Goal: Task Accomplishment & Management: Complete application form

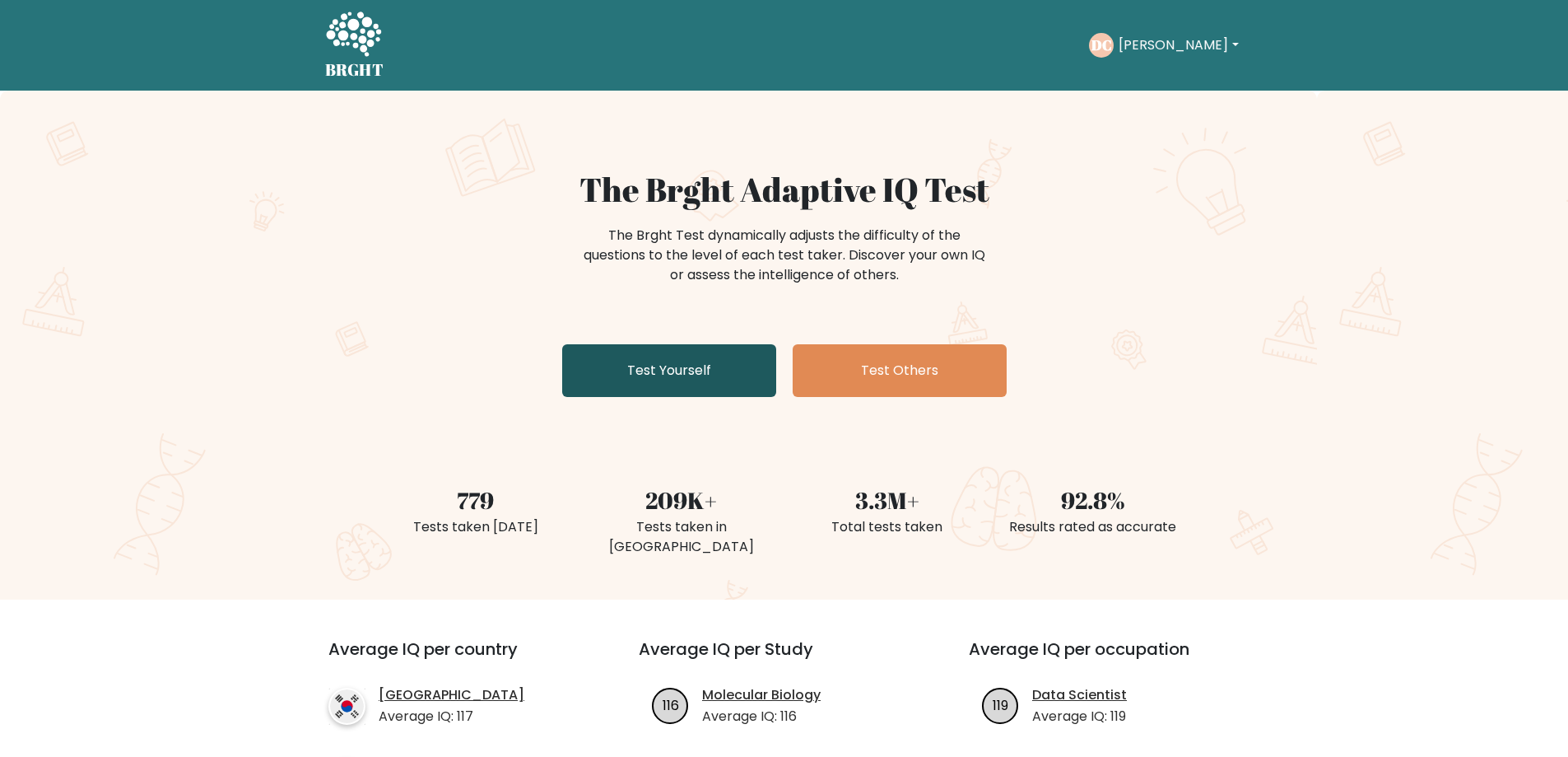
click at [687, 369] on link "Test Yourself" at bounding box center [669, 370] width 214 height 53
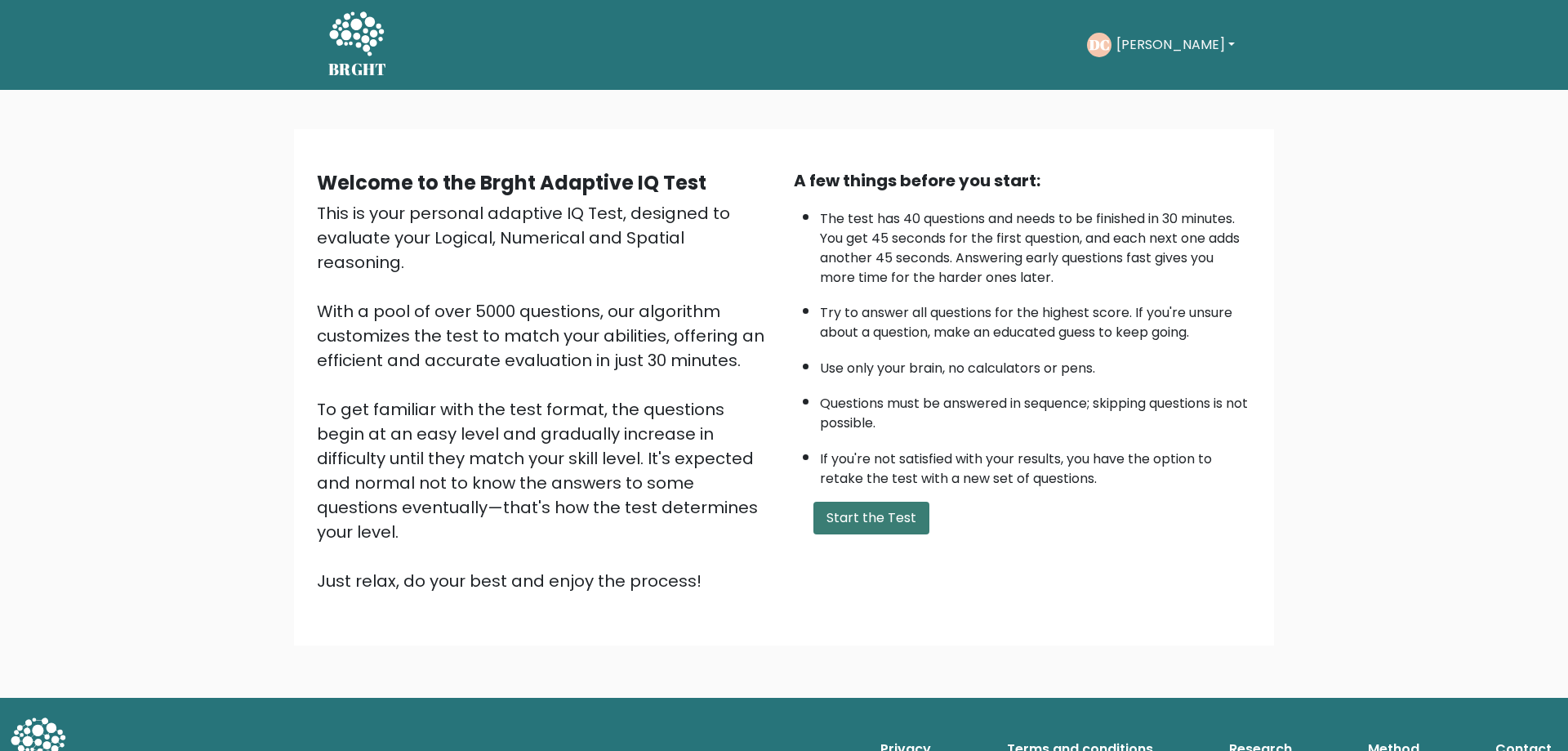
click at [854, 503] on button "Start the Test" at bounding box center [871, 519] width 116 height 33
click at [923, 493] on div "A few things before you start: The test has 40 questions and needs to be finish…" at bounding box center [1022, 380] width 477 height 425
click at [897, 517] on button "Start the Test" at bounding box center [871, 519] width 116 height 33
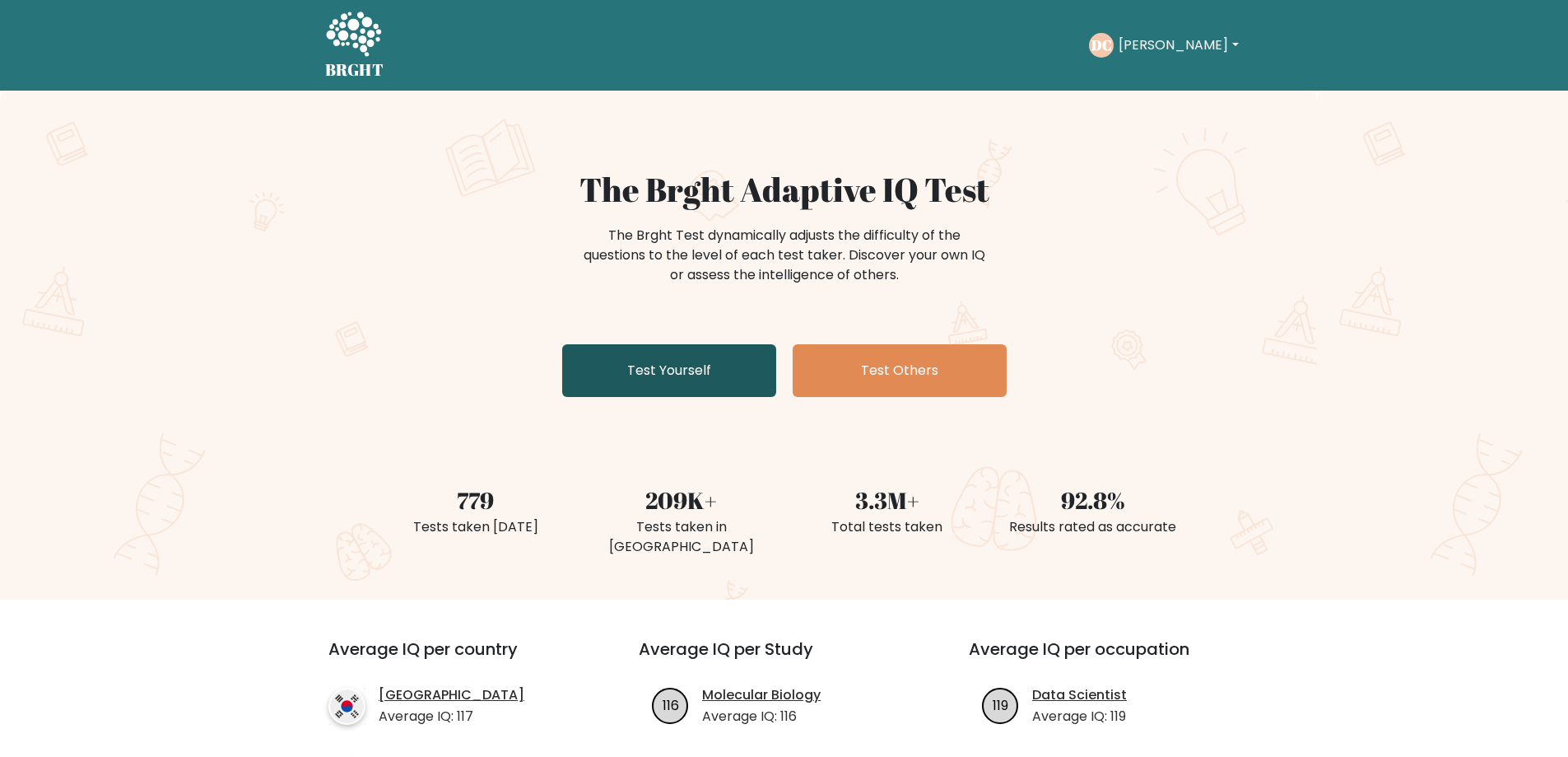
click at [692, 362] on link "Test Yourself" at bounding box center [669, 370] width 214 height 53
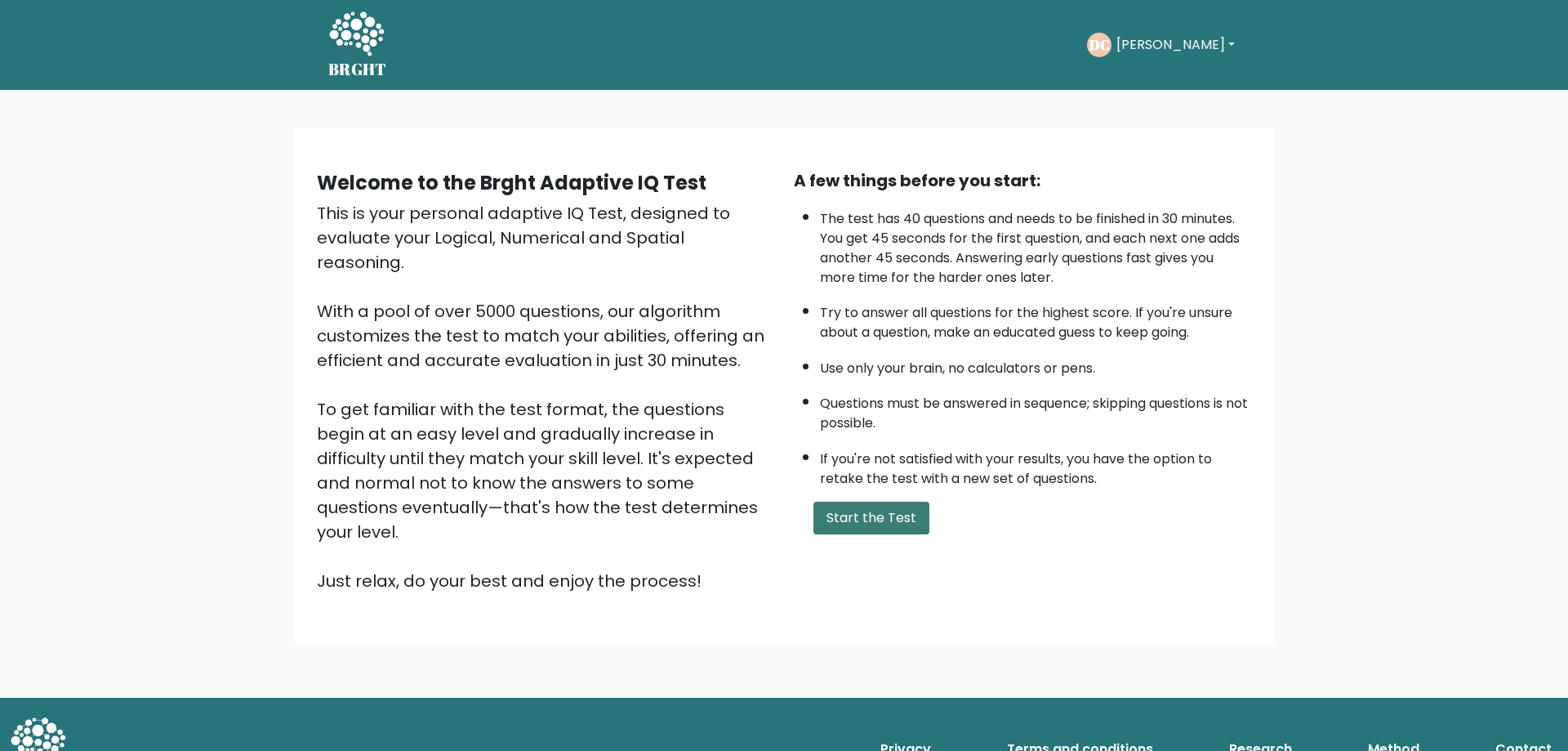
click at [875, 523] on button "Start the Test" at bounding box center [871, 519] width 116 height 33
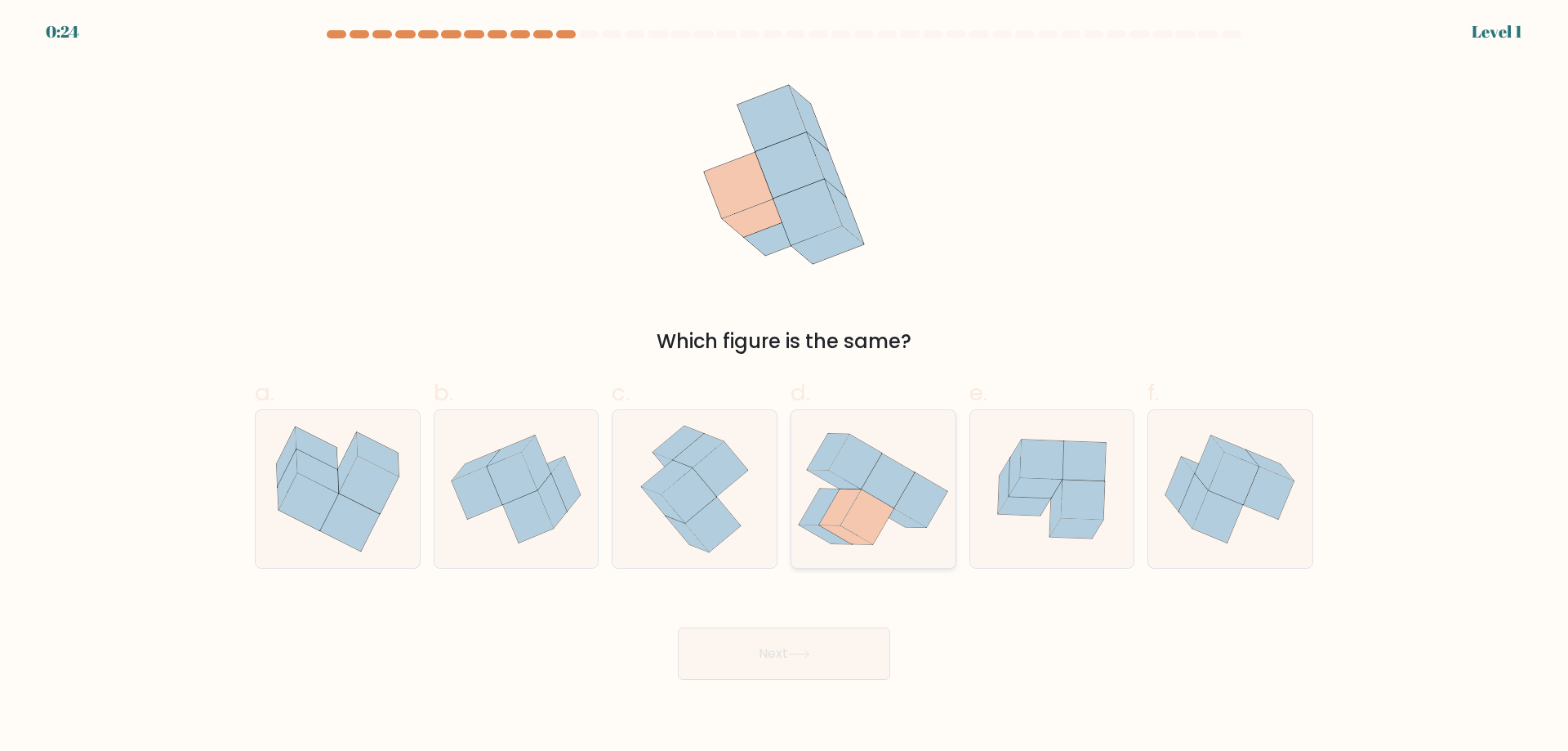
click at [850, 531] on icon at bounding box center [867, 517] width 54 height 55
click at [784, 386] on input "d." at bounding box center [784, 380] width 1 height 11
radio input "true"
click at [817, 670] on button "Next" at bounding box center [784, 653] width 212 height 52
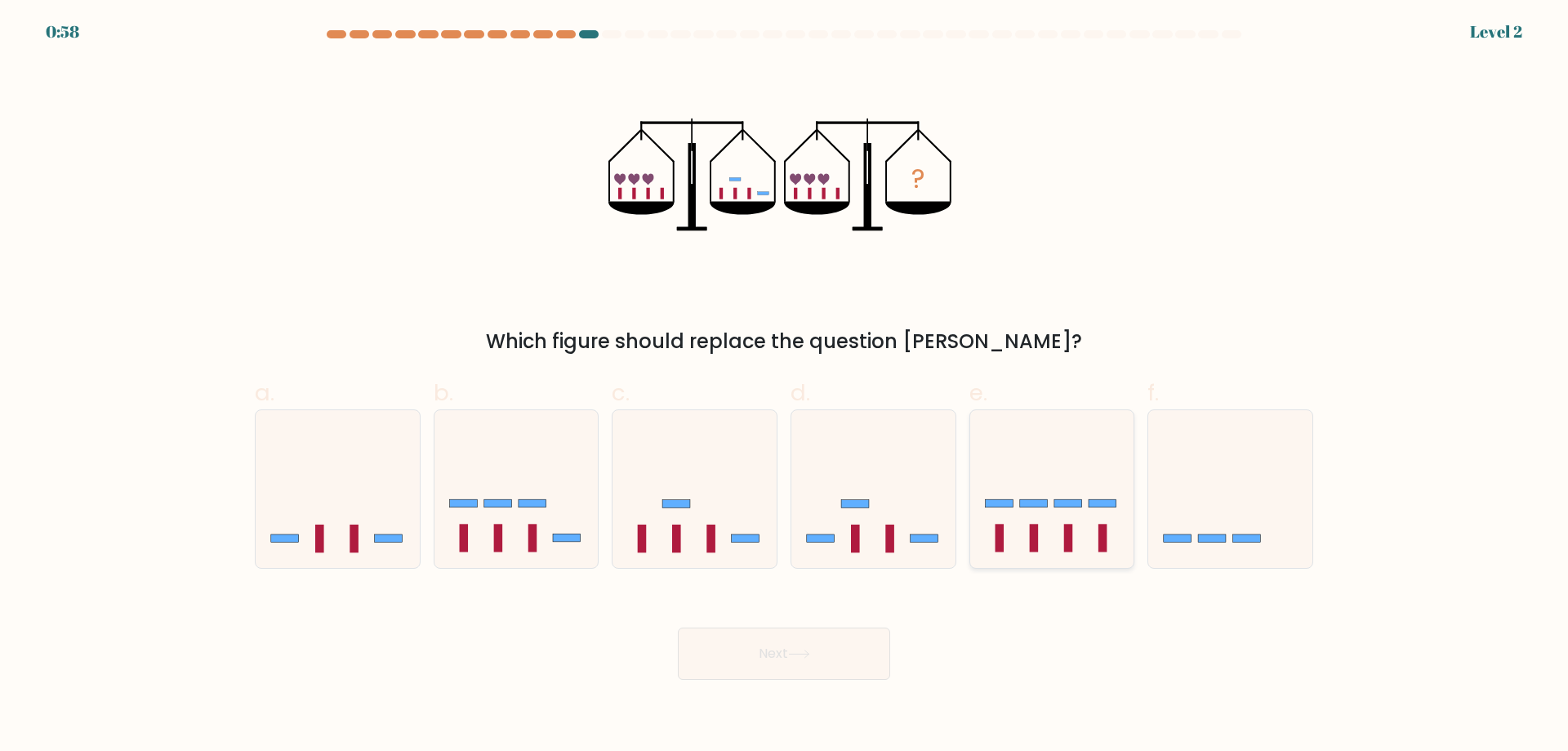
drag, startPoint x: 1042, startPoint y: 508, endPoint x: 992, endPoint y: 544, distance: 61.6
click at [1041, 510] on icon at bounding box center [1052, 489] width 164 height 136
click at [784, 386] on input "e." at bounding box center [784, 380] width 1 height 11
radio input "true"
click at [830, 657] on button "Next" at bounding box center [784, 653] width 212 height 52
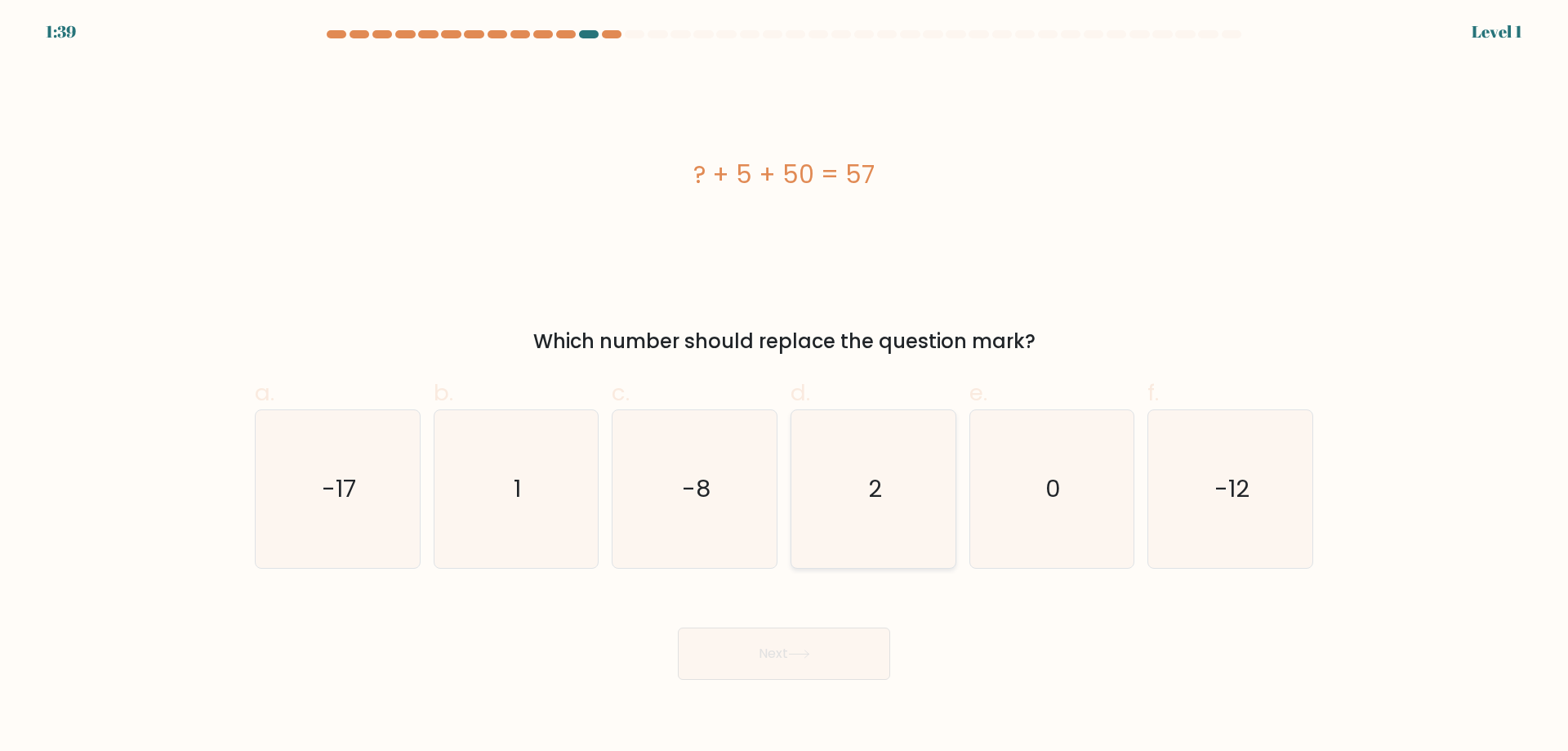
click at [888, 503] on icon "2" at bounding box center [873, 489] width 158 height 158
click at [784, 386] on input "d. 2" at bounding box center [784, 380] width 1 height 11
radio input "true"
click at [846, 641] on button "Next" at bounding box center [784, 653] width 212 height 52
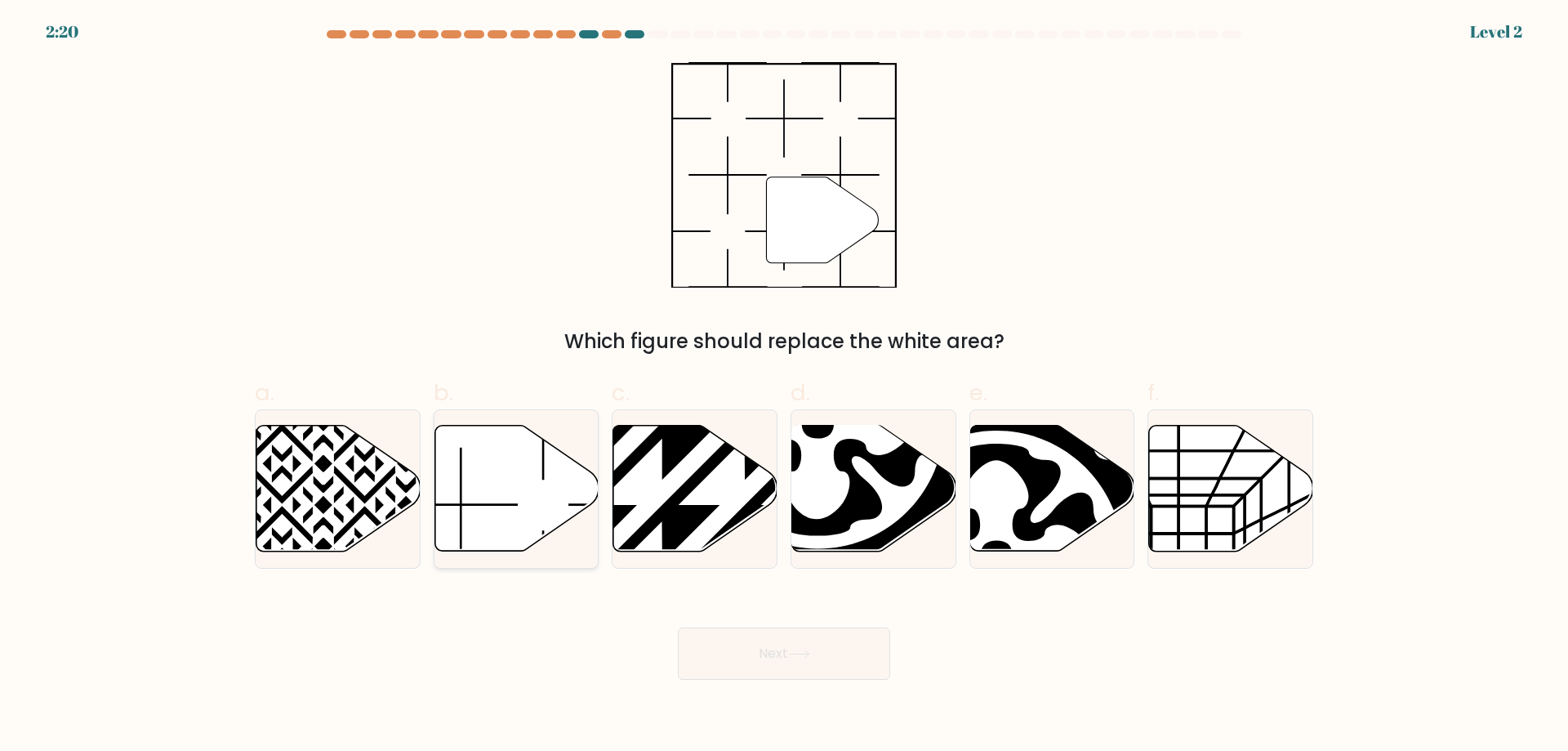
click at [553, 496] on icon at bounding box center [517, 489] width 164 height 126
click at [784, 386] on input "b." at bounding box center [784, 380] width 1 height 11
radio input "true"
click at [812, 665] on button "Next" at bounding box center [784, 653] width 212 height 52
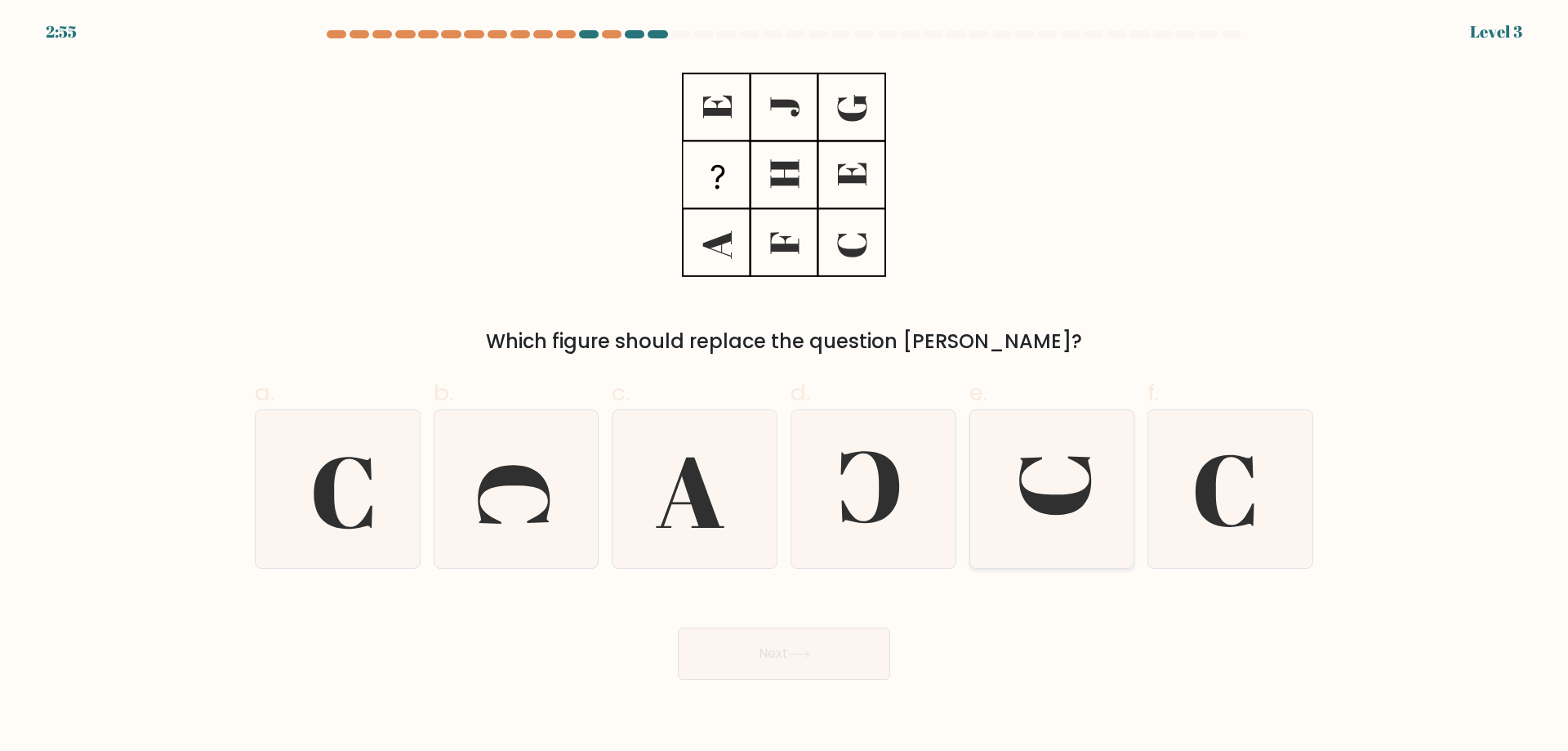
click at [1047, 494] on icon at bounding box center [1051, 489] width 158 height 158
click at [784, 386] on input "e." at bounding box center [784, 380] width 1 height 11
radio input "true"
click at [806, 627] on div "Next" at bounding box center [784, 634] width 1078 height 92
click at [800, 644] on button "Next" at bounding box center [784, 653] width 212 height 52
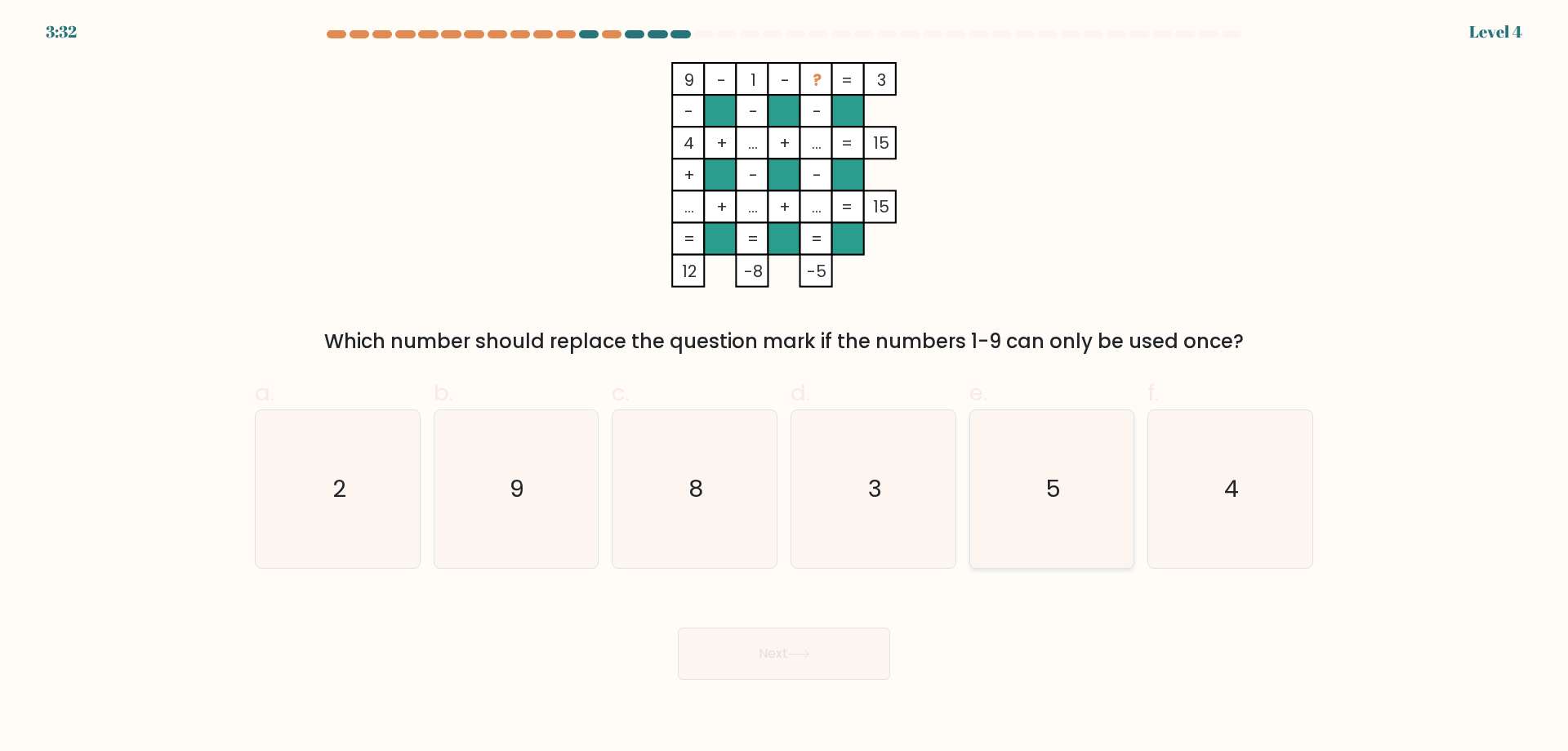
click at [1020, 514] on icon "5" at bounding box center [1051, 489] width 158 height 158
click at [784, 386] on input "e. 5" at bounding box center [784, 380] width 1 height 11
radio input "true"
click at [852, 658] on button "Next" at bounding box center [784, 653] width 212 height 52
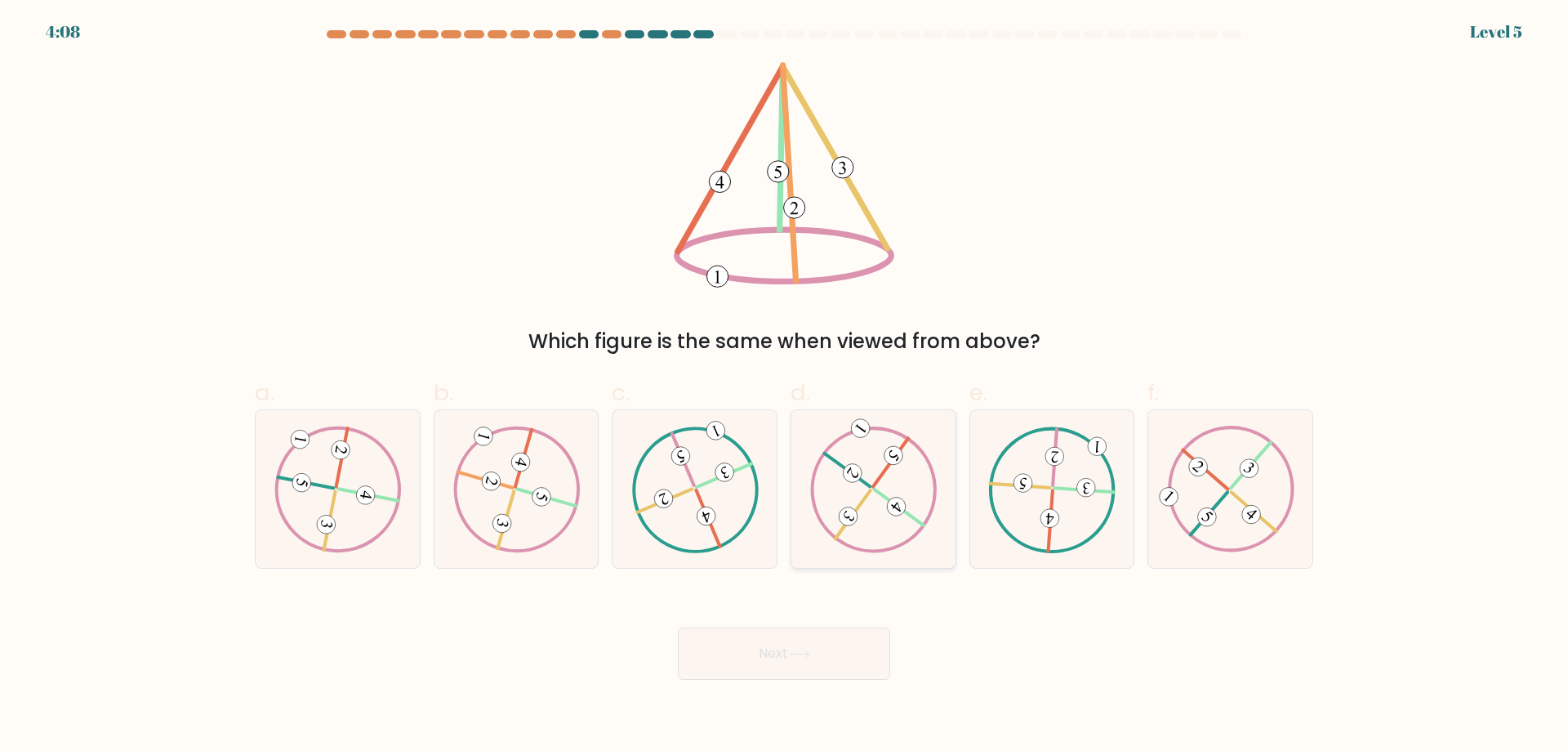
click at [894, 500] on 612 at bounding box center [897, 507] width 26 height 26
click at [784, 386] on input "d." at bounding box center [784, 380] width 1 height 11
radio input "true"
click at [854, 663] on button "Next" at bounding box center [784, 653] width 212 height 52
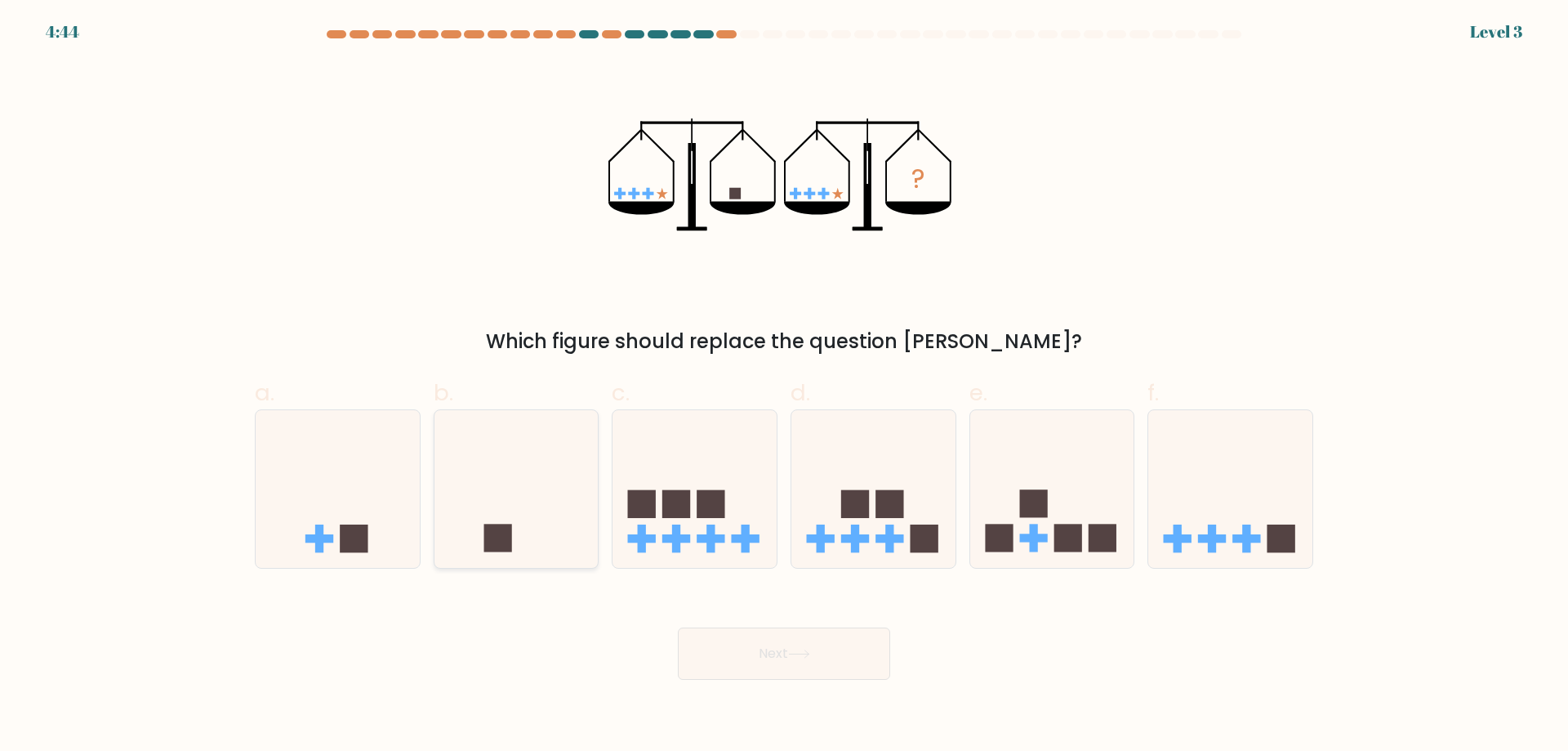
click at [538, 538] on icon at bounding box center [517, 489] width 164 height 136
click at [784, 386] on input "b." at bounding box center [784, 380] width 1 height 11
radio input "true"
click at [844, 670] on button "Next" at bounding box center [784, 653] width 212 height 52
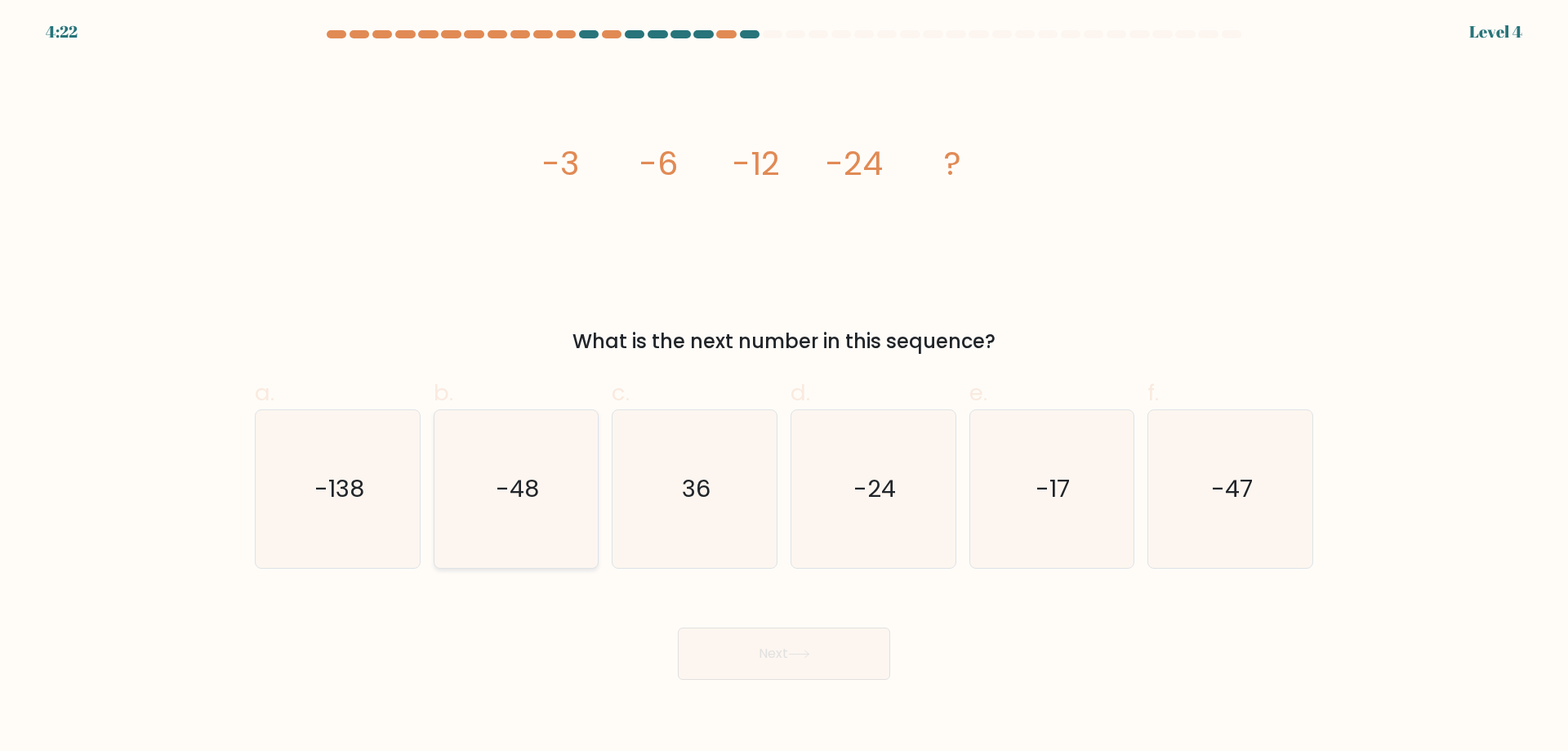
click at [570, 499] on icon "-48" at bounding box center [516, 489] width 158 height 158
click at [784, 386] on input "b. -48" at bounding box center [784, 380] width 1 height 11
radio input "true"
click at [809, 660] on button "Next" at bounding box center [784, 653] width 212 height 52
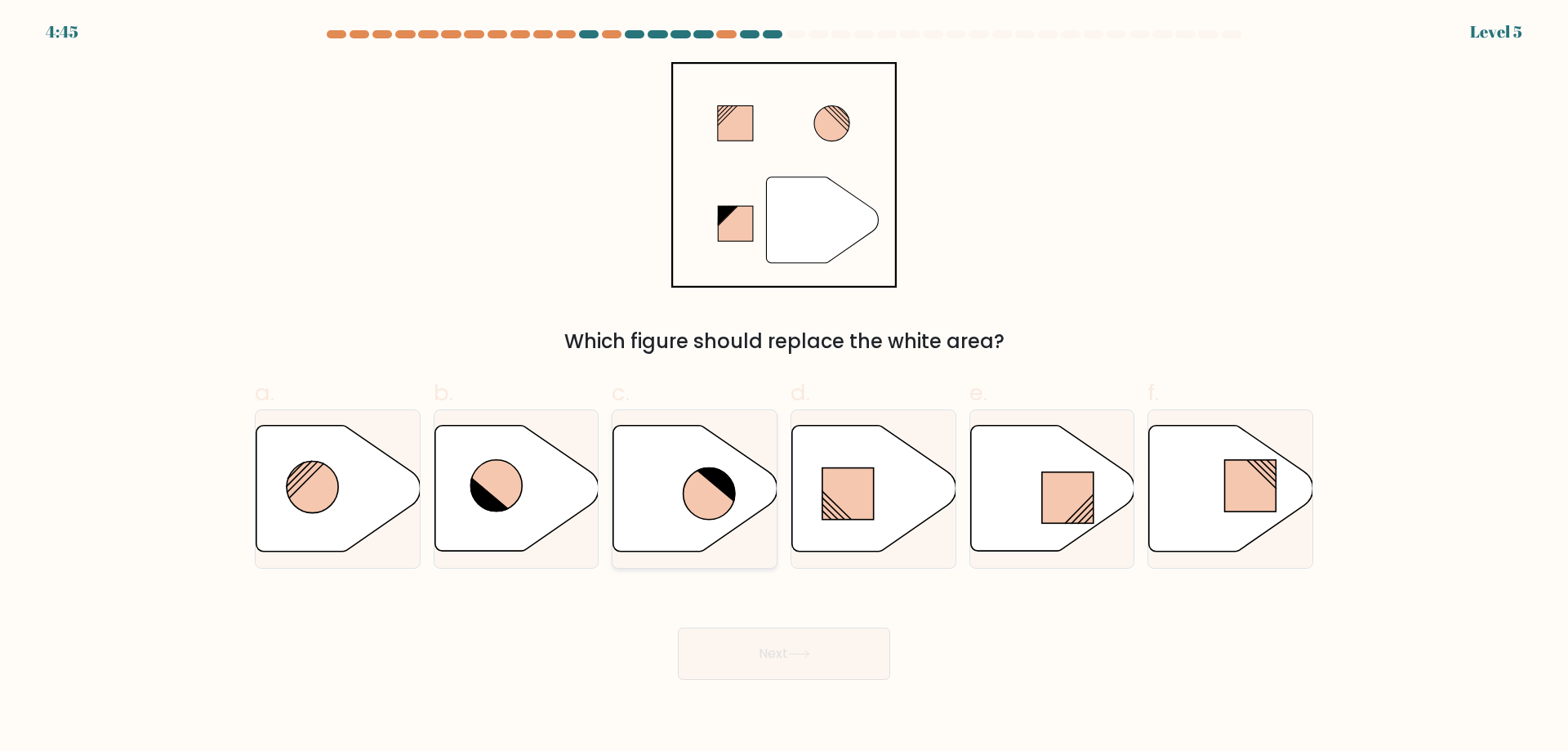
click at [735, 512] on icon at bounding box center [695, 489] width 164 height 126
click at [784, 386] on input "c." at bounding box center [784, 380] width 1 height 11
radio input "true"
click at [848, 650] on button "Next" at bounding box center [784, 653] width 212 height 52
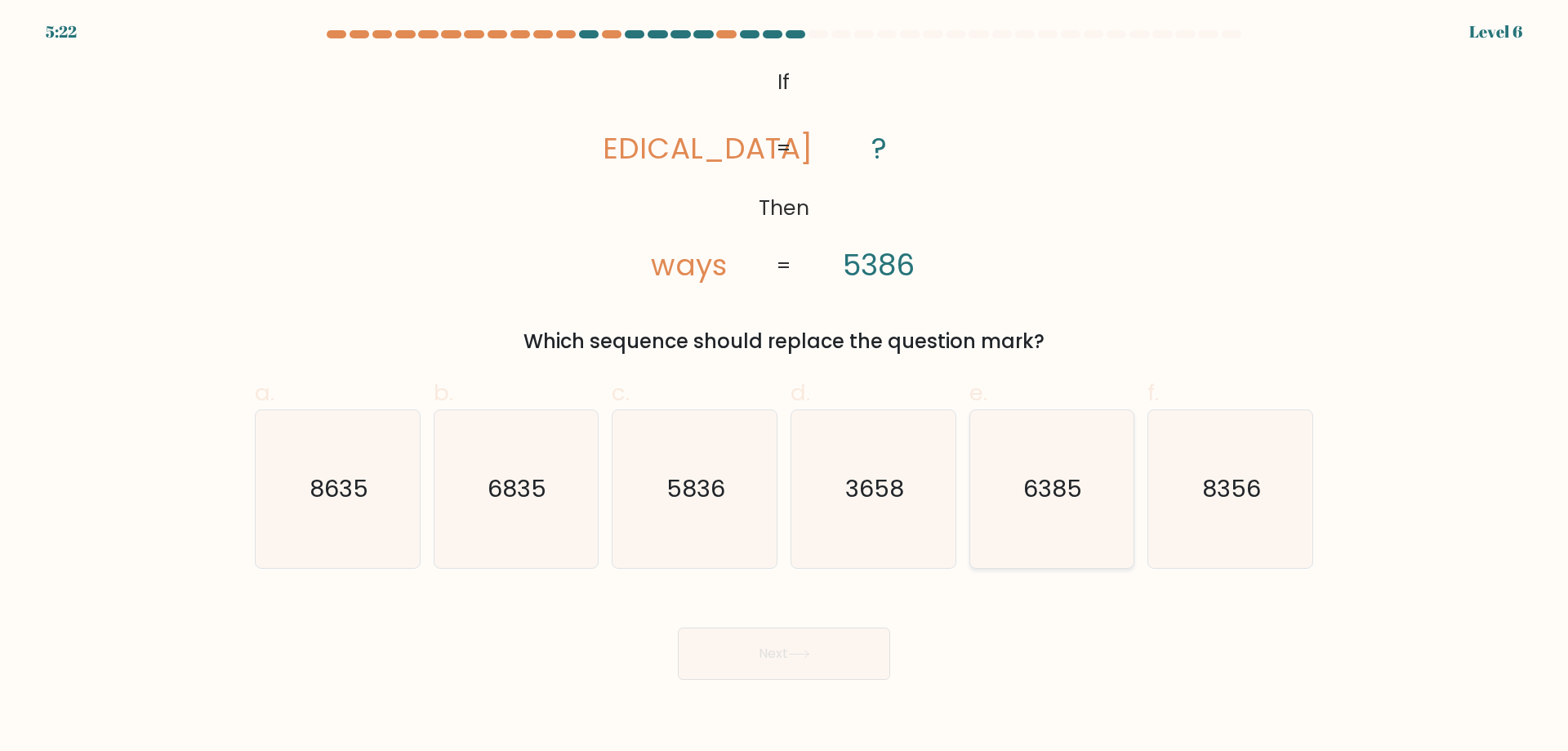
click at [1075, 560] on icon "6385" at bounding box center [1051, 489] width 158 height 158
click at [784, 386] on input "e. 6385" at bounding box center [784, 380] width 1 height 11
radio input "true"
click at [838, 653] on button "Next" at bounding box center [784, 653] width 212 height 52
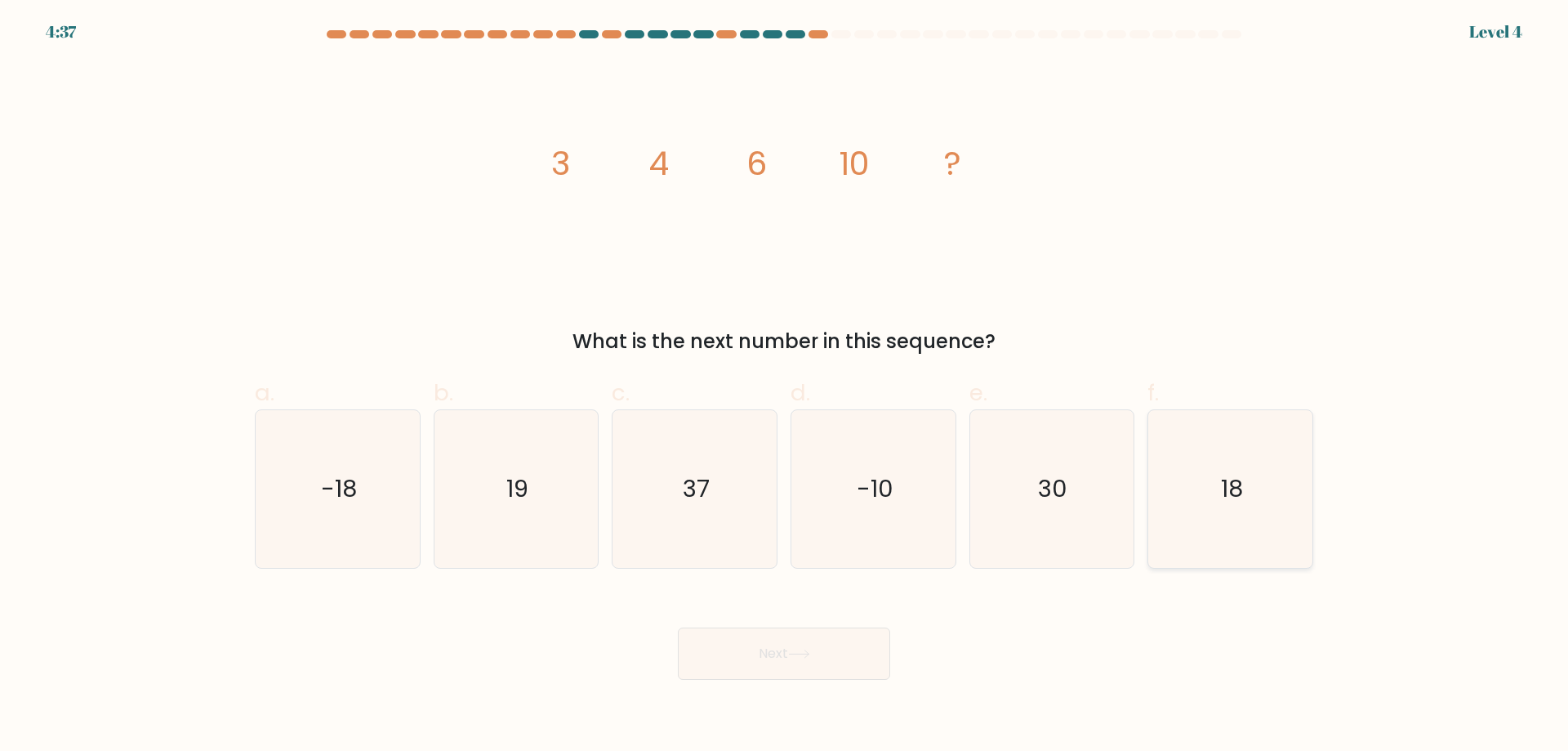
click at [1205, 503] on icon "18" at bounding box center [1230, 489] width 158 height 158
click at [784, 386] on input "f. 18" at bounding box center [784, 380] width 1 height 11
radio input "true"
click at [829, 675] on button "Next" at bounding box center [784, 653] width 212 height 52
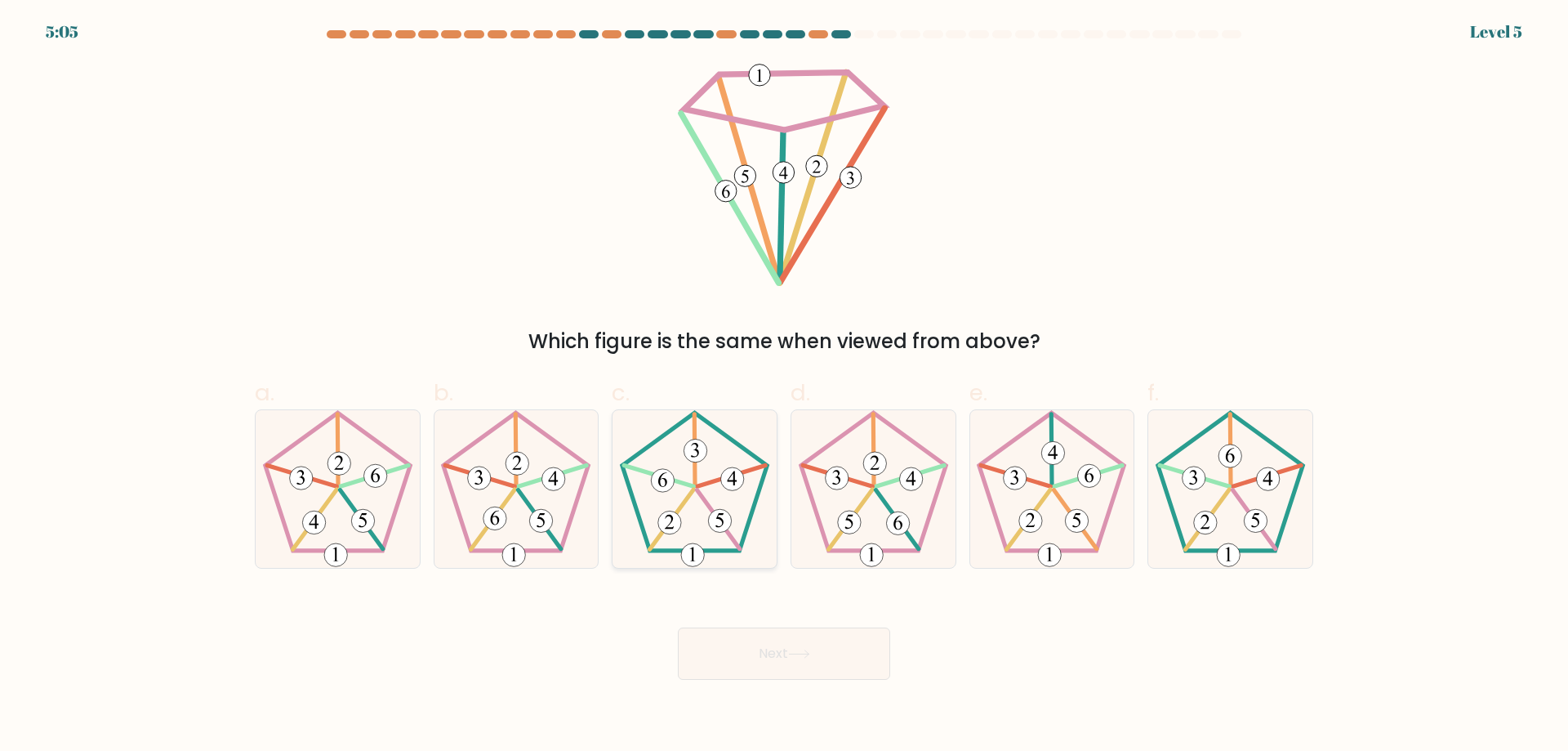
click at [679, 518] on 403 at bounding box center [670, 522] width 23 height 23
click at [784, 386] on input "c." at bounding box center [784, 380] width 1 height 11
radio input "true"
click at [821, 669] on button "Next" at bounding box center [784, 653] width 212 height 52
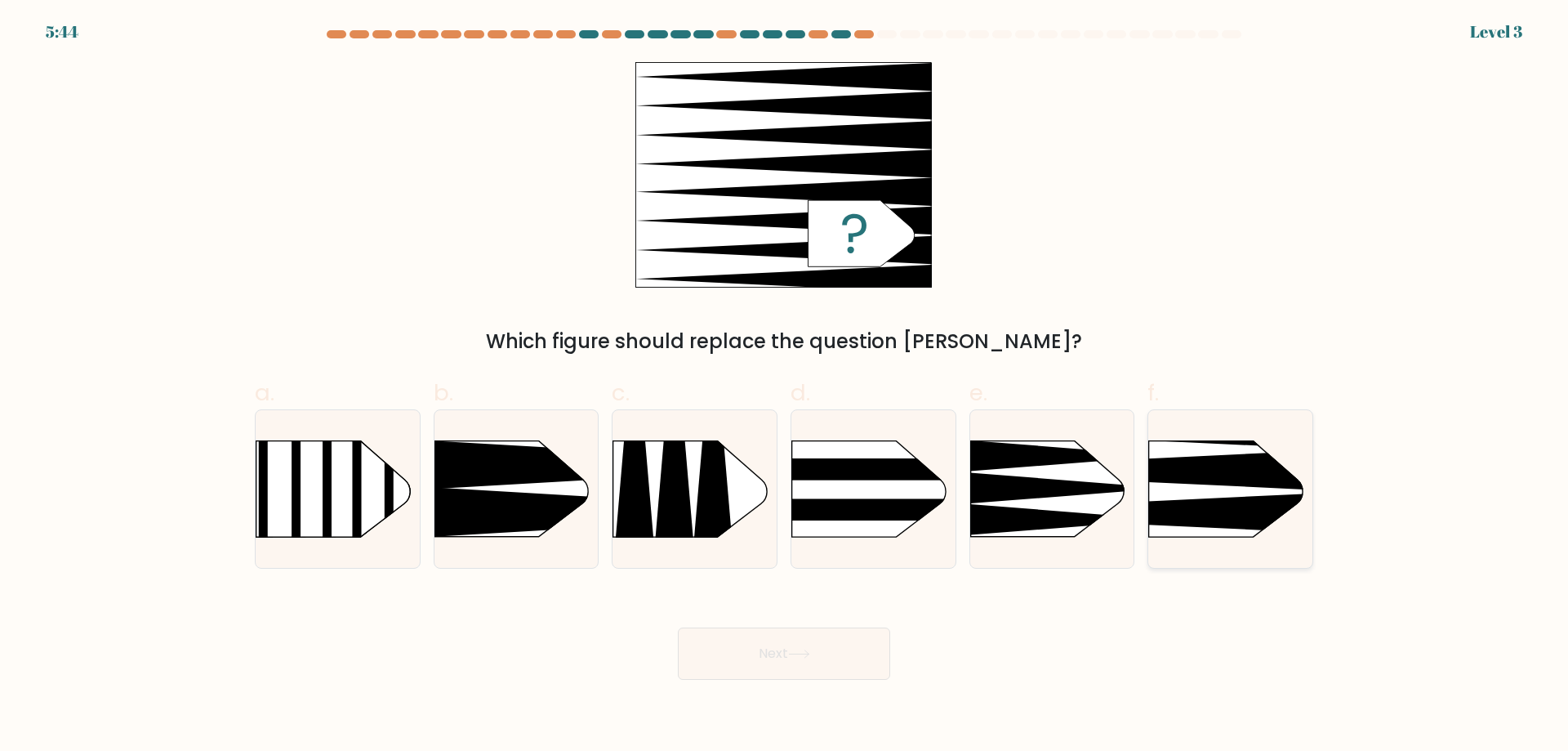
click at [1242, 509] on icon at bounding box center [1115, 513] width 428 height 41
click at [784, 386] on input "f." at bounding box center [784, 380] width 1 height 11
radio input "true"
click at [874, 661] on button "Next" at bounding box center [784, 653] width 212 height 52
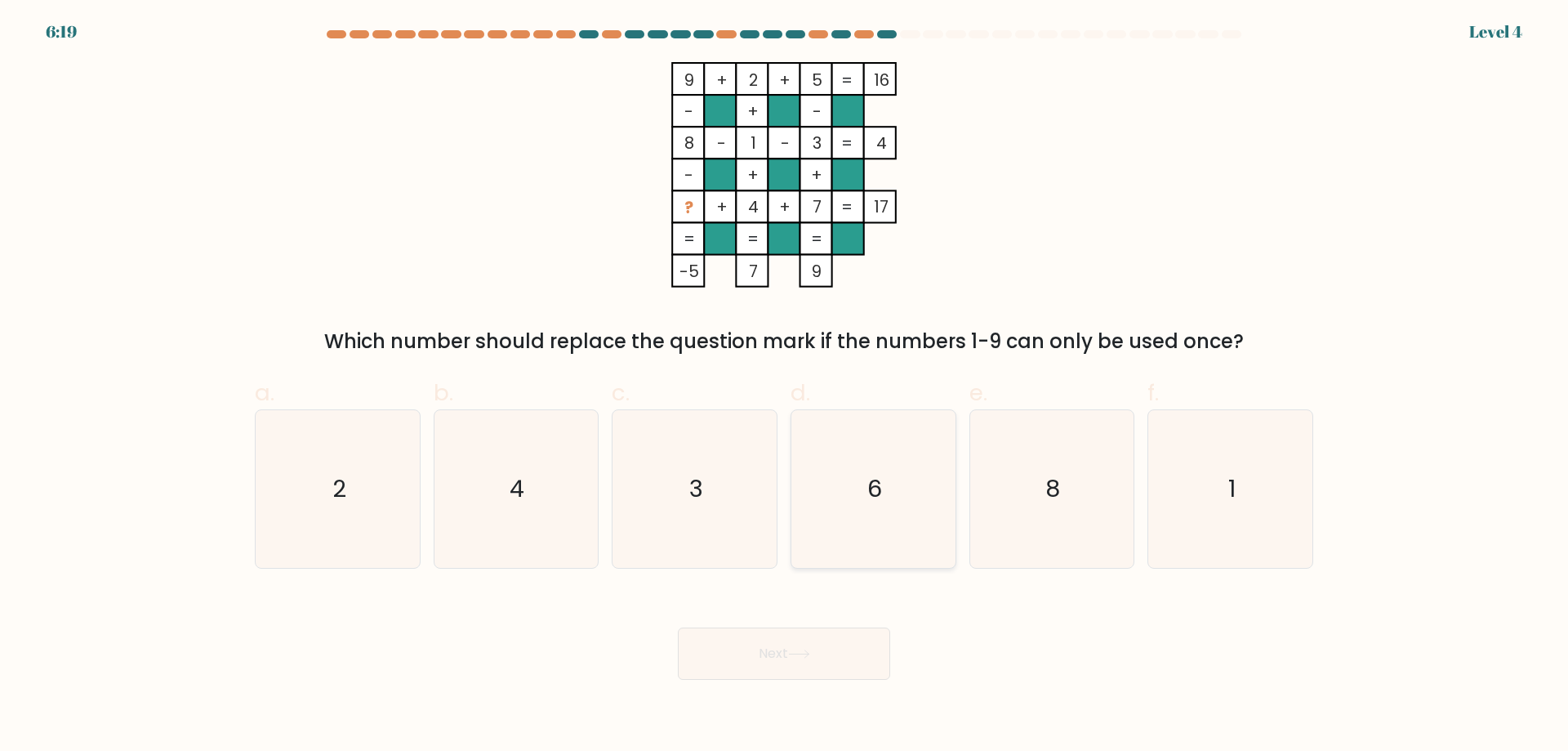
click at [890, 452] on icon "6" at bounding box center [873, 489] width 158 height 158
click at [784, 386] on input "d. 6" at bounding box center [784, 380] width 1 height 11
radio input "true"
click at [856, 628] on button "Next" at bounding box center [784, 653] width 212 height 52
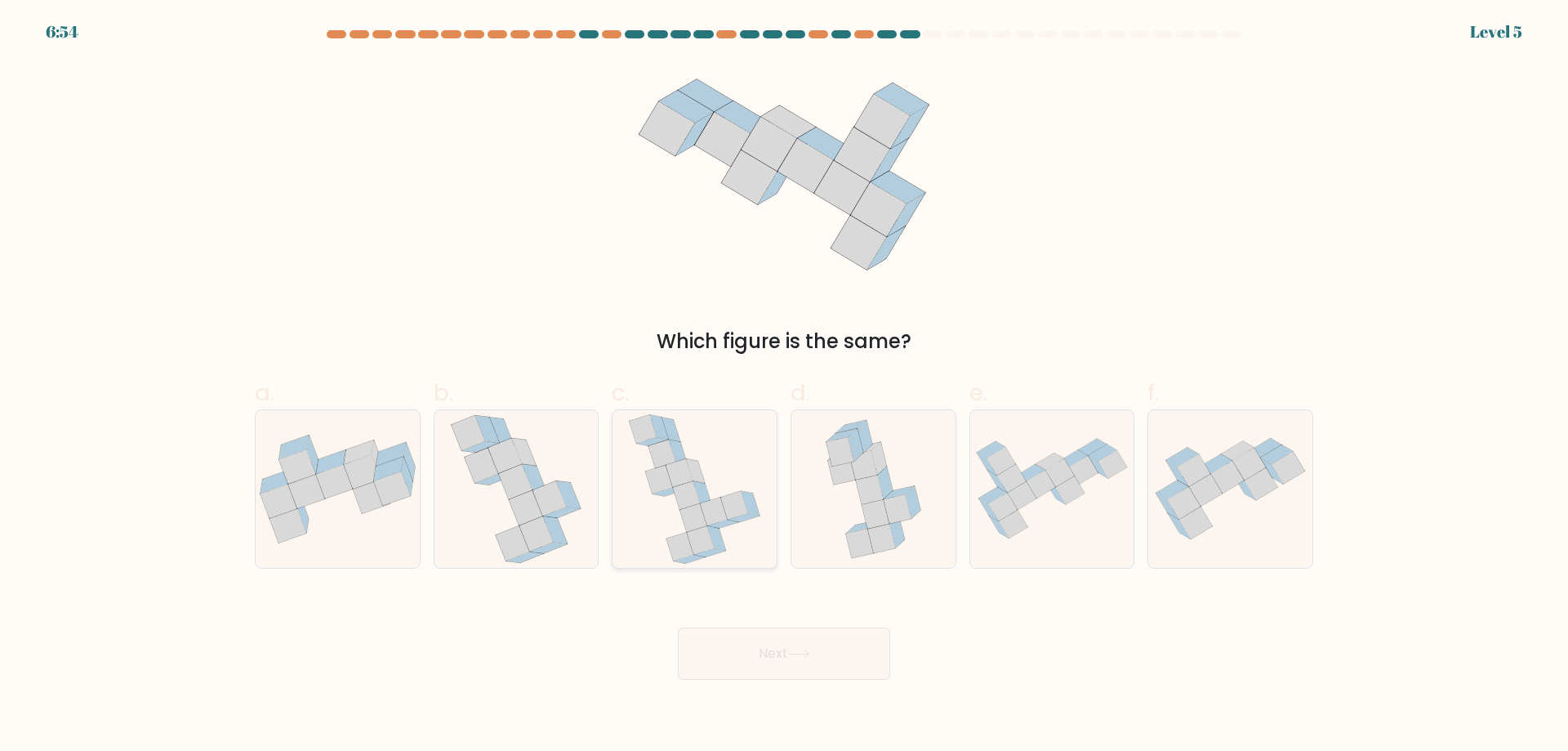
click at [664, 510] on icon at bounding box center [694, 489] width 133 height 158
click at [784, 386] on input "c." at bounding box center [784, 380] width 1 height 11
radio input "true"
click at [810, 655] on icon at bounding box center [798, 653] width 22 height 9
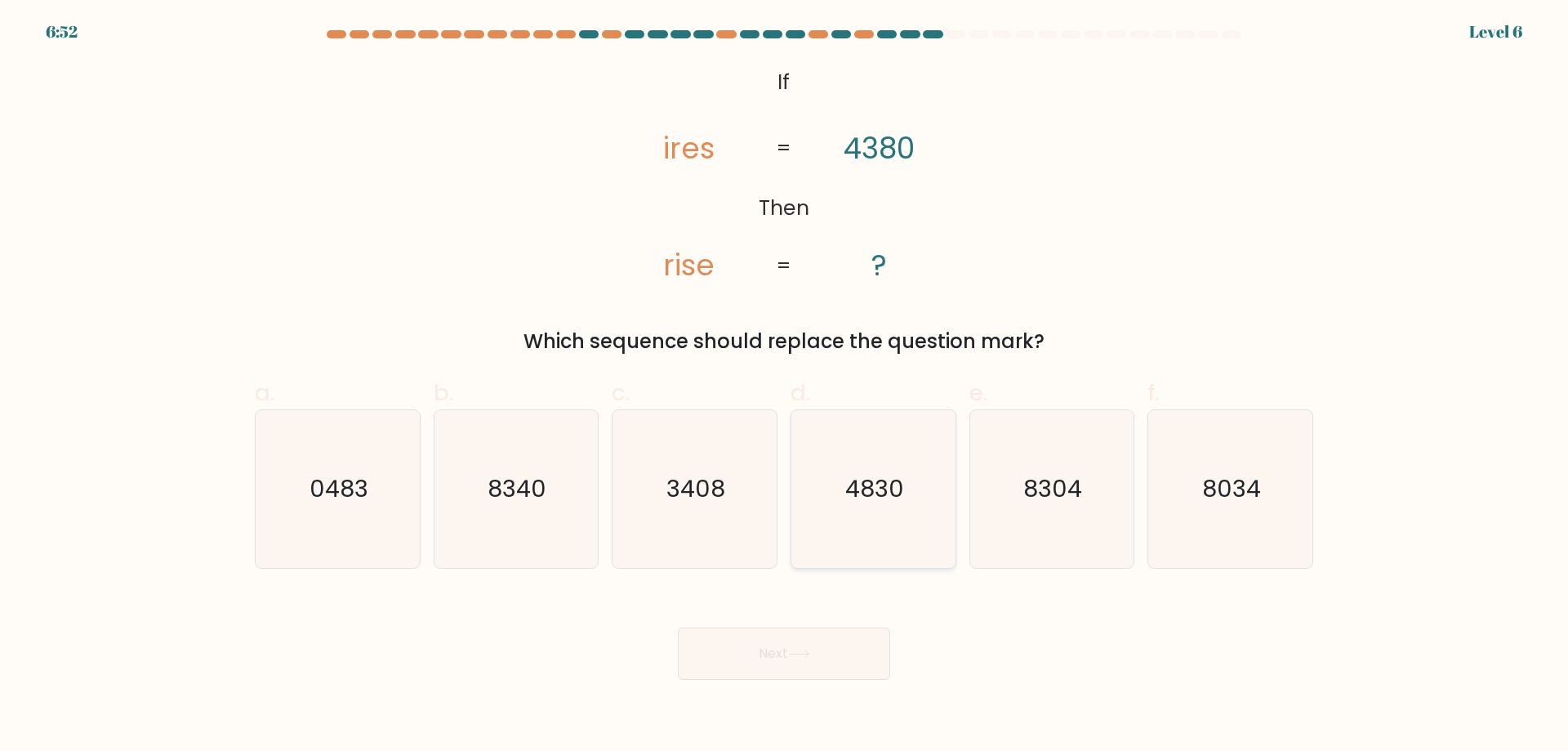
click at [843, 530] on icon "4830" at bounding box center [873, 489] width 158 height 158
click at [784, 386] on input "d. 4830" at bounding box center [784, 380] width 1 height 11
radio input "true"
click at [793, 658] on icon at bounding box center [798, 653] width 22 height 9
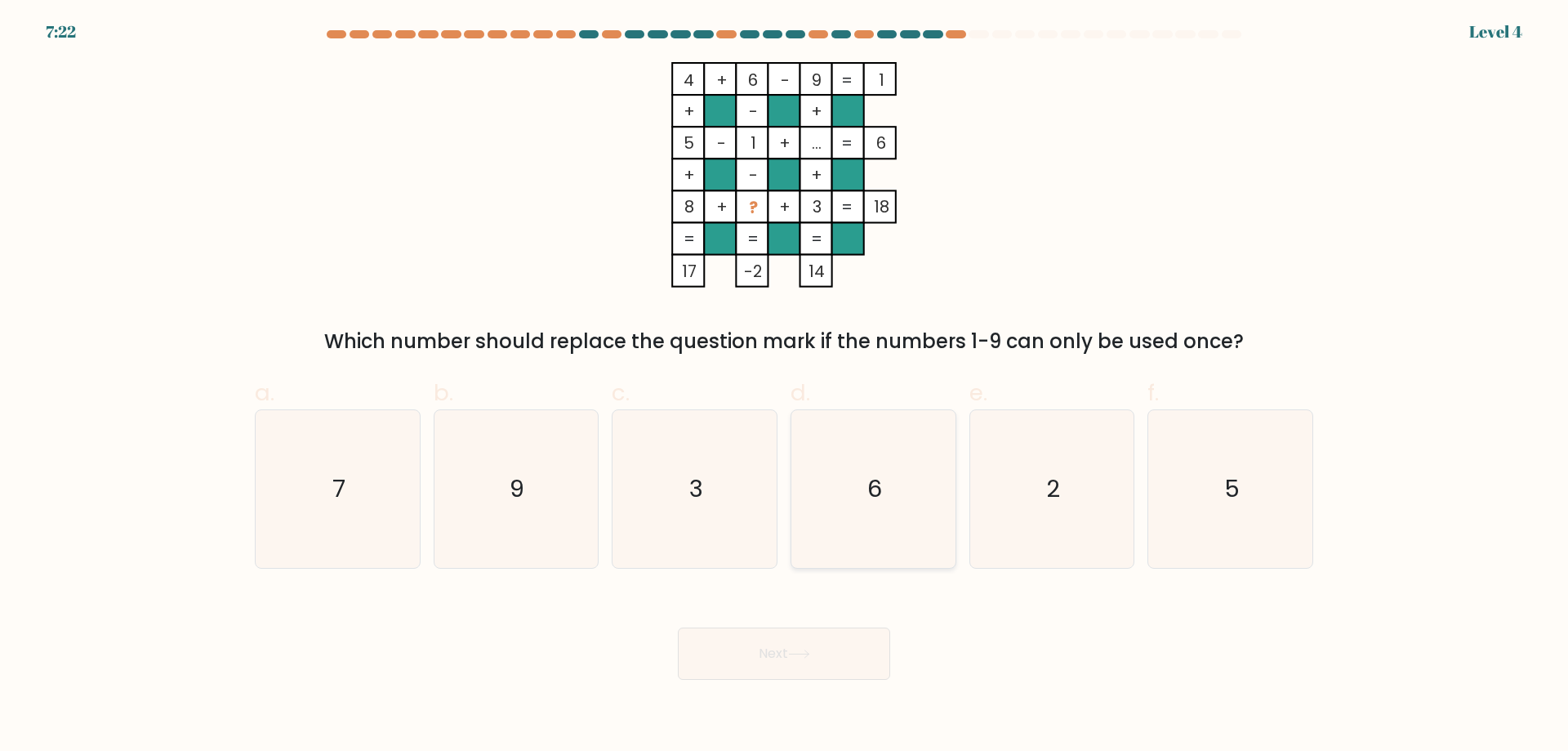
click at [833, 511] on icon "6" at bounding box center [873, 489] width 158 height 158
click at [784, 386] on input "d. 6" at bounding box center [784, 380] width 1 height 11
radio input "true"
click at [295, 509] on icon "7" at bounding box center [337, 489] width 158 height 158
click at [784, 386] on input "a. 7" at bounding box center [784, 380] width 1 height 11
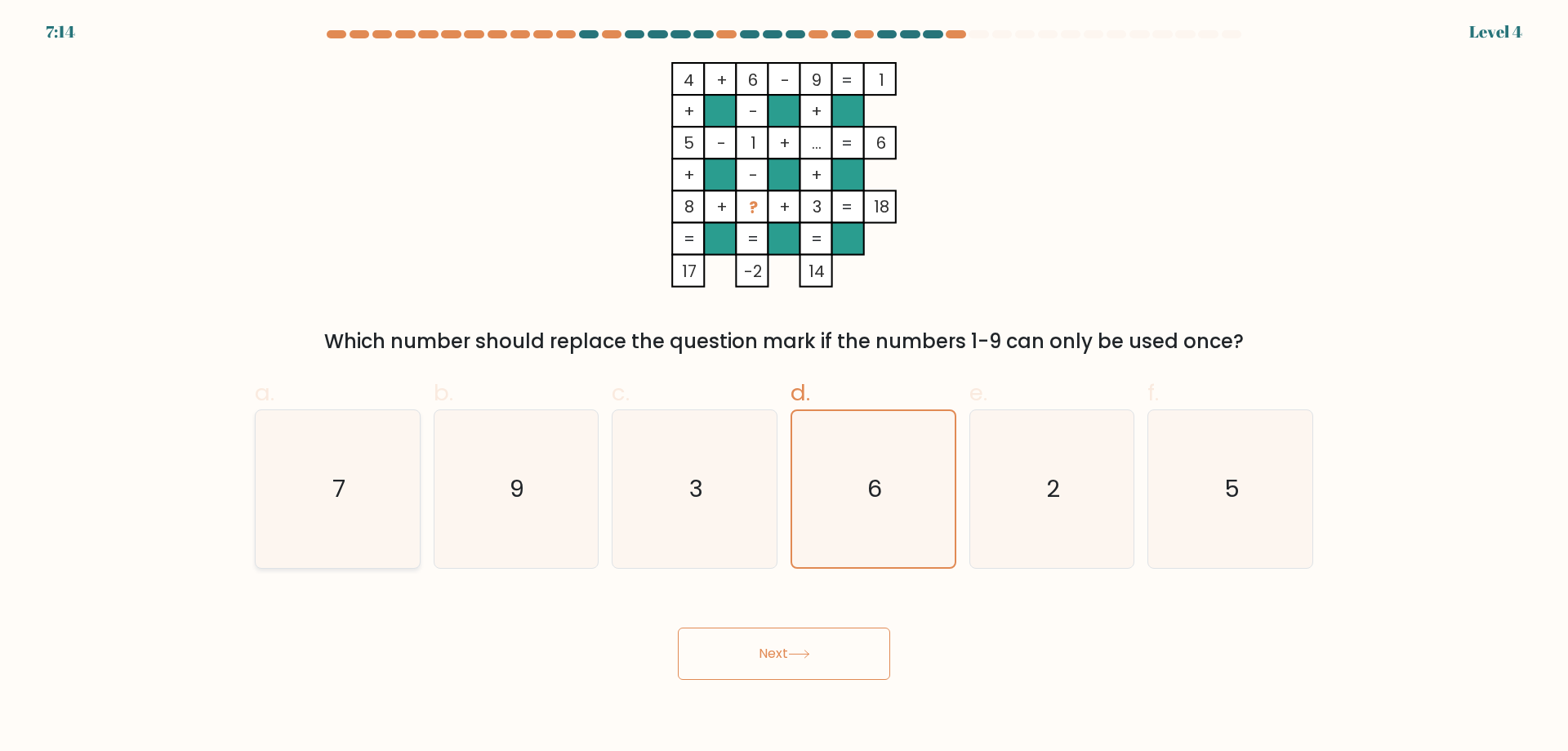
radio input "true"
click at [810, 657] on icon at bounding box center [798, 653] width 22 height 9
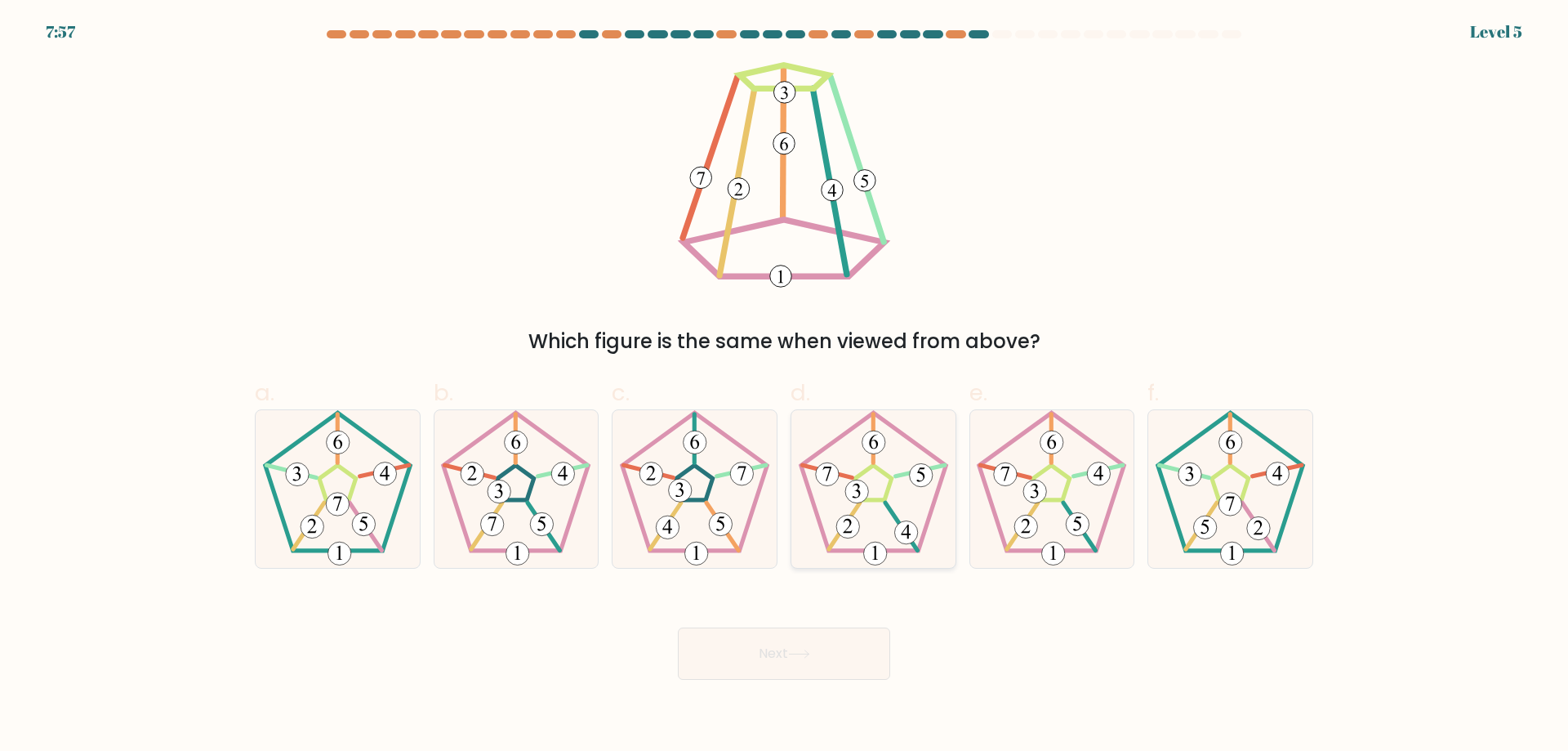
click at [874, 466] on 231 at bounding box center [873, 482] width 36 height 35
click at [784, 386] on input "d." at bounding box center [784, 380] width 1 height 11
radio input "true"
click at [837, 648] on button "Next" at bounding box center [784, 653] width 212 height 52
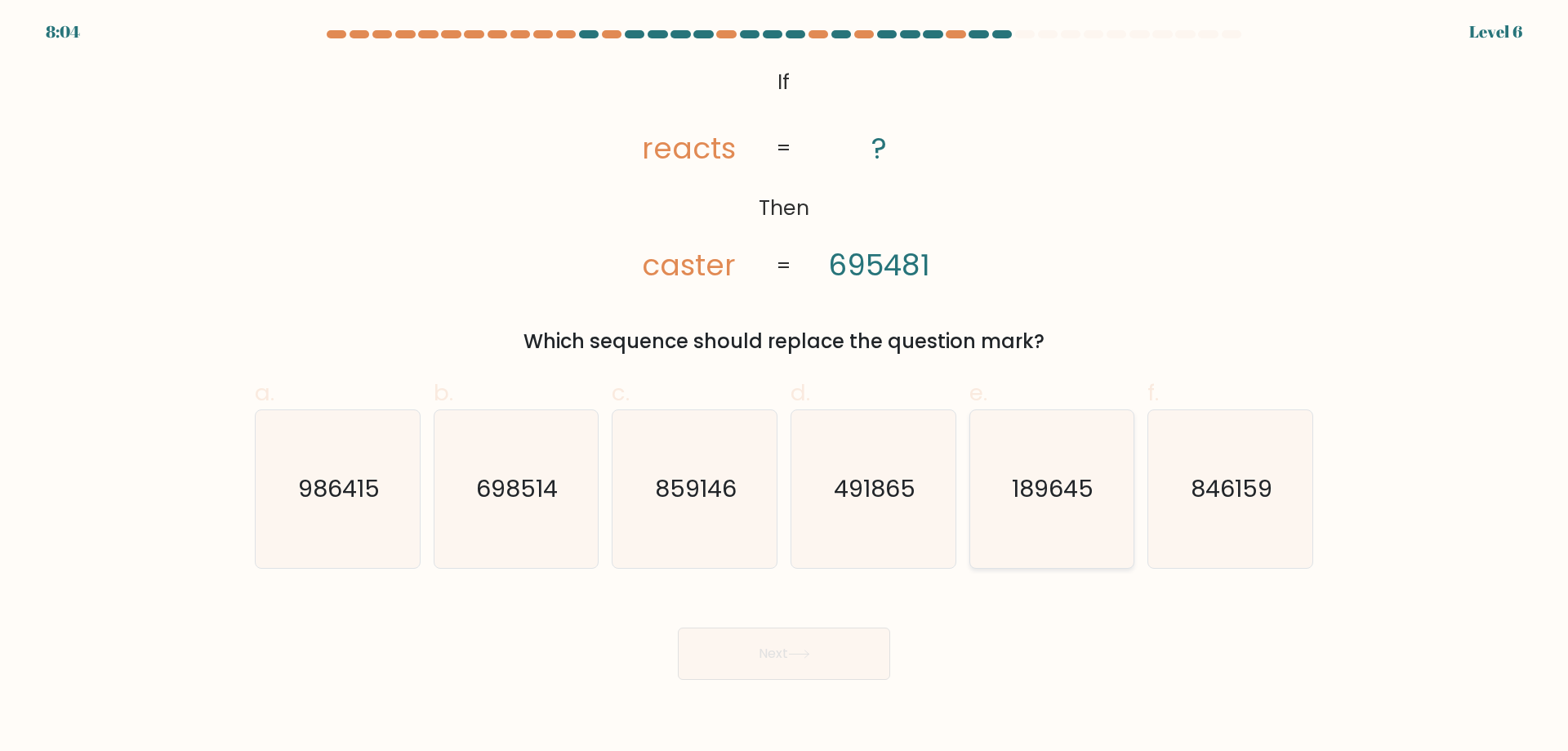
click at [1032, 529] on icon "189645" at bounding box center [1051, 489] width 158 height 158
click at [784, 386] on input "e. 189645" at bounding box center [784, 380] width 1 height 11
radio input "true"
click at [860, 637] on button "Next" at bounding box center [784, 653] width 212 height 52
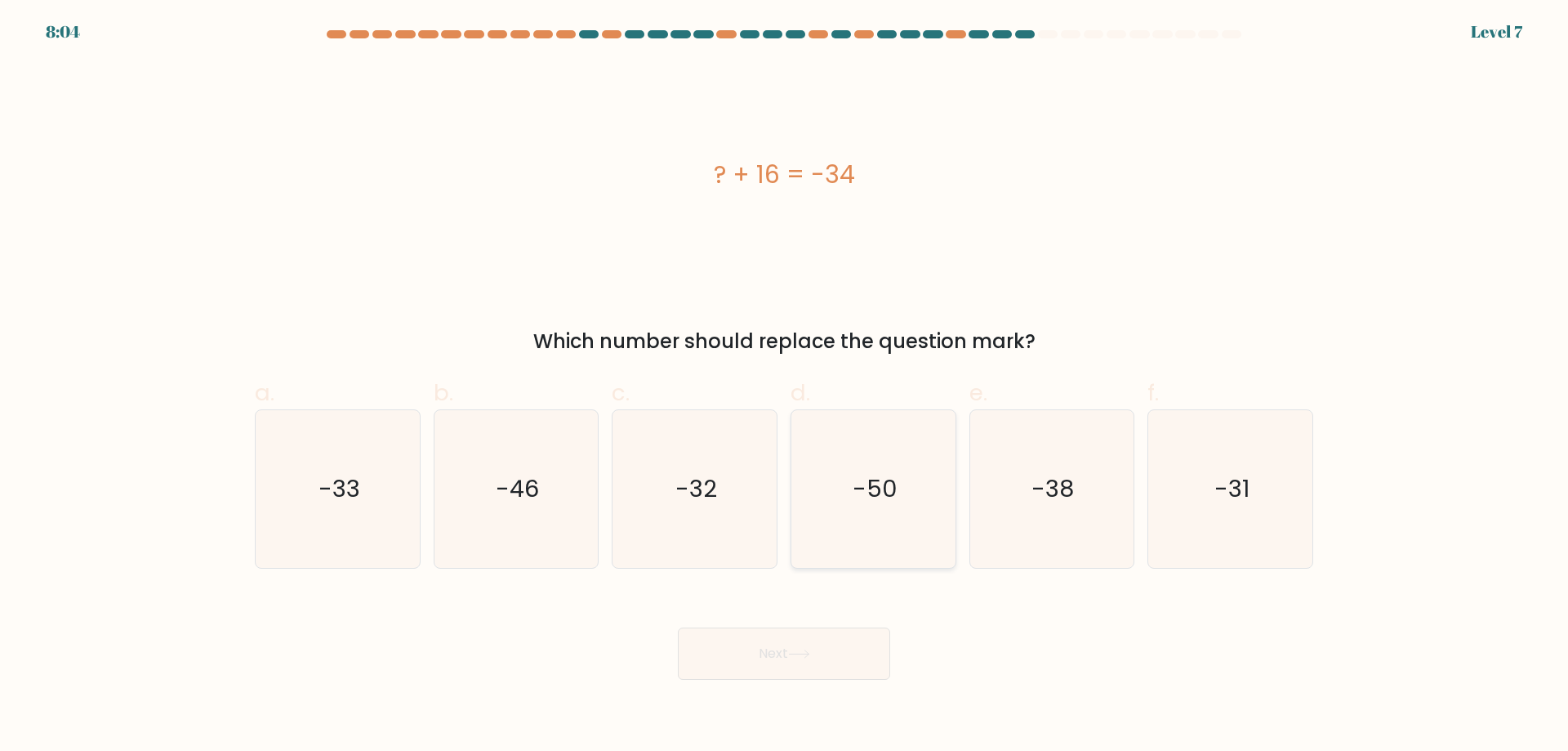
click at [921, 567] on icon "-50" at bounding box center [873, 489] width 158 height 158
click at [784, 386] on input "d. -50" at bounding box center [784, 380] width 1 height 11
radio input "true"
click at [860, 645] on button "Next" at bounding box center [784, 653] width 212 height 52
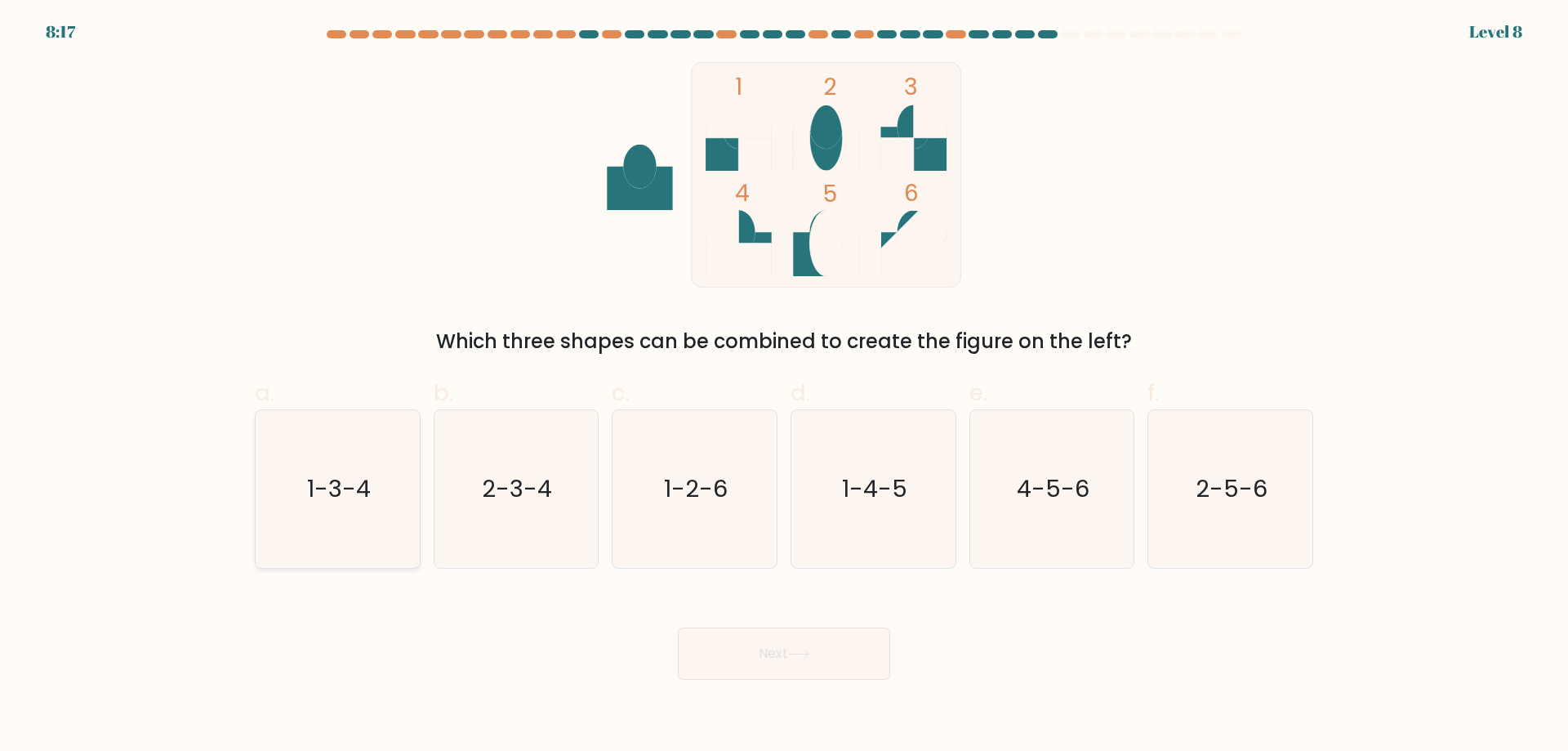
click at [330, 478] on text "1-3-4" at bounding box center [338, 489] width 64 height 33
click at [784, 386] on input "a. 1-3-4" at bounding box center [784, 380] width 1 height 11
radio input "true"
click at [872, 663] on button "Next" at bounding box center [784, 653] width 212 height 52
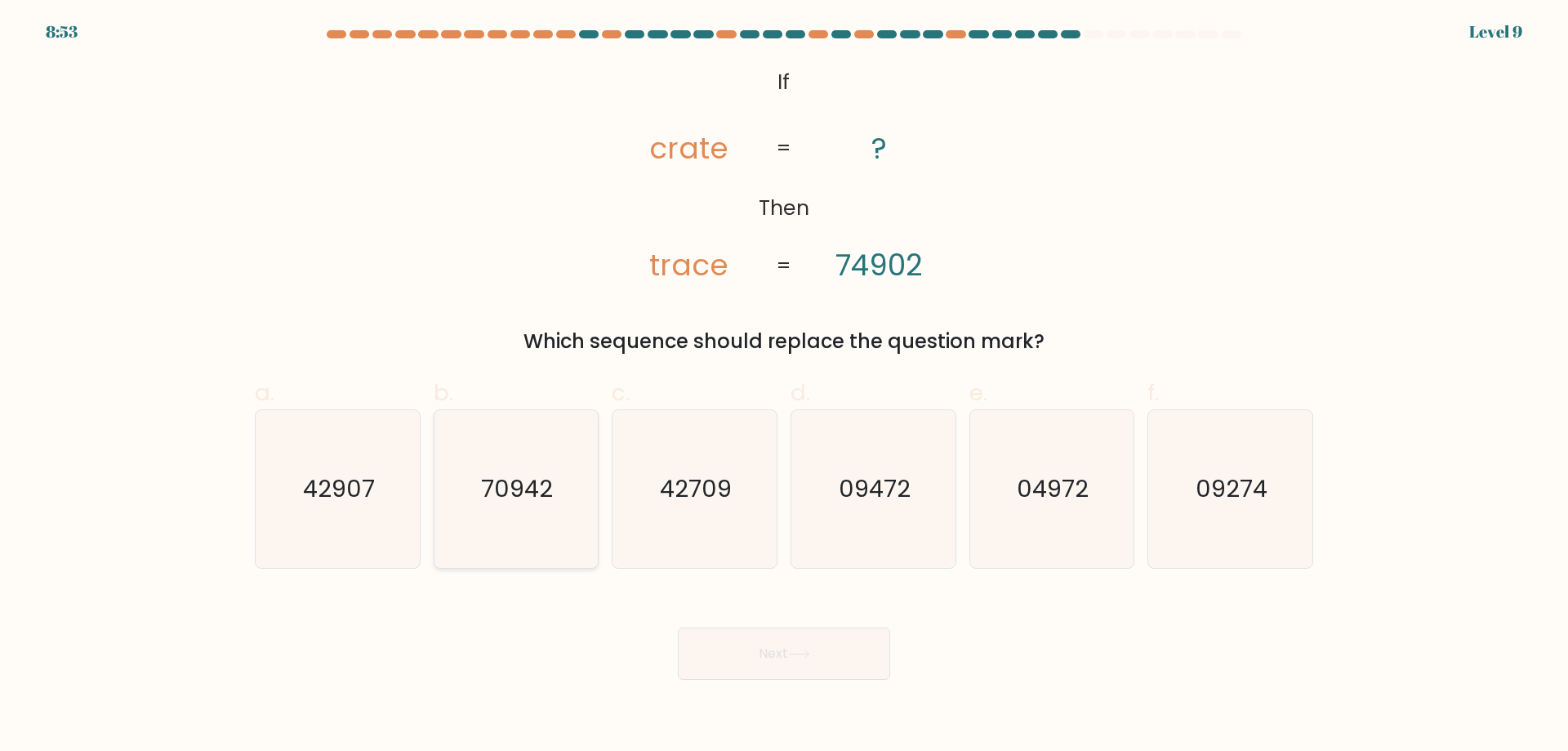
click at [510, 505] on text "70942" at bounding box center [517, 489] width 72 height 33
click at [784, 386] on input "b. 70942" at bounding box center [784, 380] width 1 height 11
radio input "true"
click at [855, 505] on text "09472" at bounding box center [875, 489] width 72 height 33
click at [784, 386] on input "d. 09472" at bounding box center [784, 380] width 1 height 11
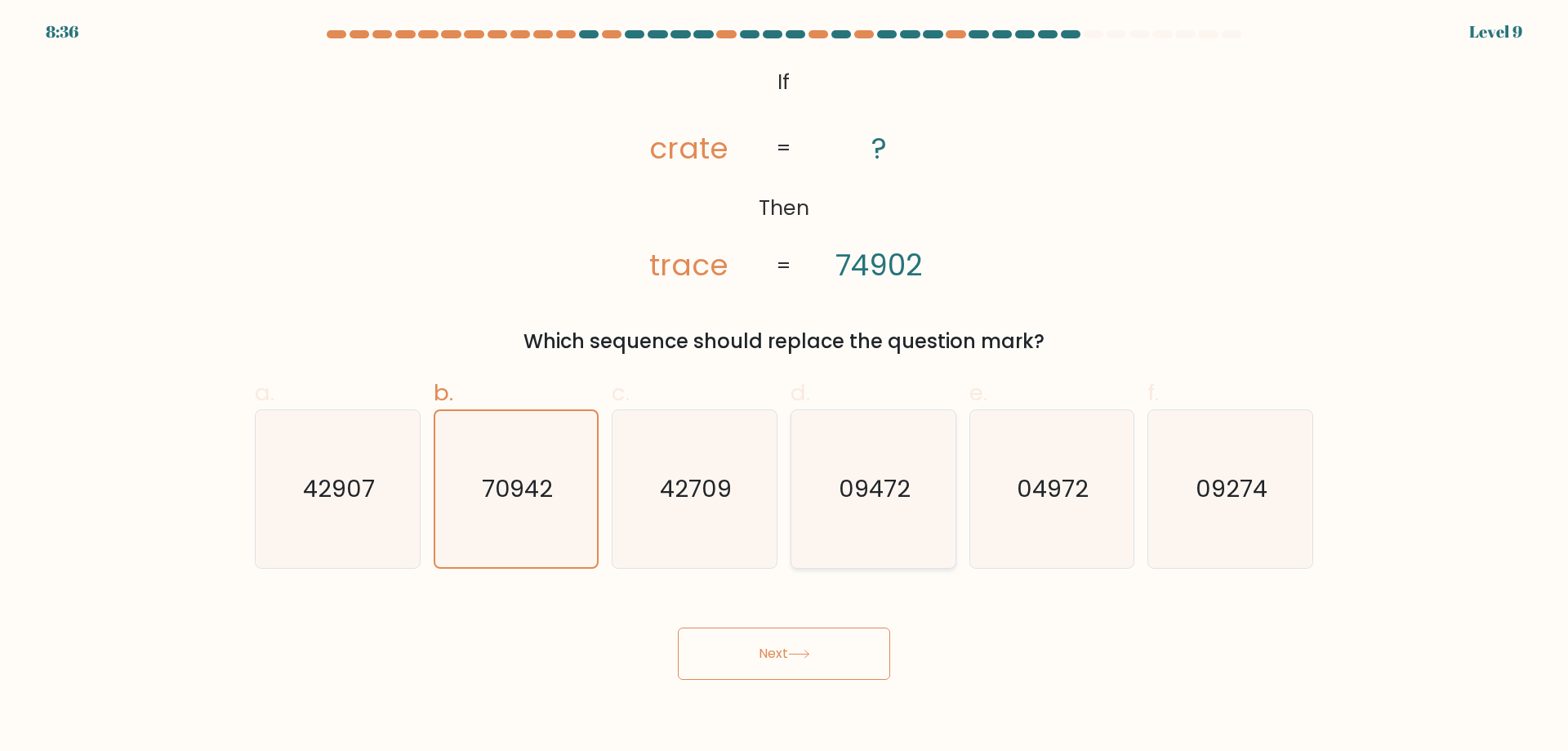
radio input "true"
click at [1027, 506] on icon "04972" at bounding box center [1051, 489] width 158 height 158
click at [784, 386] on input "e. 04972" at bounding box center [784, 380] width 1 height 11
radio input "true"
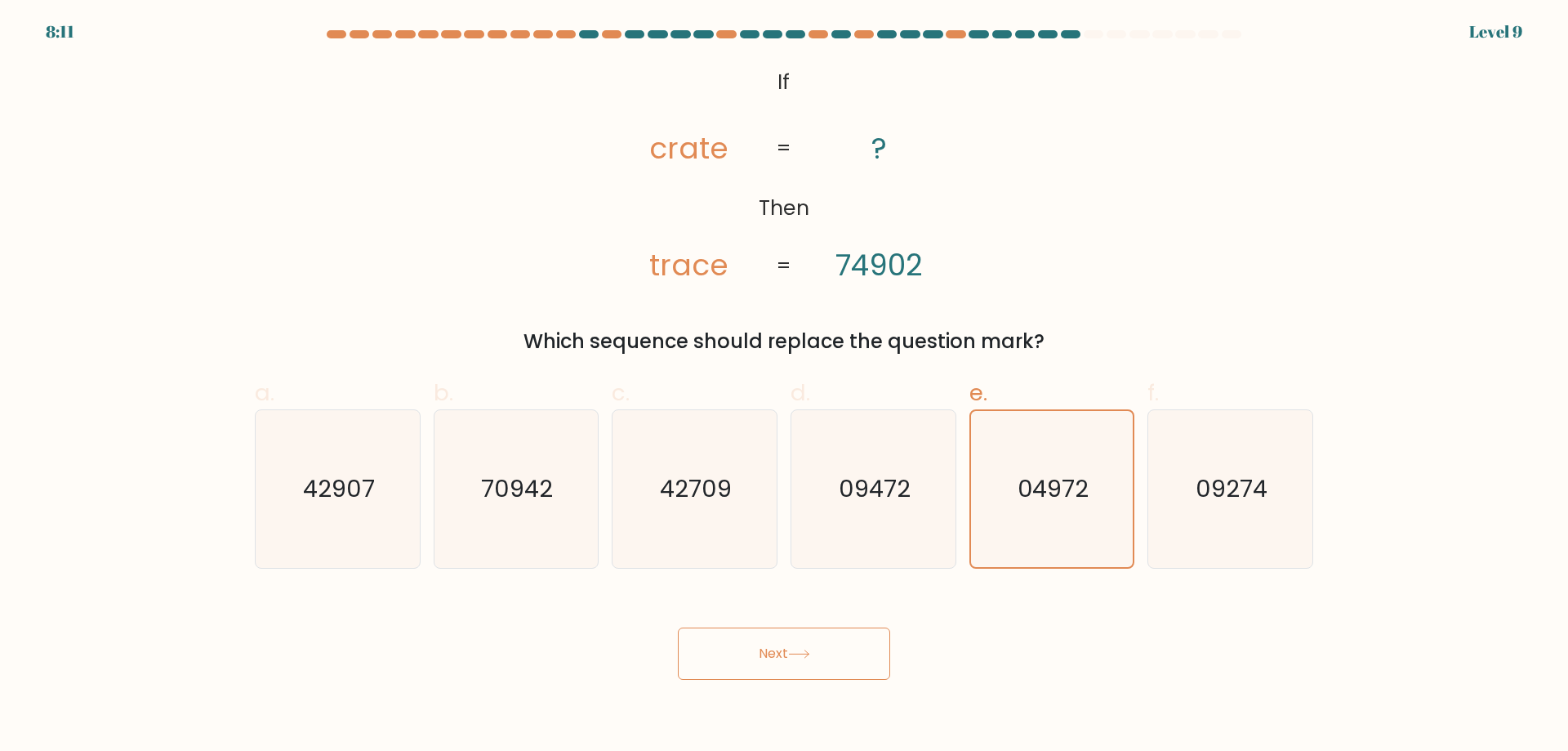
click at [821, 643] on button "Next" at bounding box center [784, 653] width 212 height 52
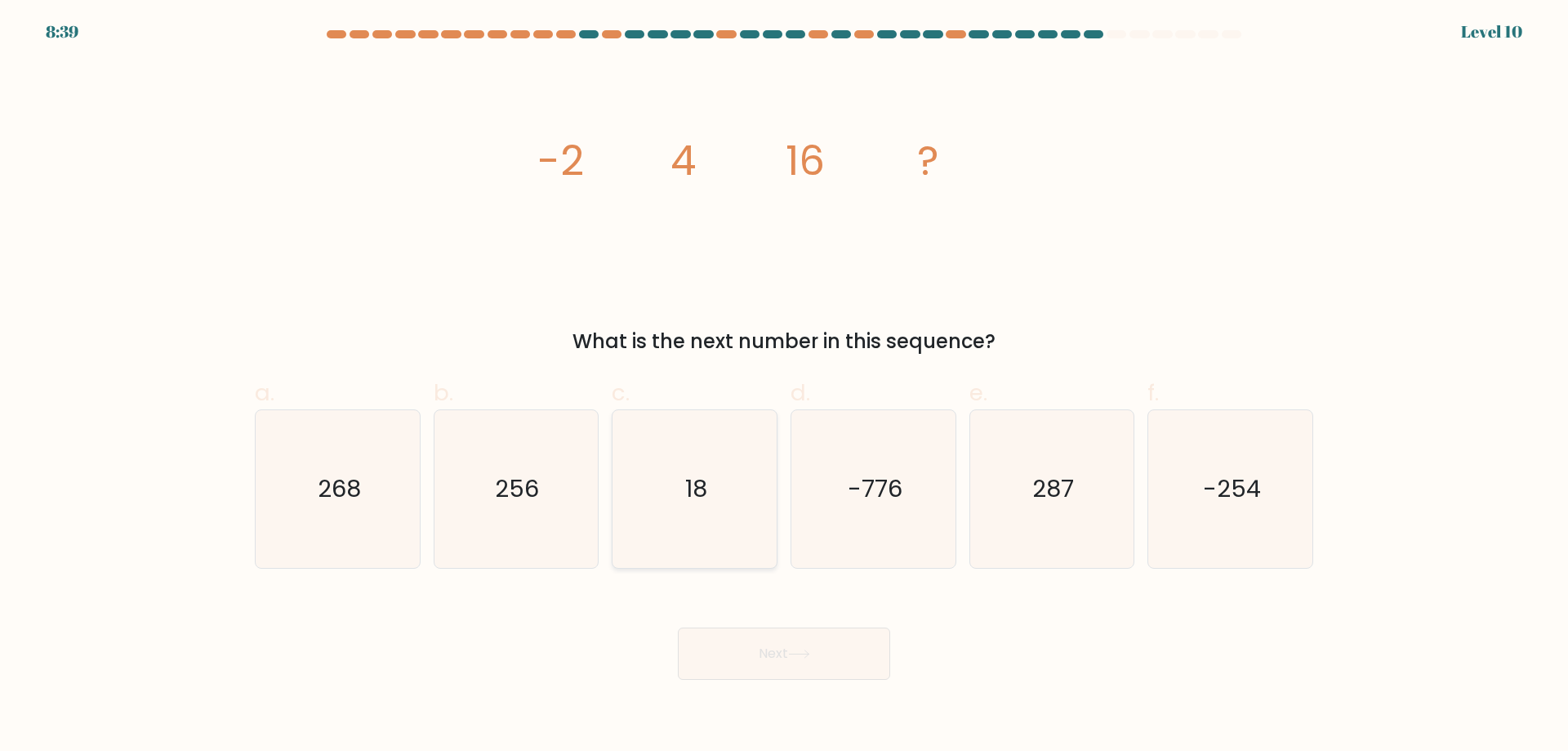
click at [711, 486] on icon "18" at bounding box center [694, 489] width 158 height 158
click at [784, 386] on input "c. 18" at bounding box center [784, 380] width 1 height 11
radio input "true"
click at [1537, 555] on form at bounding box center [784, 355] width 1568 height 649
click at [557, 514] on icon "256" at bounding box center [516, 489] width 158 height 158
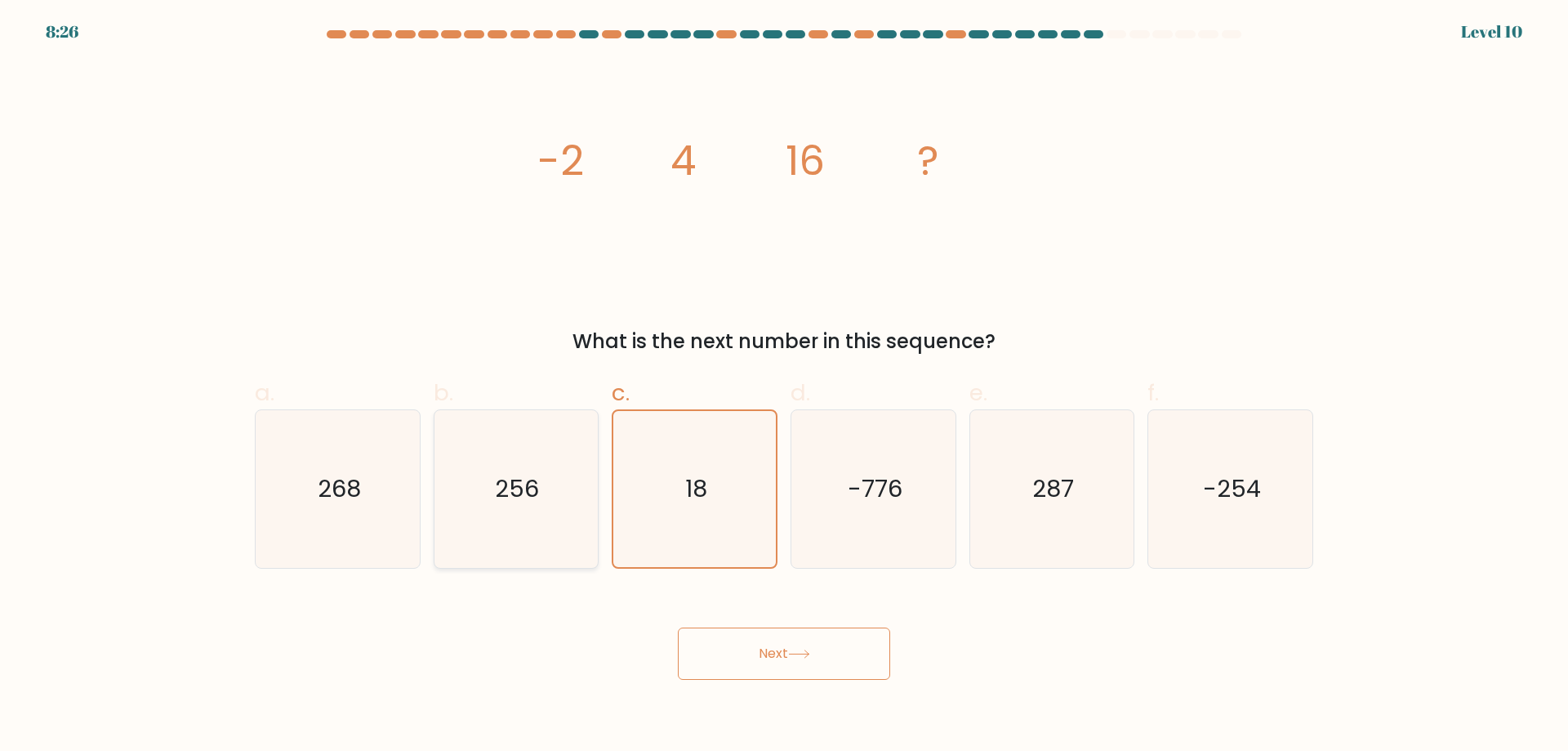
click at [784, 386] on input "b. 256" at bounding box center [784, 380] width 1 height 11
radio input "true"
click at [820, 650] on button "Next" at bounding box center [784, 653] width 212 height 52
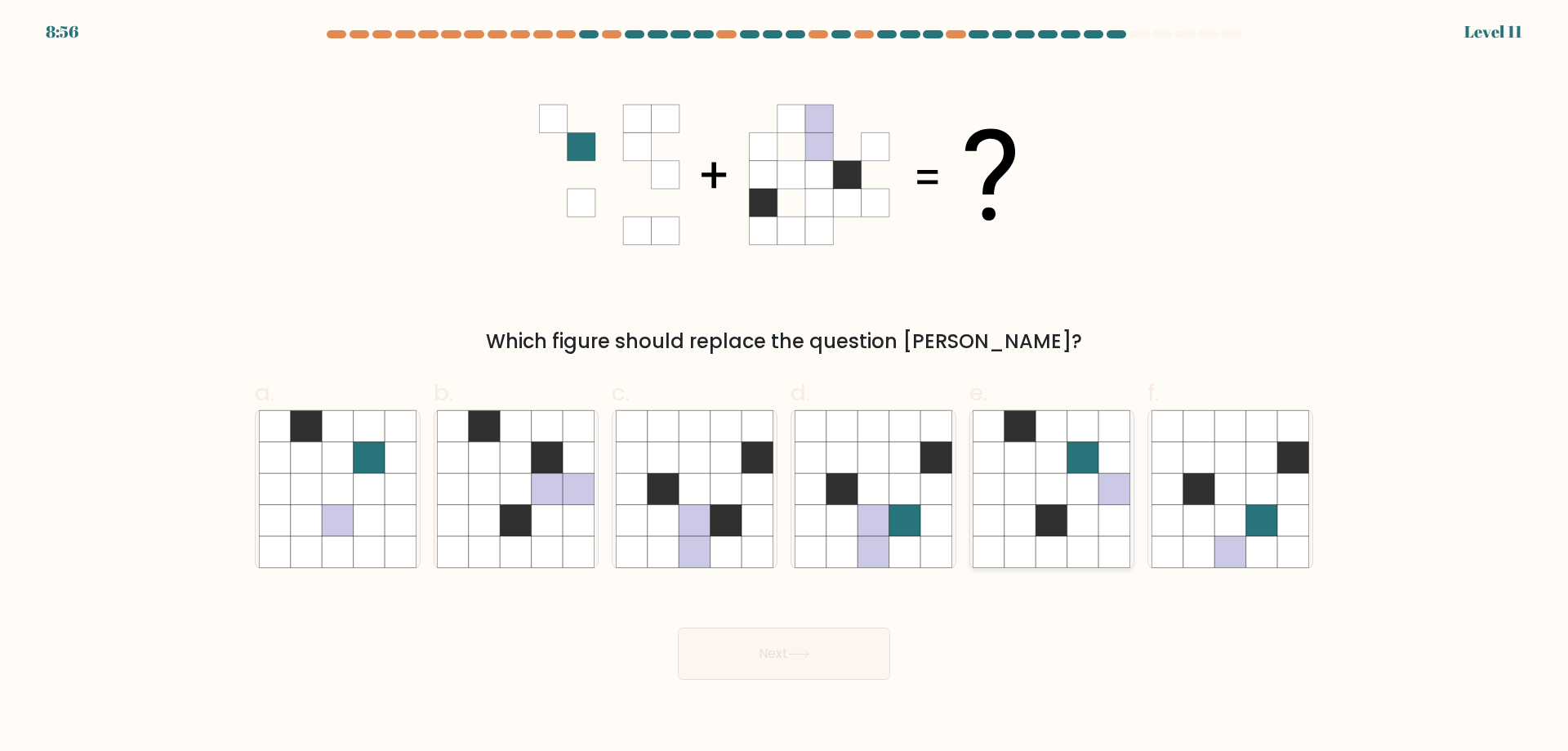
click at [1084, 502] on icon at bounding box center [1083, 489] width 31 height 31
click at [784, 386] on input "e." at bounding box center [784, 380] width 1 height 11
radio input "true"
click at [830, 648] on button "Next" at bounding box center [784, 653] width 212 height 52
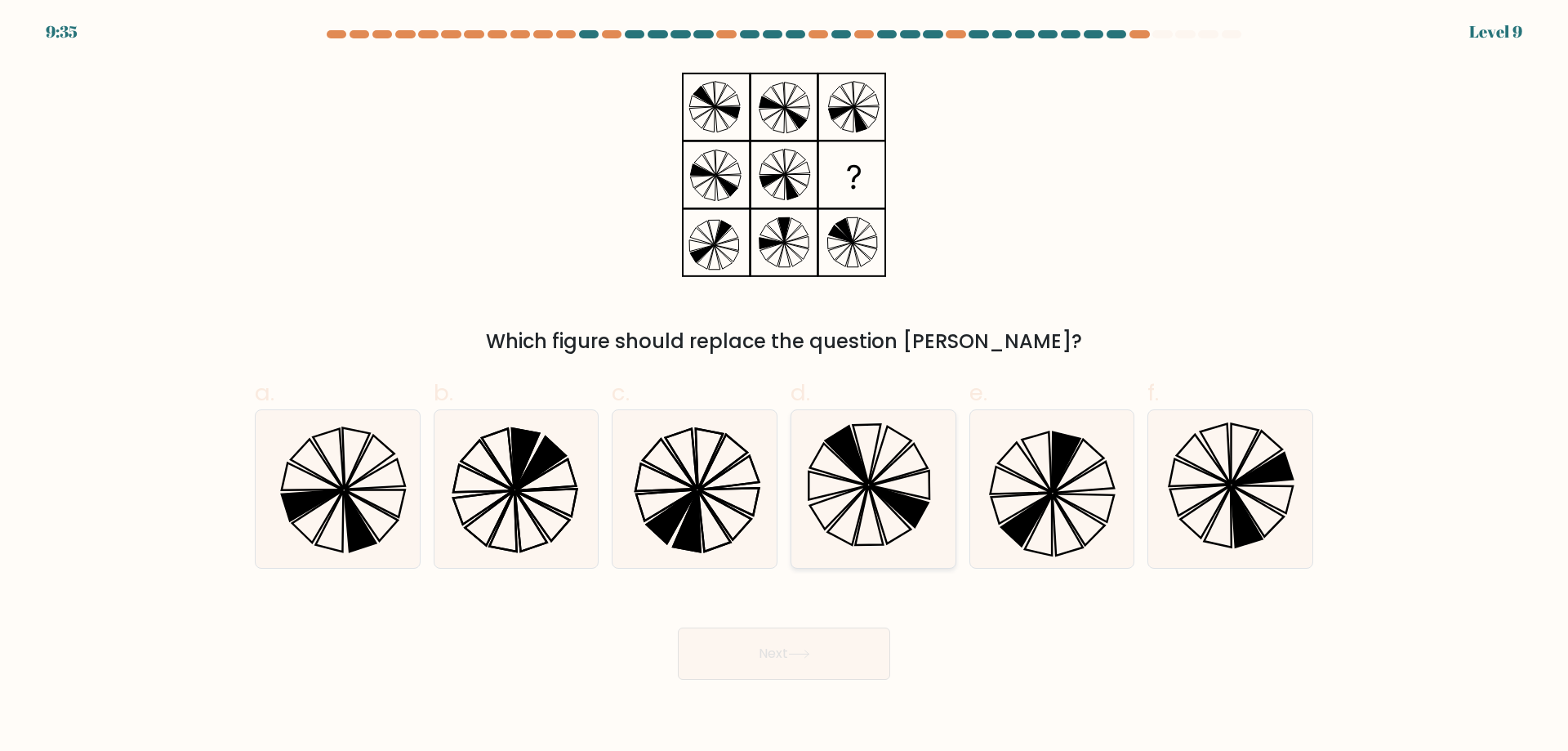
click at [849, 466] on icon at bounding box center [846, 455] width 42 height 58
click at [784, 386] on input "d." at bounding box center [784, 380] width 1 height 11
radio input "true"
click at [840, 643] on button "Next" at bounding box center [784, 653] width 212 height 52
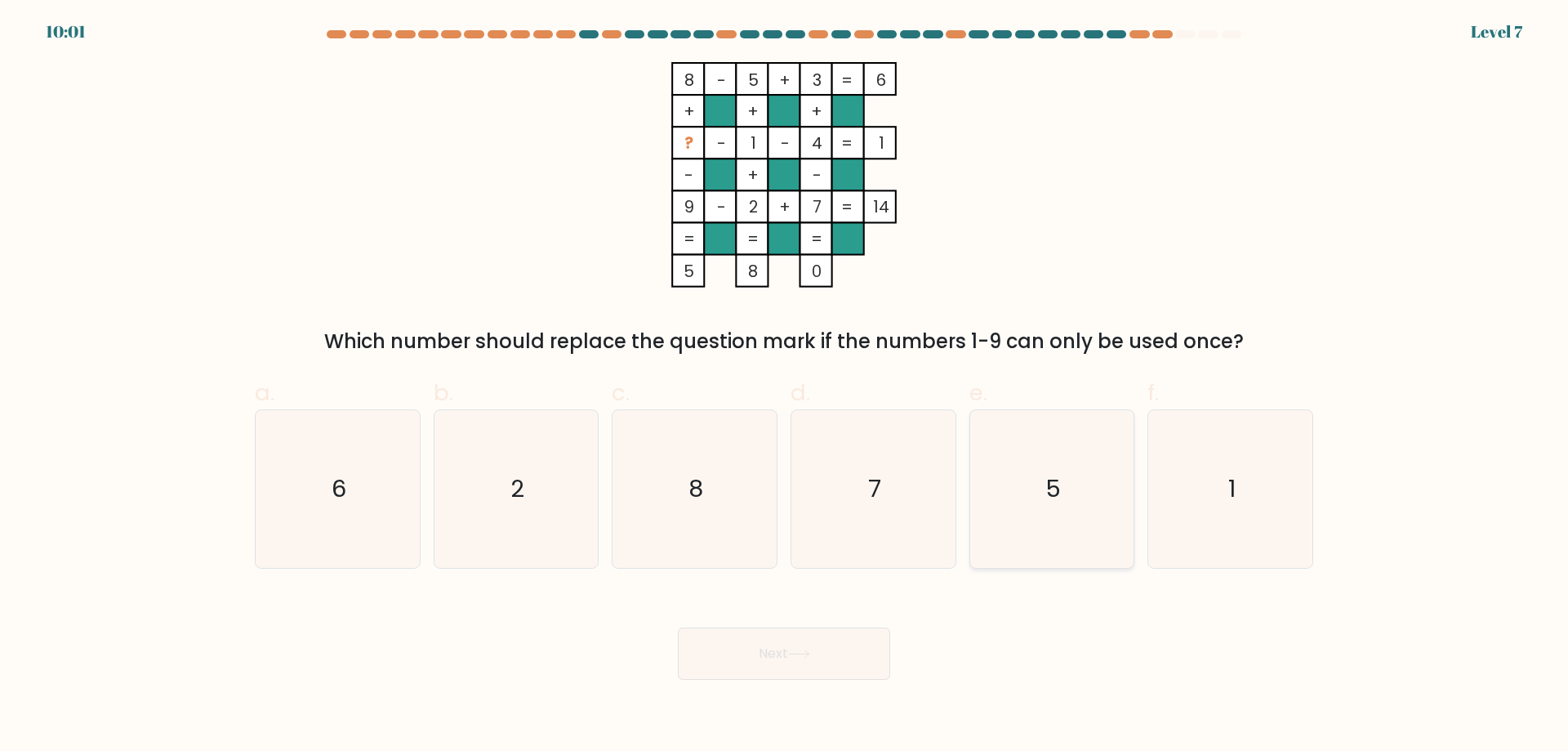
click at [1035, 481] on icon "5" at bounding box center [1051, 489] width 158 height 158
click at [784, 386] on input "e. 5" at bounding box center [784, 380] width 1 height 11
radio input "true"
click at [841, 652] on button "Next" at bounding box center [784, 653] width 212 height 52
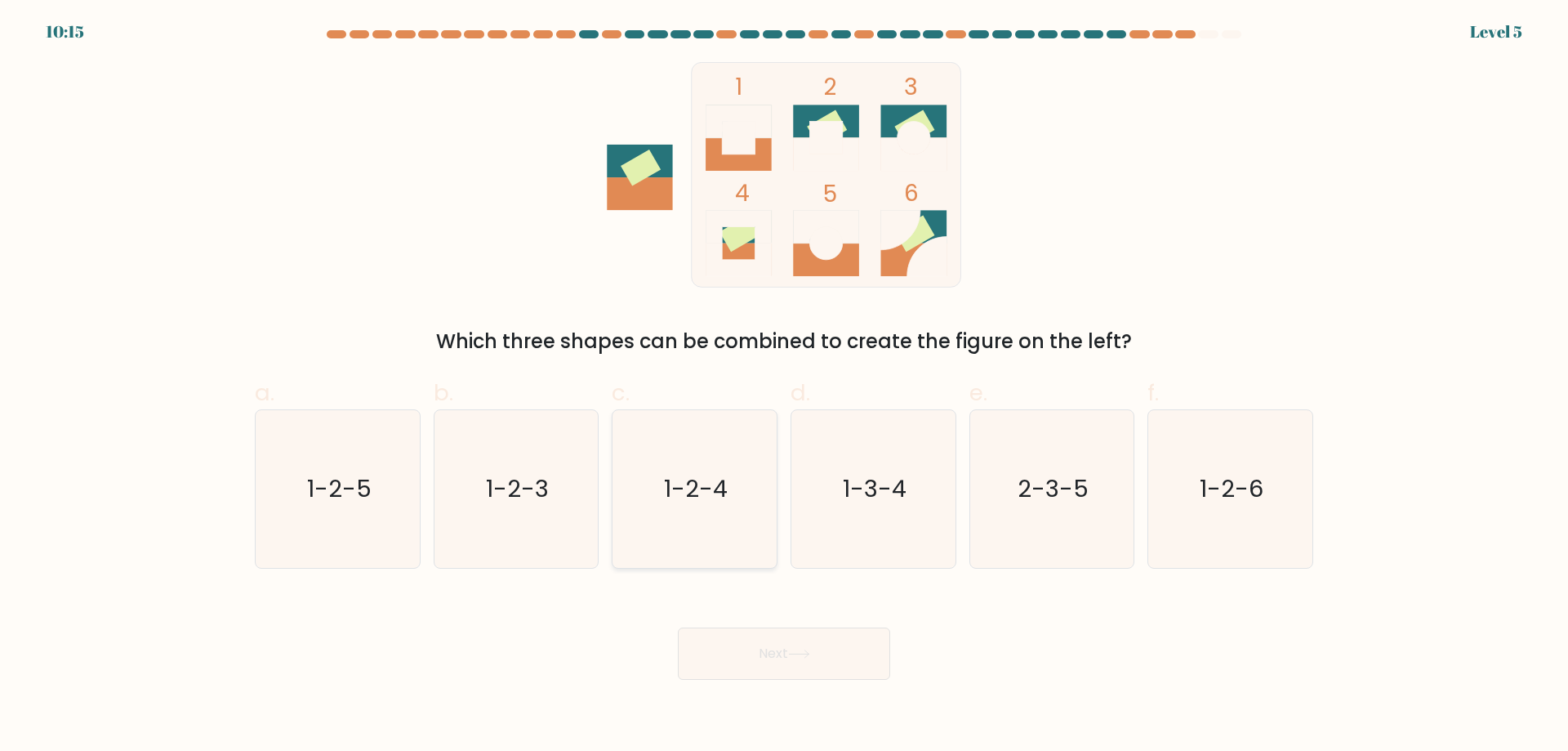
click at [717, 500] on text "1-2-4" at bounding box center [696, 489] width 64 height 33
click at [784, 386] on input "c. 1-2-4" at bounding box center [784, 380] width 1 height 11
radio input "true"
click at [814, 639] on button "Next" at bounding box center [784, 653] width 212 height 52
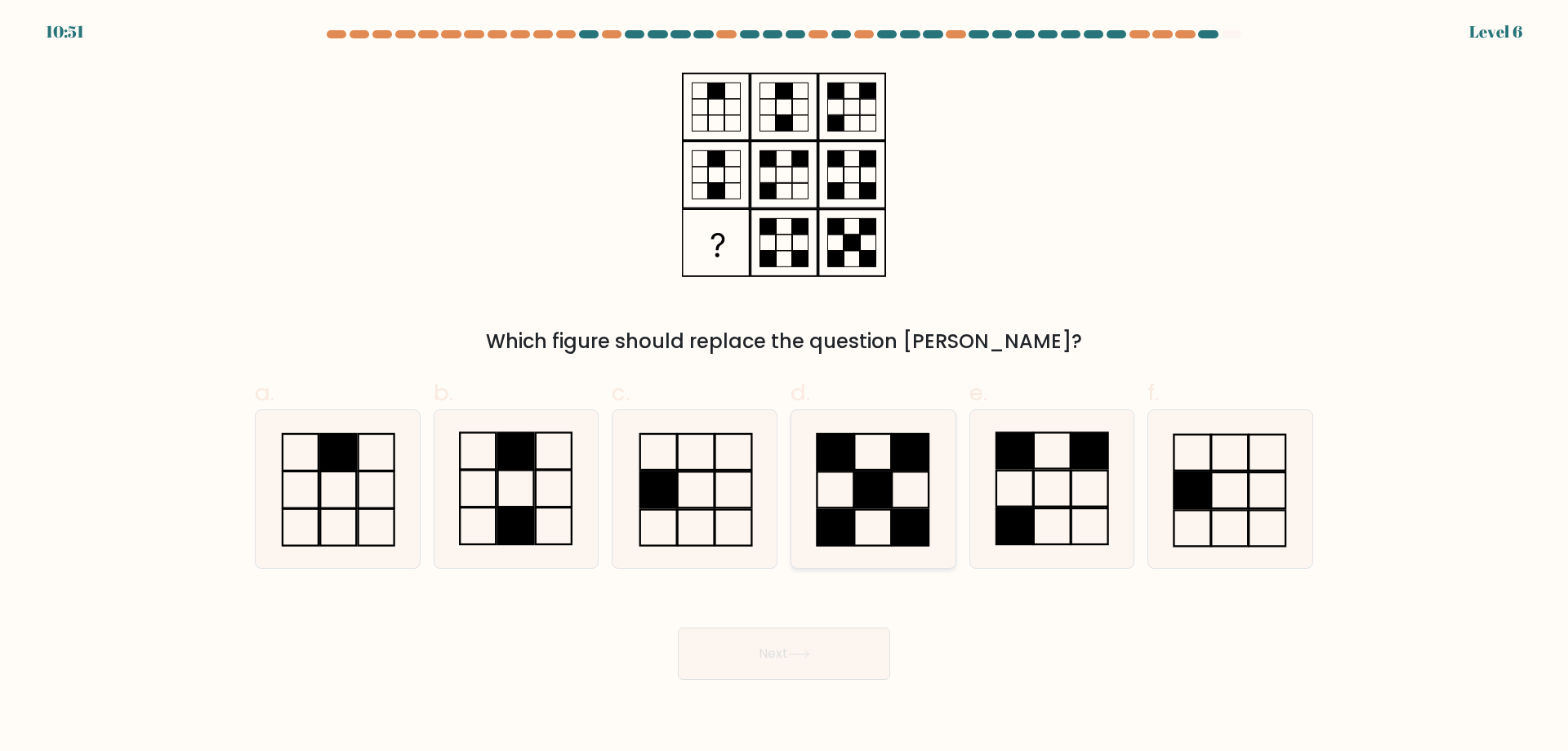
click at [826, 490] on icon at bounding box center [873, 489] width 158 height 158
click at [784, 386] on input "d." at bounding box center [784, 380] width 1 height 11
radio input "true"
click at [810, 650] on icon at bounding box center [798, 653] width 22 height 9
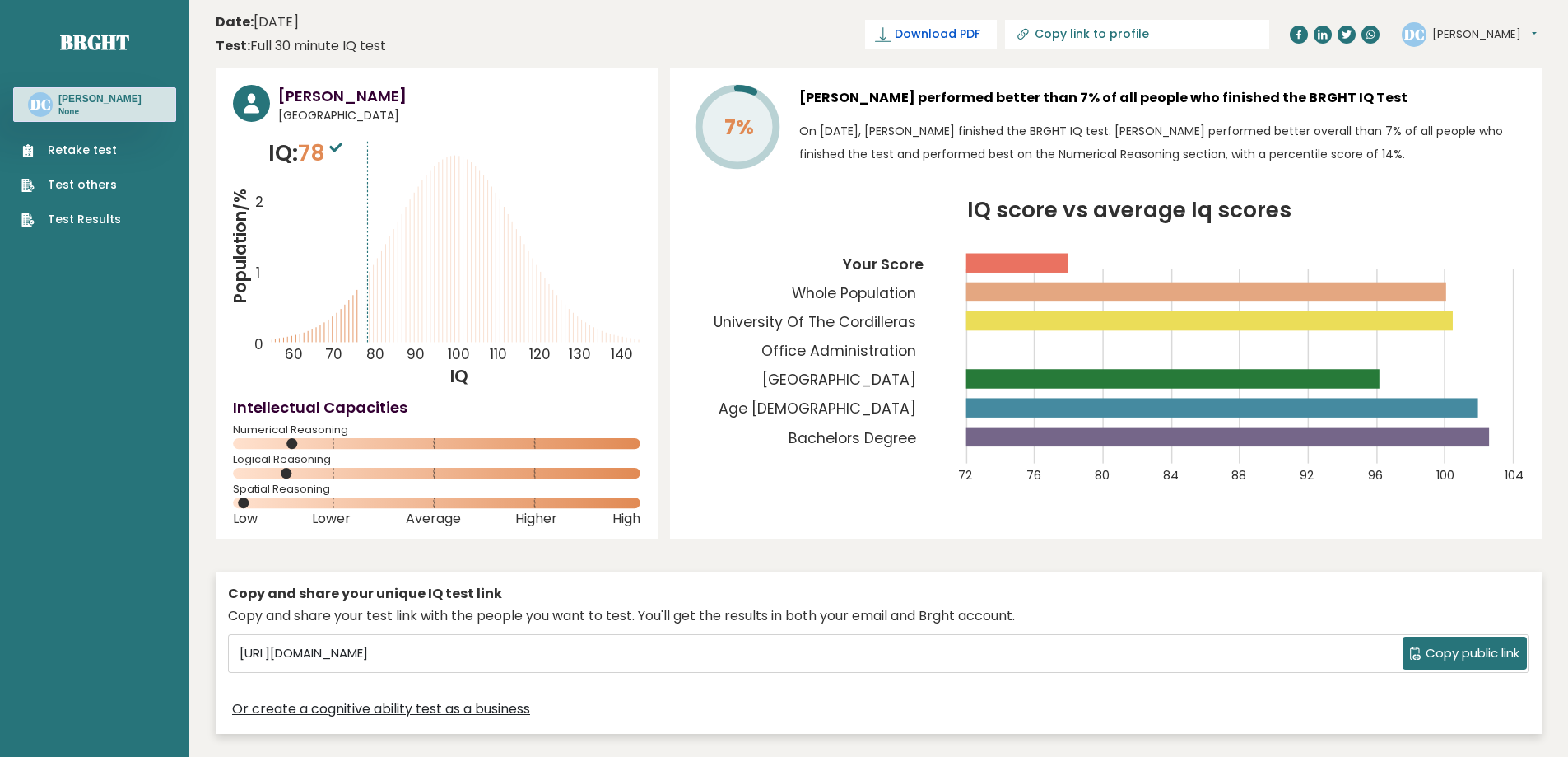
click at [981, 34] on span "Download PDF" at bounding box center [937, 34] width 86 height 18
click at [1491, 645] on span "Copy public link" at bounding box center [1472, 654] width 94 height 19
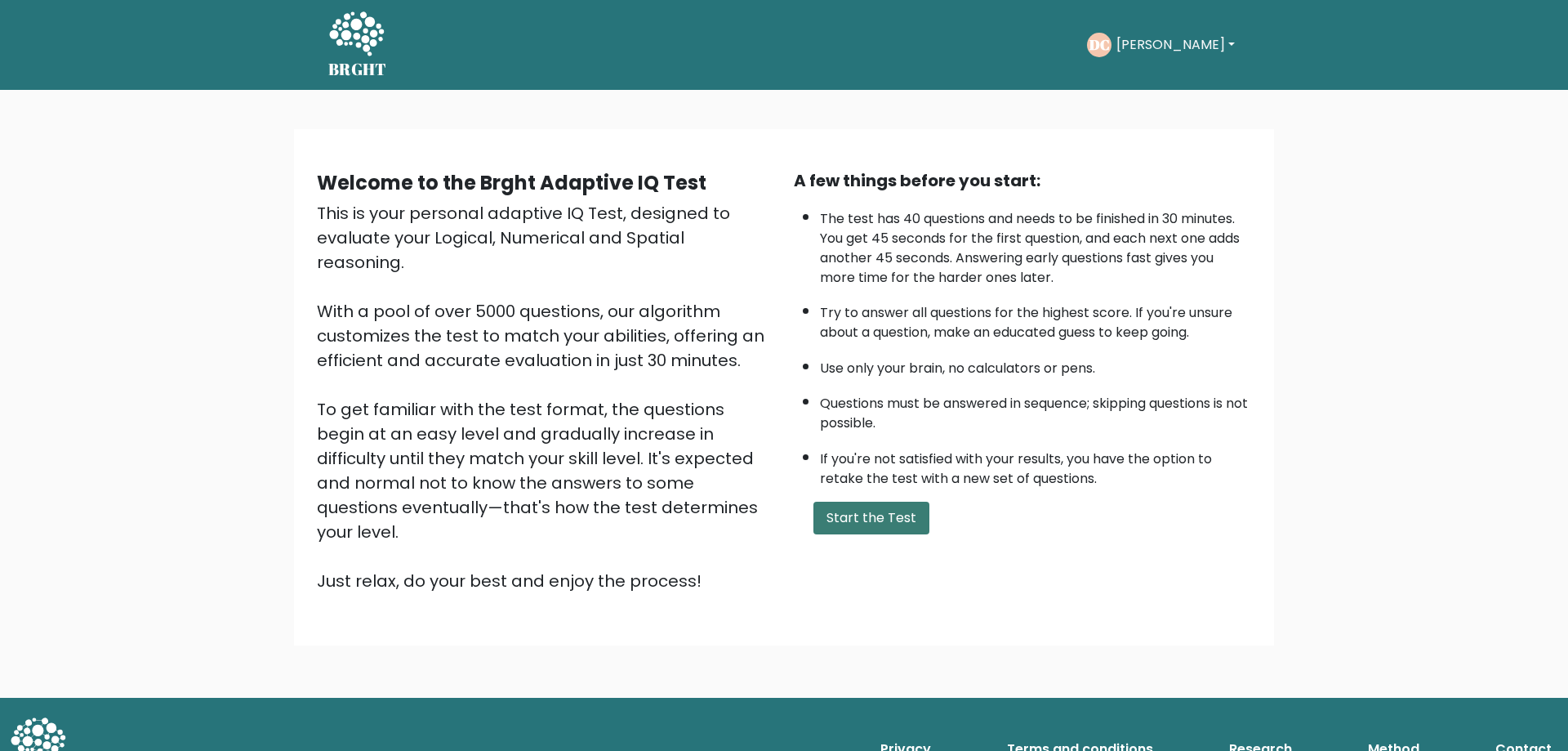
drag, startPoint x: 875, startPoint y: 526, endPoint x: 862, endPoint y: 529, distance: 13.3
click at [874, 526] on button "Start the Test" at bounding box center [871, 519] width 116 height 33
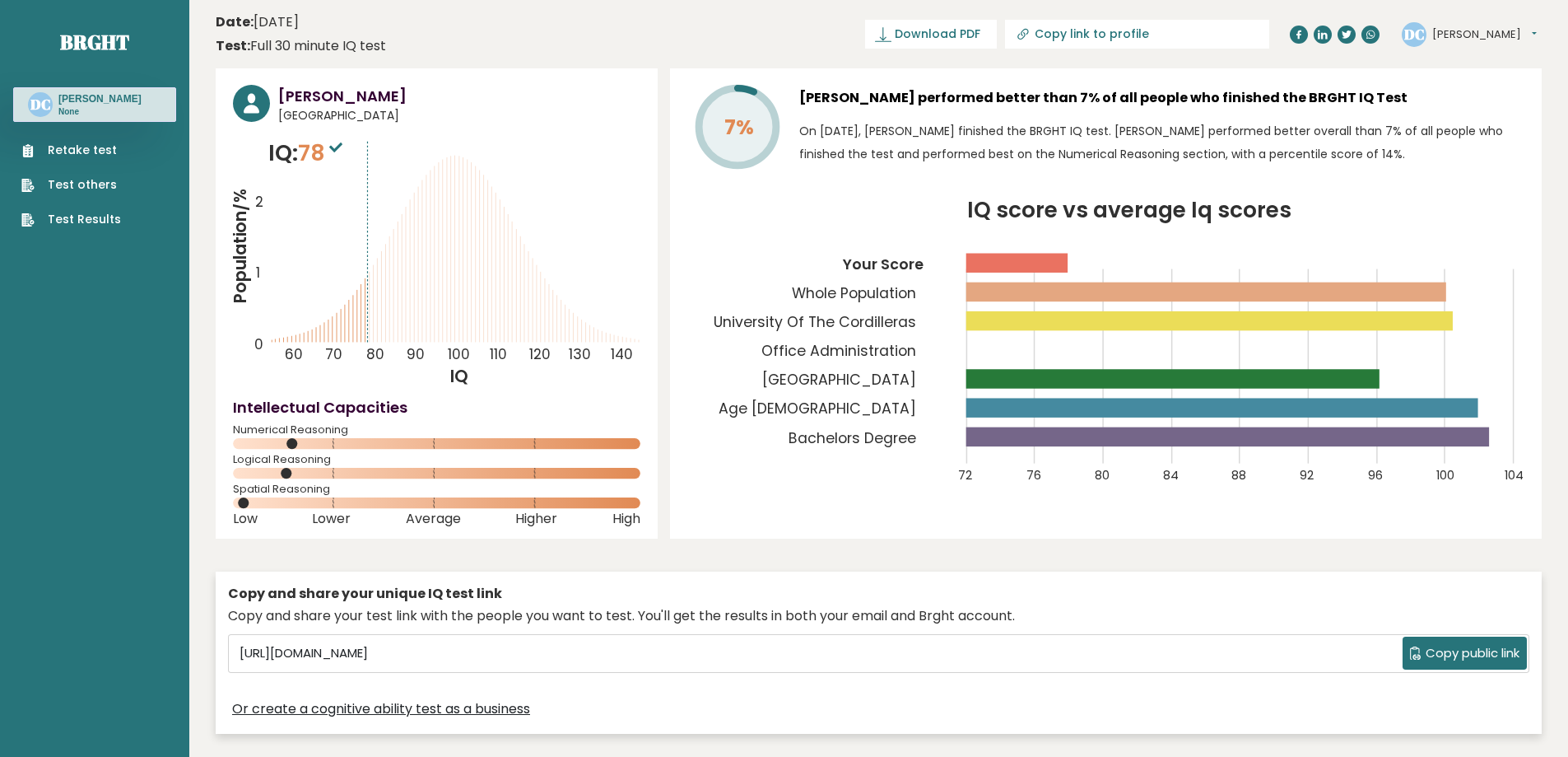
click at [335, 148] on icon at bounding box center [336, 148] width 13 height 10
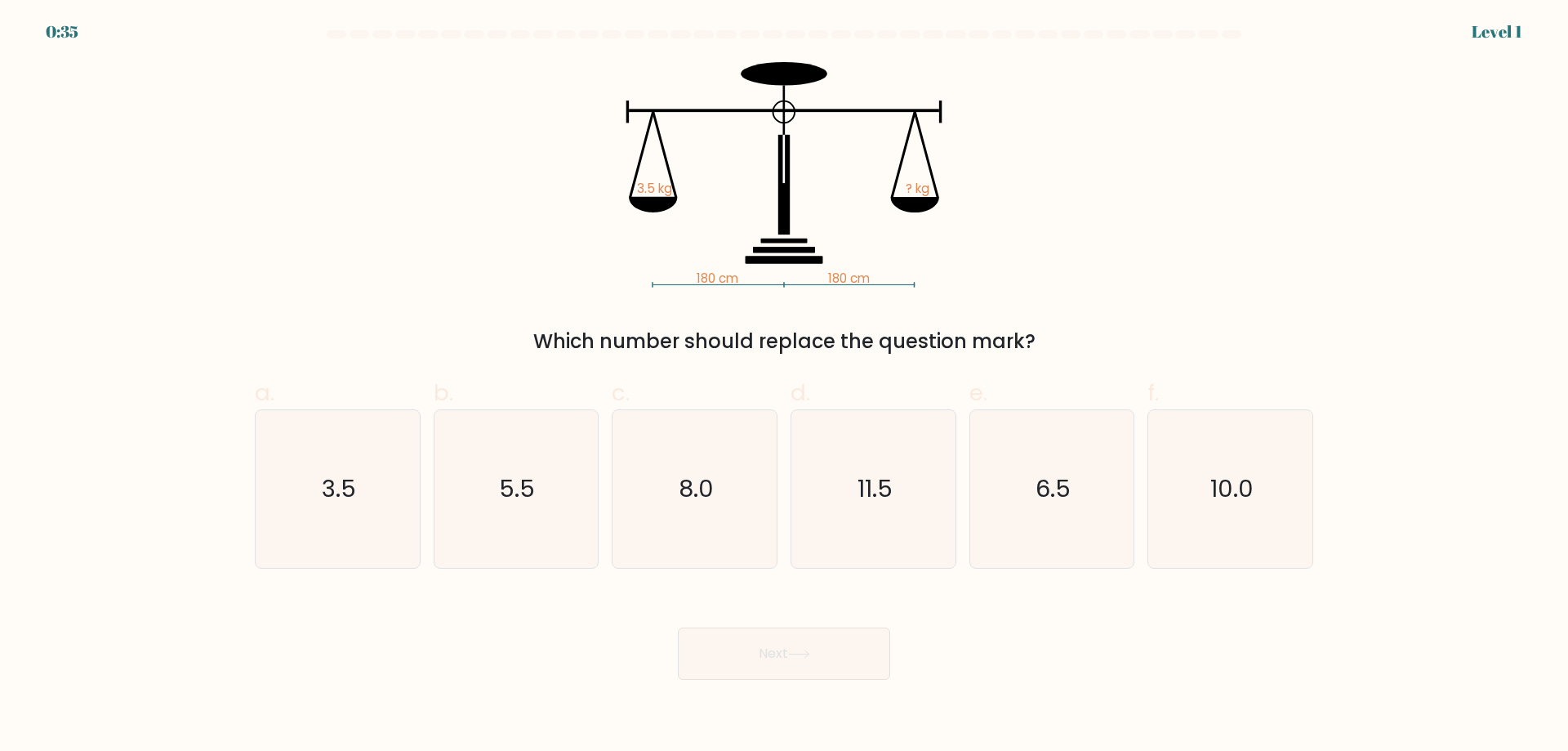
drag, startPoint x: 349, startPoint y: 502, endPoint x: 429, endPoint y: 537, distance: 87.3
click at [348, 502] on text "3.5" at bounding box center [338, 489] width 34 height 33
click at [804, 643] on button "Next" at bounding box center [784, 653] width 212 height 52
click at [273, 476] on icon "3.5" at bounding box center [337, 489] width 158 height 158
click at [784, 386] on input "a. 3.5" at bounding box center [784, 380] width 1 height 11
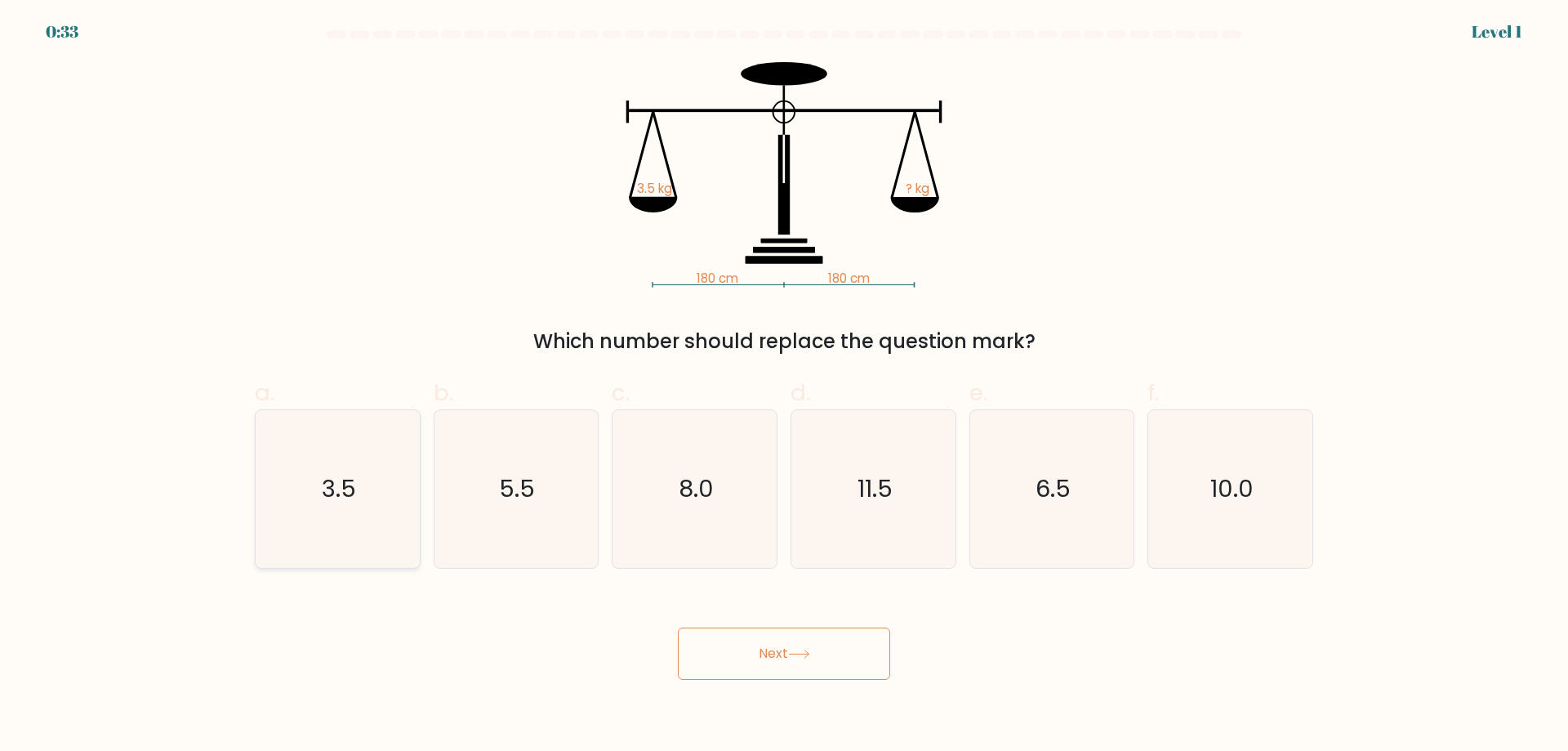
radio input "true"
click at [780, 662] on button "Next" at bounding box center [784, 653] width 212 height 52
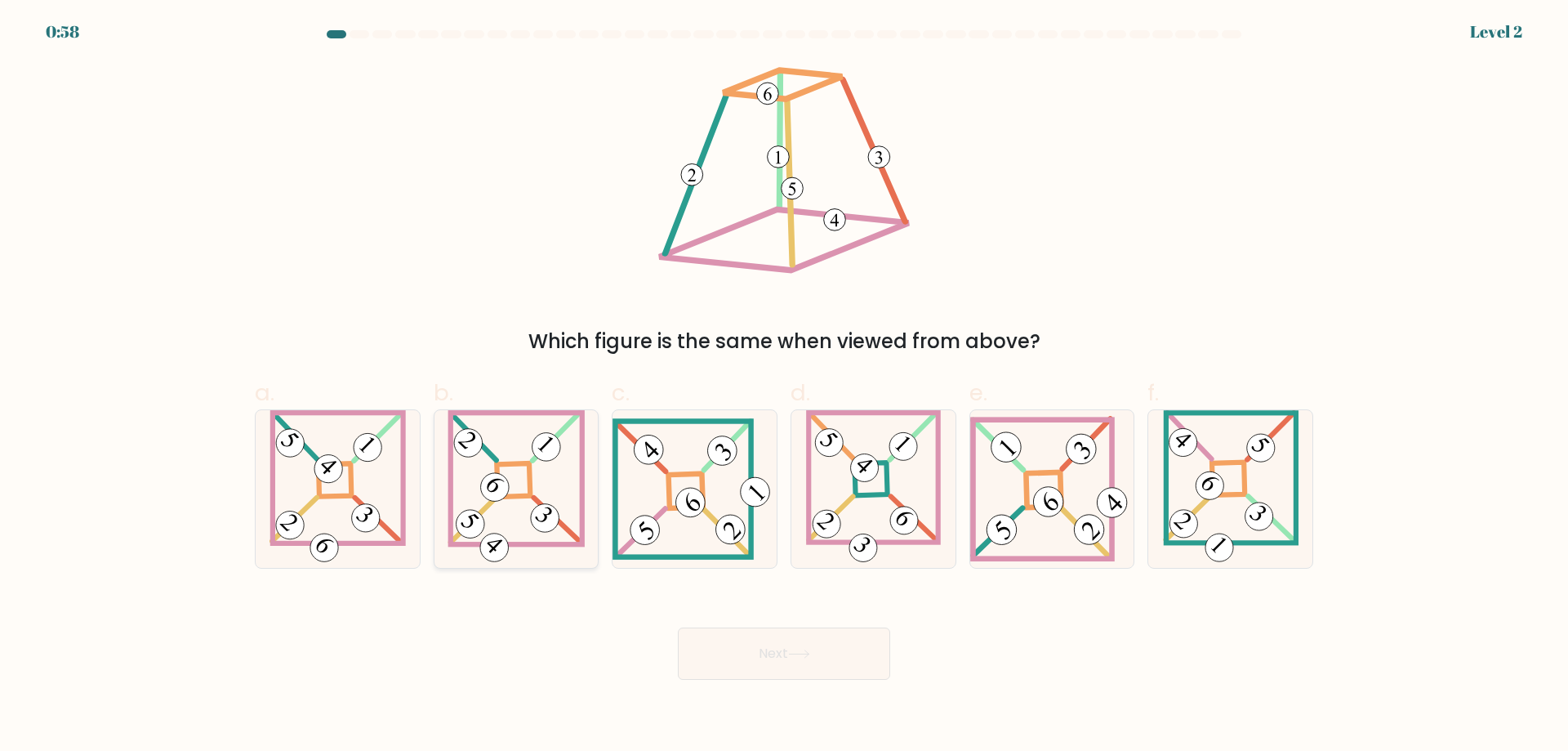
drag, startPoint x: 516, startPoint y: 467, endPoint x: 515, endPoint y: 476, distance: 9.1
click at [515, 467] on icon at bounding box center [516, 489] width 137 height 158
click at [784, 386] on input "b." at bounding box center [784, 380] width 1 height 11
radio input "true"
click at [787, 643] on button "Next" at bounding box center [784, 653] width 212 height 52
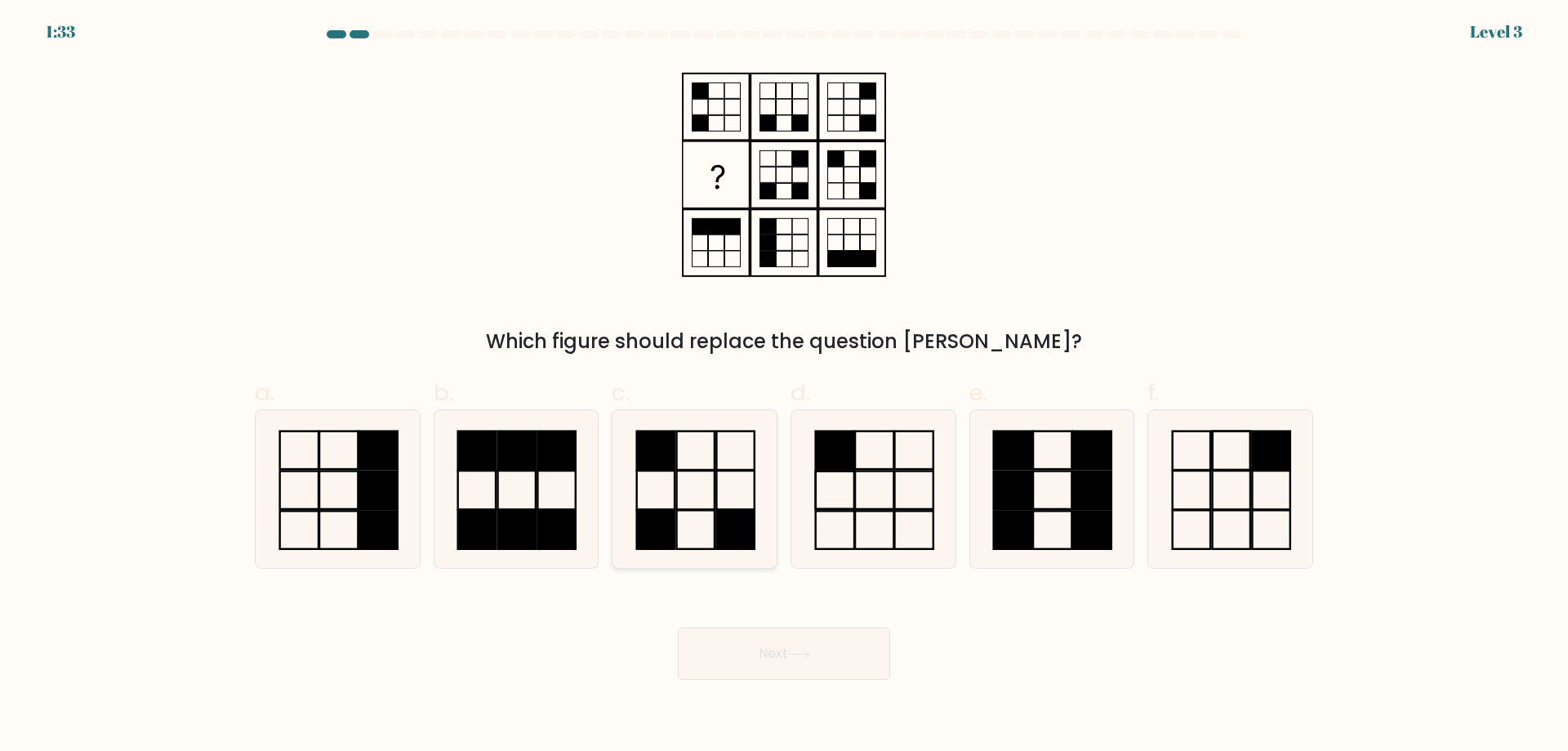
click at [707, 520] on icon at bounding box center [694, 489] width 158 height 158
click at [784, 386] on input "c." at bounding box center [784, 380] width 1 height 11
radio input "true"
click at [785, 666] on button "Next" at bounding box center [784, 653] width 212 height 52
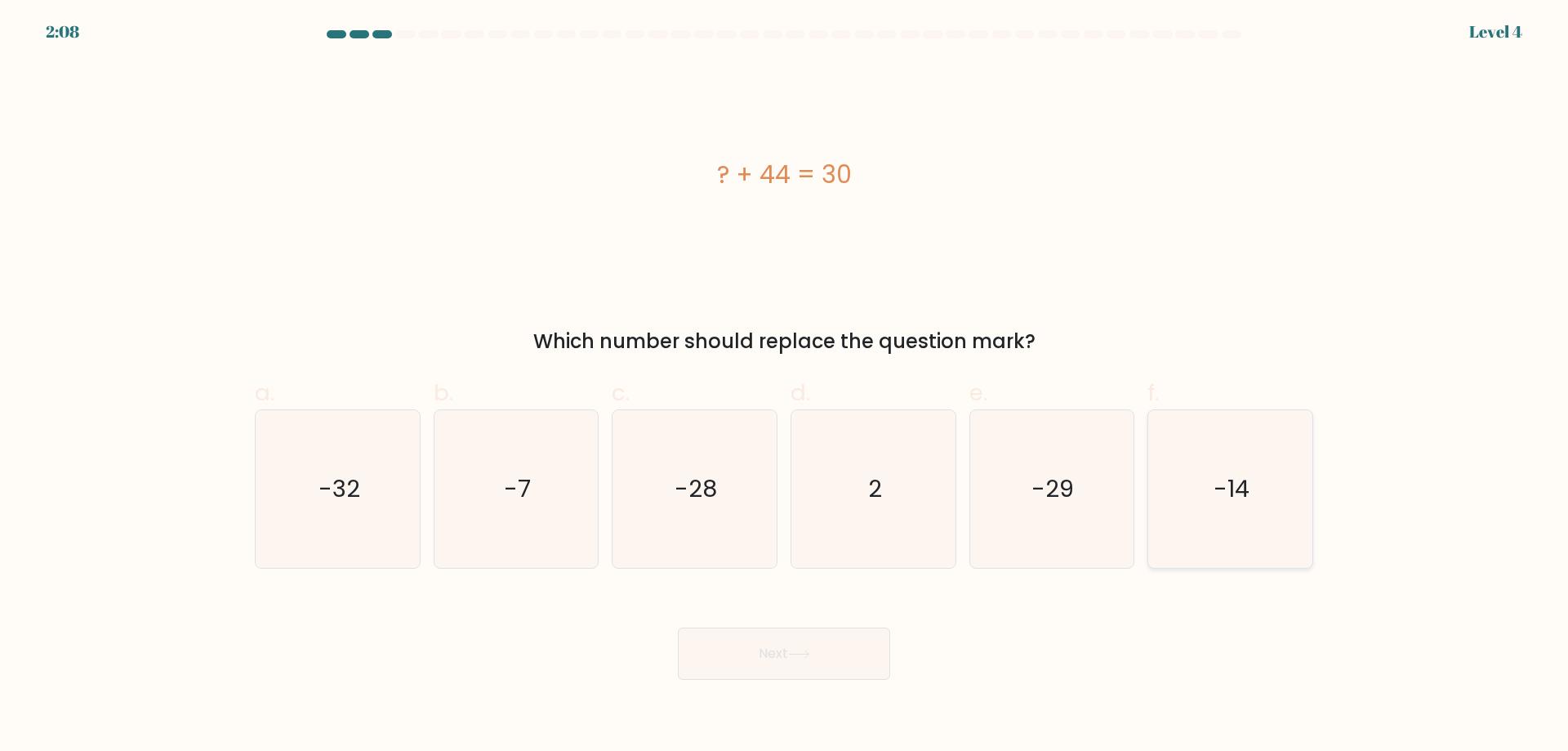
click at [1208, 492] on icon "-14" at bounding box center [1230, 489] width 158 height 158
click at [784, 386] on input "f. -14" at bounding box center [784, 380] width 1 height 11
radio input "true"
click at [837, 661] on button "Next" at bounding box center [784, 653] width 212 height 52
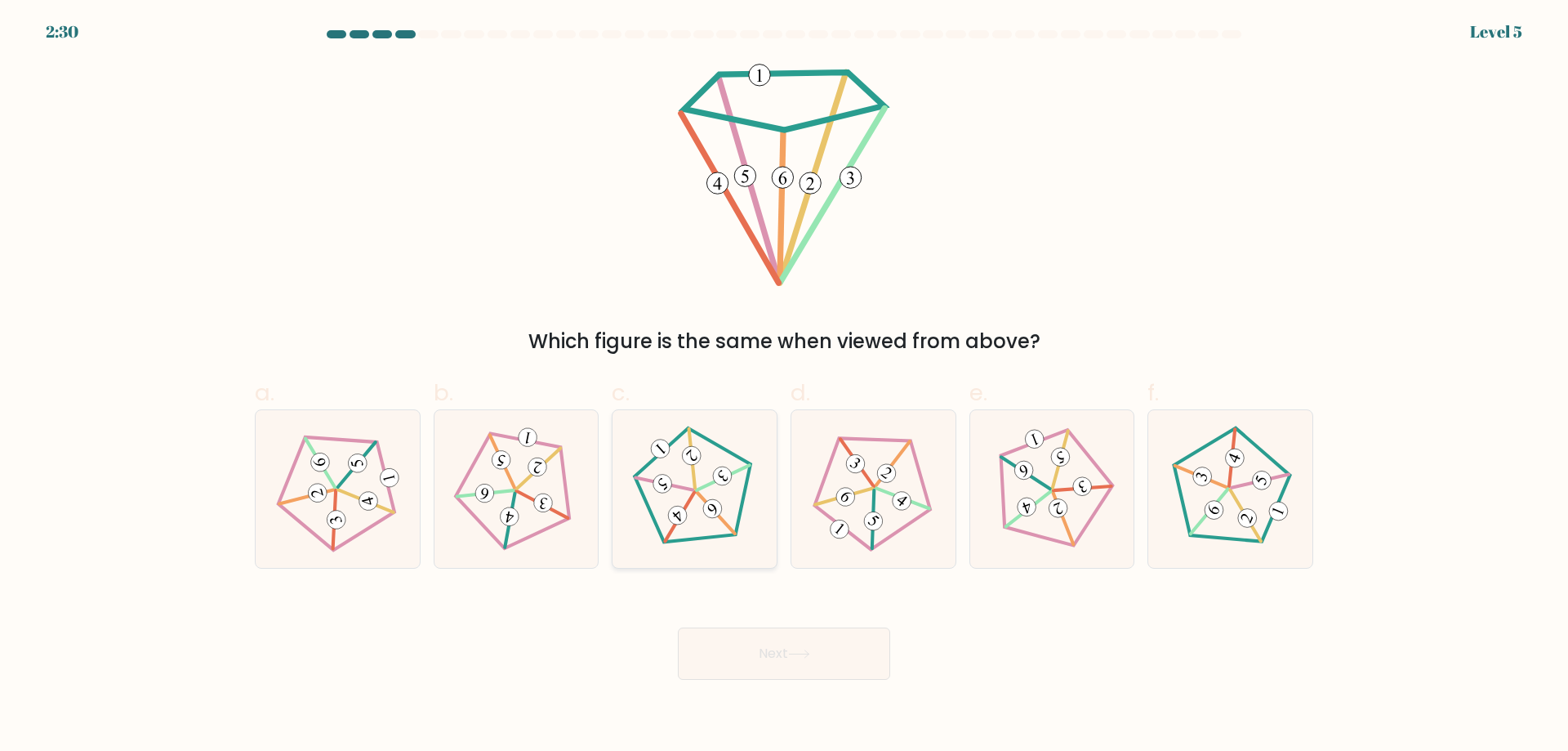
click at [682, 505] on icon at bounding box center [694, 489] width 126 height 126
click at [784, 386] on input "c." at bounding box center [784, 380] width 1 height 11
radio input "true"
click at [805, 639] on button "Next" at bounding box center [784, 653] width 212 height 52
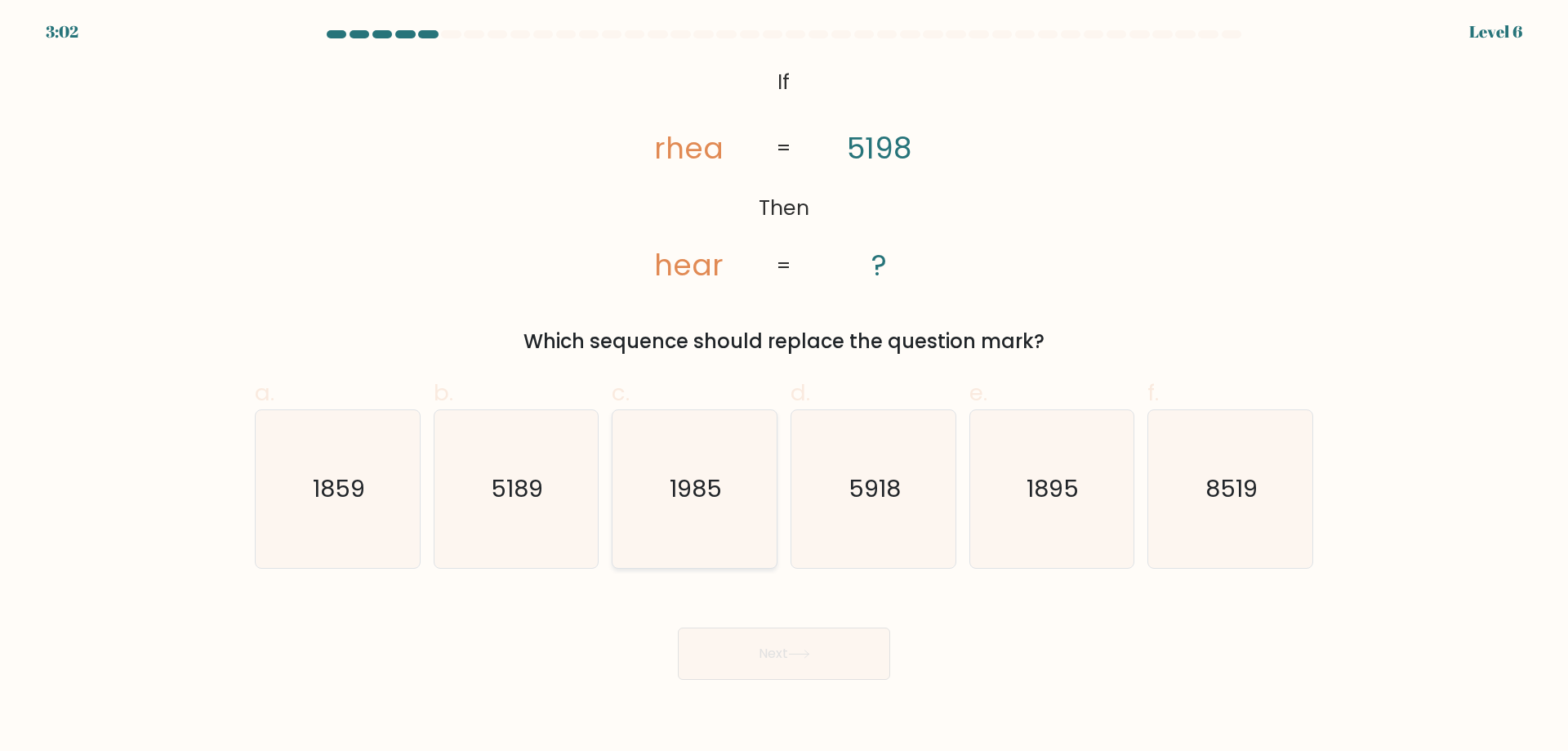
click at [736, 457] on icon "1985" at bounding box center [694, 489] width 158 height 158
click at [784, 386] on input "c. 1985" at bounding box center [784, 380] width 1 height 11
radio input "true"
click at [811, 647] on button "Next" at bounding box center [784, 653] width 212 height 52
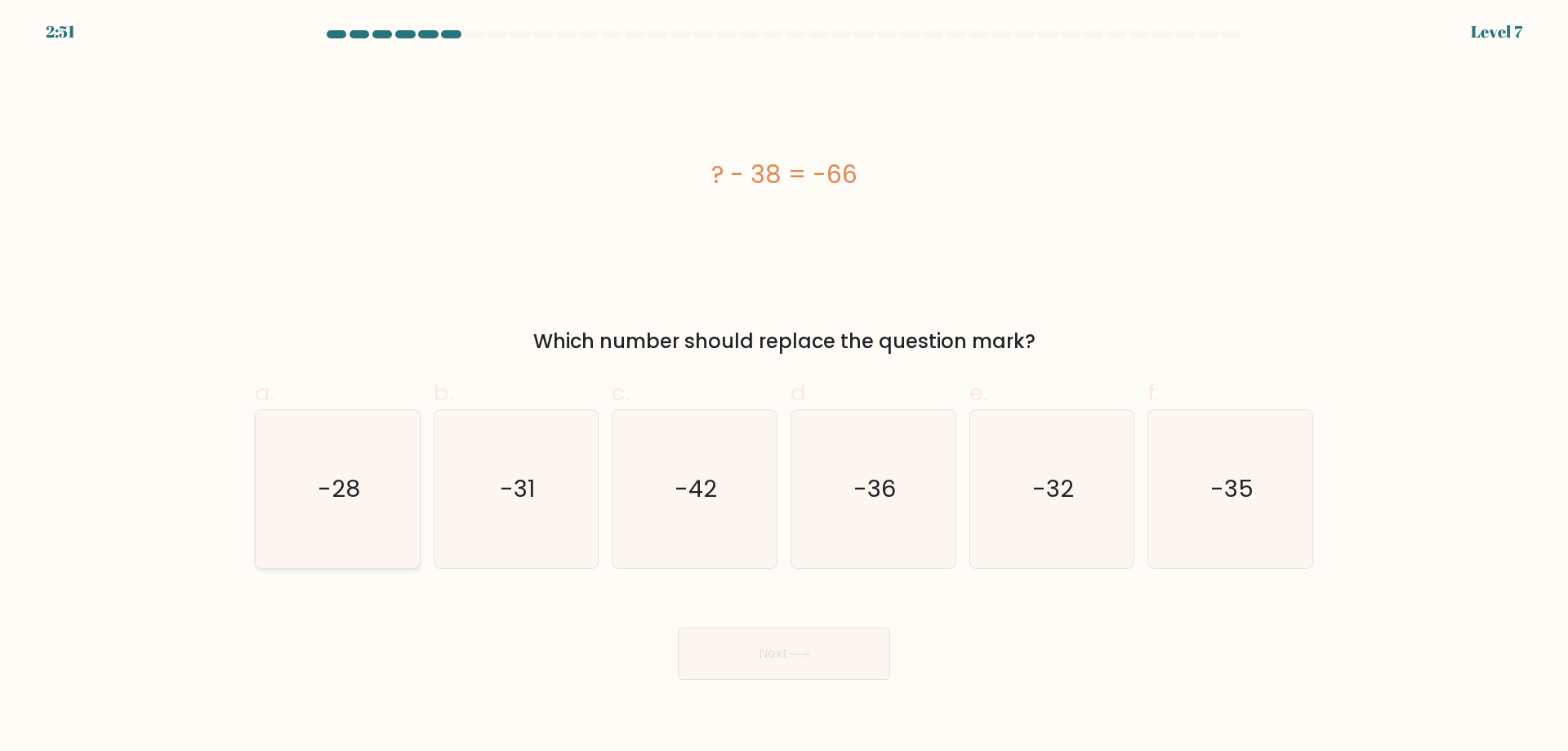
click at [379, 494] on icon "-28" at bounding box center [337, 489] width 158 height 158
click at [784, 386] on input "a. -28" at bounding box center [784, 380] width 1 height 11
radio input "true"
click at [800, 652] on icon at bounding box center [798, 653] width 22 height 9
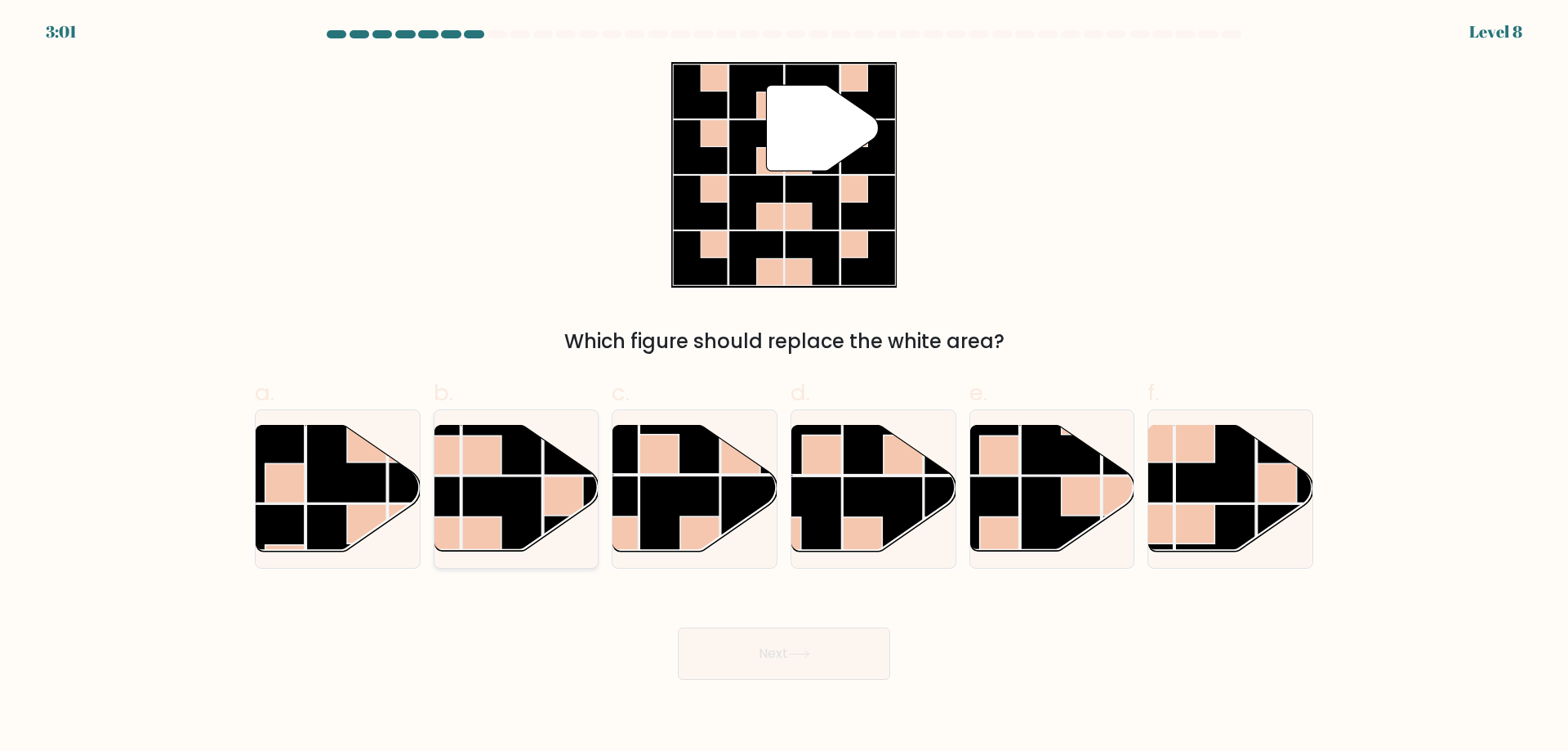
click at [473, 464] on rect at bounding box center [481, 455] width 39 height 39
click at [784, 386] on input "b." at bounding box center [784, 380] width 1 height 11
radio input "true"
click at [799, 662] on button "Next" at bounding box center [784, 653] width 212 height 52
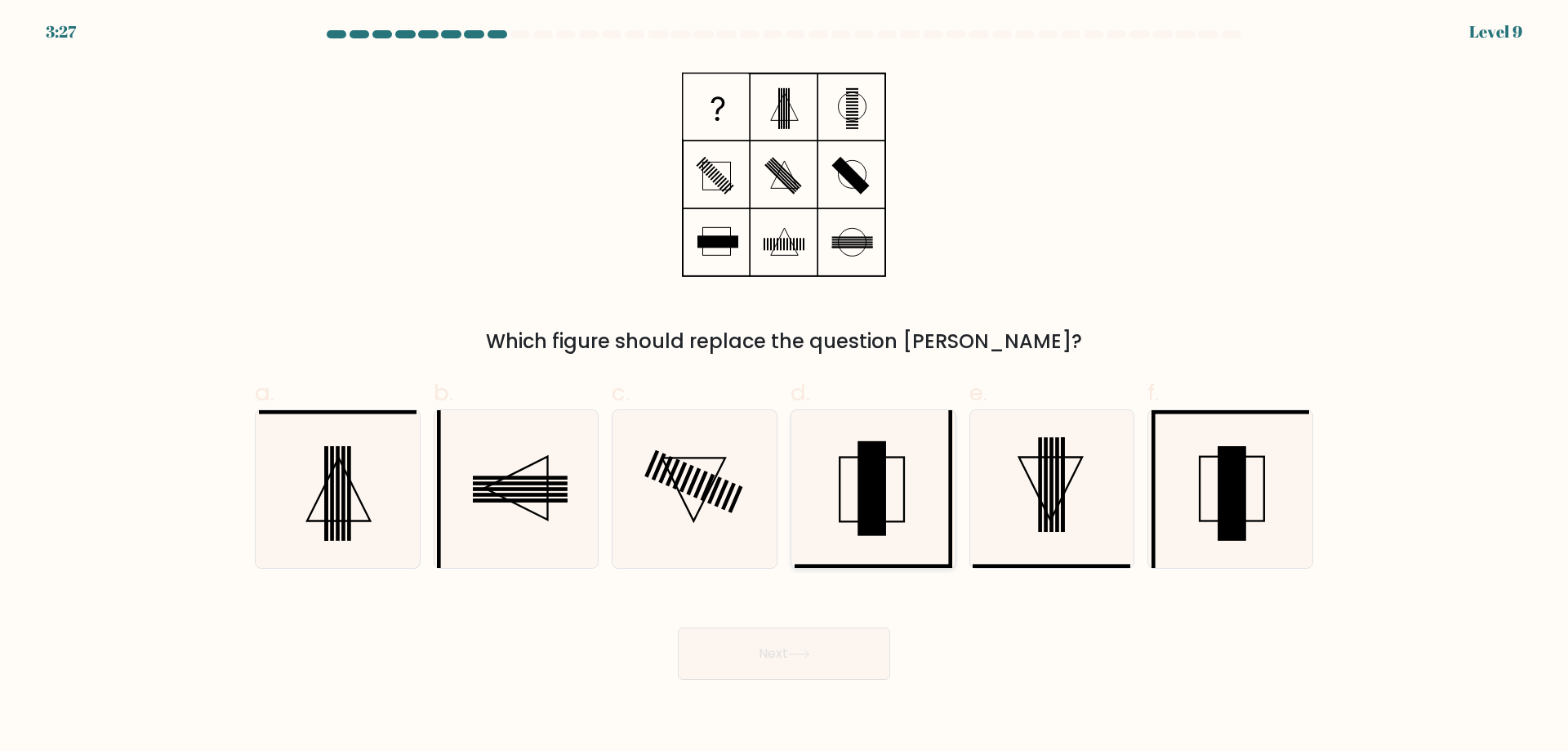
click at [885, 521] on rect at bounding box center [871, 488] width 29 height 95
click at [784, 386] on input "d." at bounding box center [784, 380] width 1 height 11
radio input "true"
click at [803, 657] on icon at bounding box center [798, 653] width 22 height 9
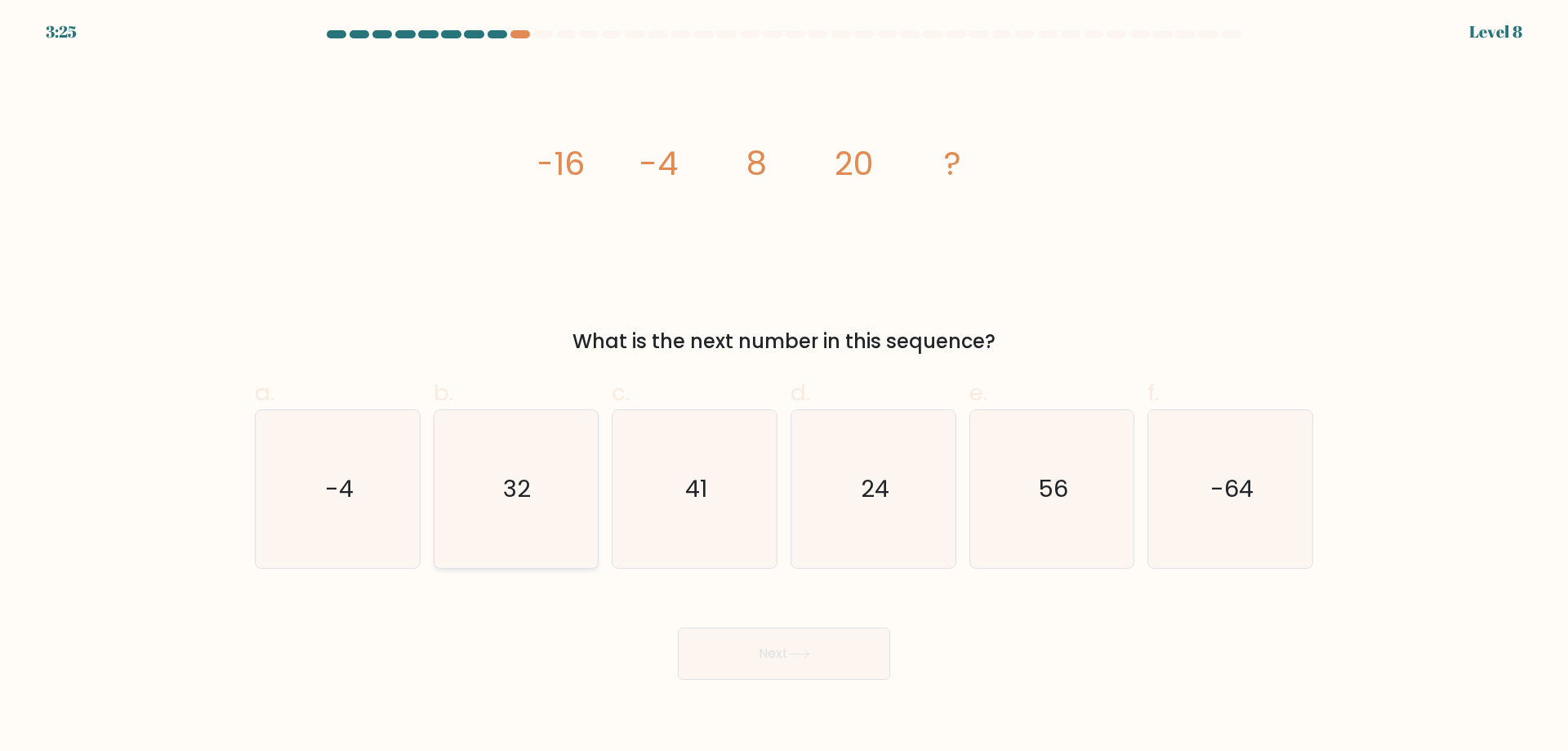
click at [545, 495] on icon "32" at bounding box center [516, 489] width 158 height 158
click at [784, 386] on input "b. 32" at bounding box center [784, 380] width 1 height 11
radio input "true"
click at [841, 651] on button "Next" at bounding box center [784, 653] width 212 height 52
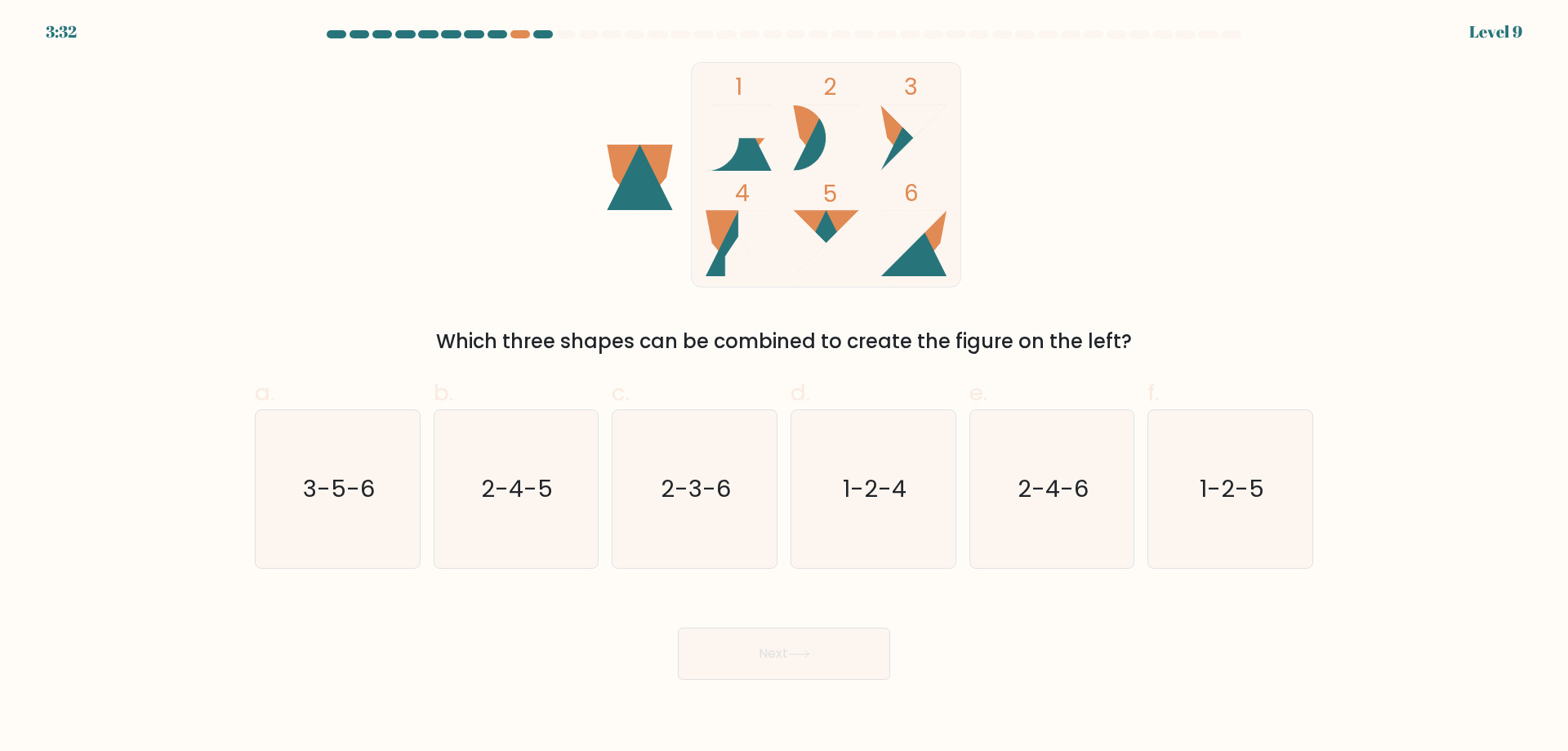
click at [922, 146] on icon at bounding box center [913, 137] width 66 height 66
click at [381, 524] on icon "3-5-6" at bounding box center [337, 489] width 158 height 158
click at [784, 386] on input "a. 3-5-6" at bounding box center [784, 380] width 1 height 11
radio input "true"
click at [800, 665] on button "Next" at bounding box center [784, 653] width 212 height 52
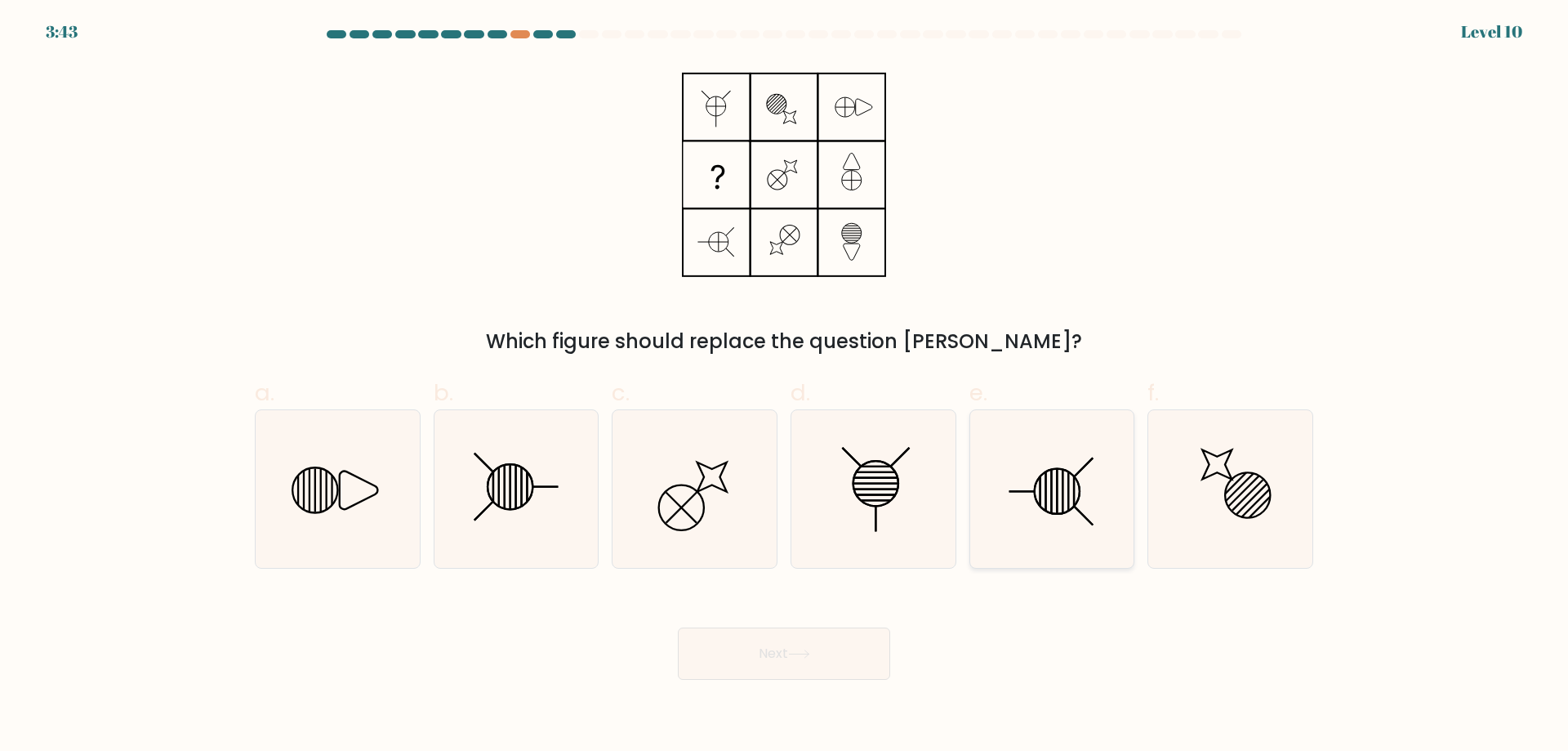
click at [1046, 490] on line at bounding box center [1046, 490] width 0 height 39
click at [784, 386] on input "e." at bounding box center [784, 380] width 1 height 11
radio input "true"
click at [841, 645] on button "Next" at bounding box center [784, 653] width 212 height 52
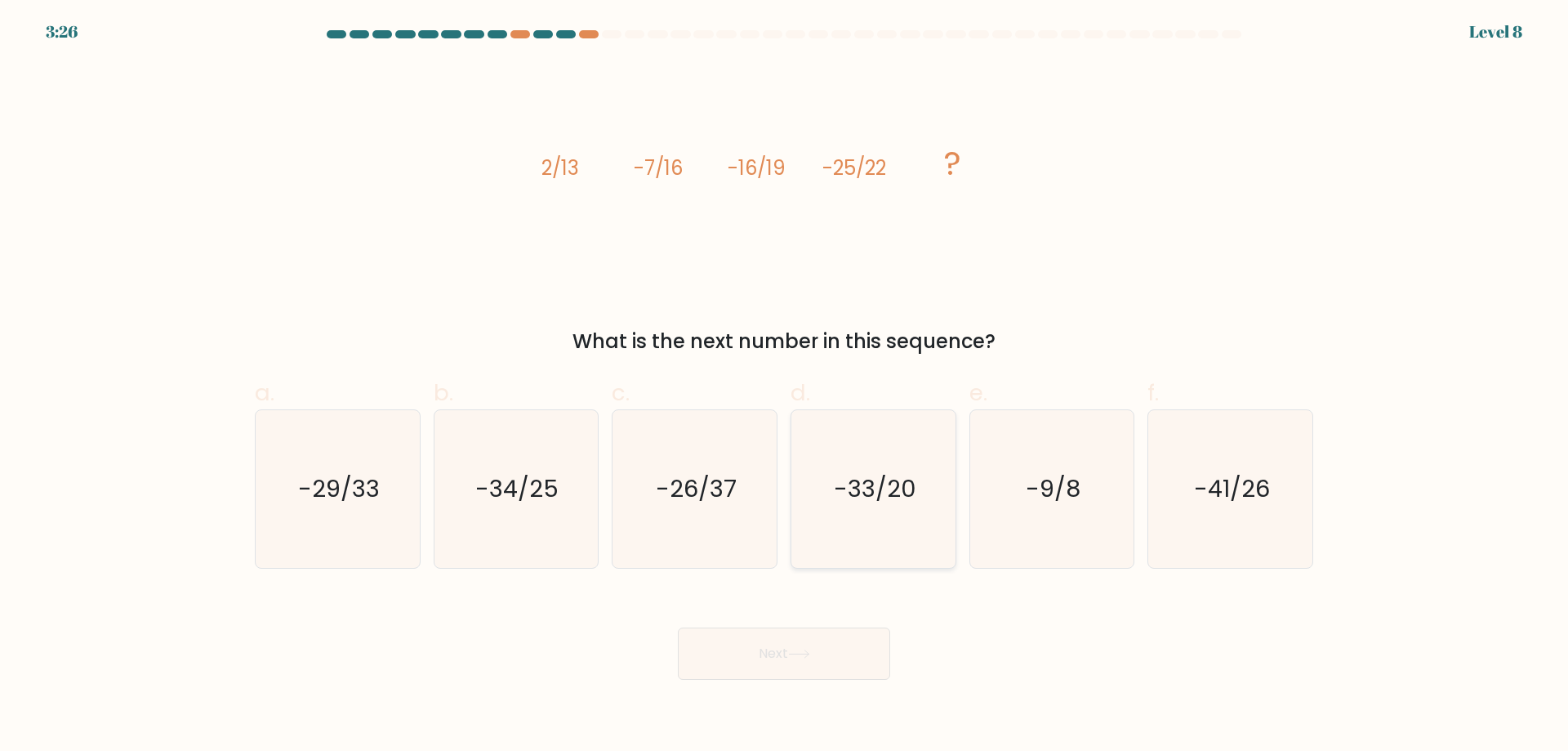
click at [841, 509] on icon "-33/20" at bounding box center [873, 489] width 158 height 158
click at [784, 386] on input "d. -33/20" at bounding box center [784, 380] width 1 height 11
radio input "true"
click at [810, 653] on icon at bounding box center [798, 653] width 22 height 9
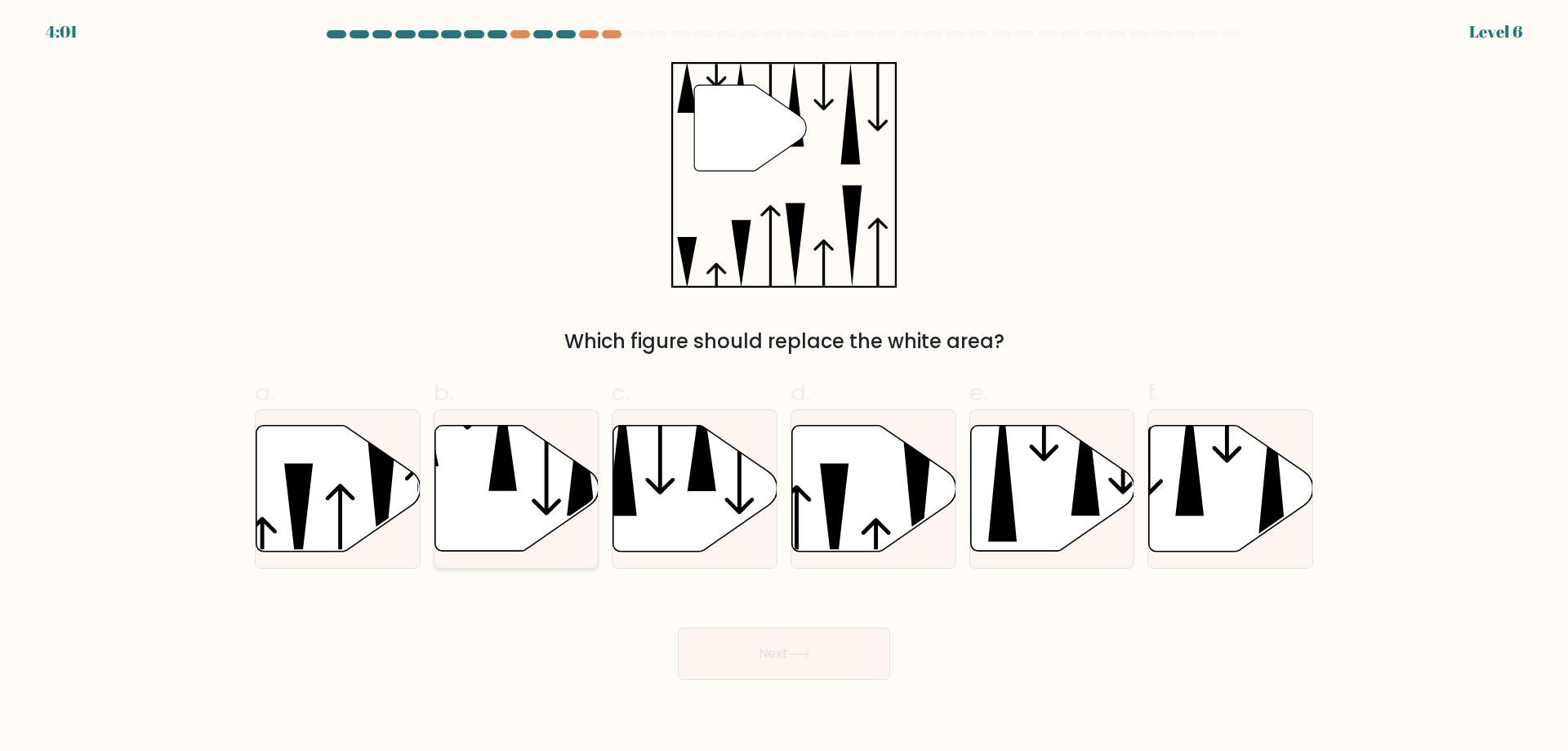
click at [497, 510] on icon at bounding box center [517, 489] width 164 height 126
click at [784, 386] on input "b." at bounding box center [784, 380] width 1 height 11
radio input "true"
click at [819, 646] on button "Next" at bounding box center [784, 653] width 212 height 52
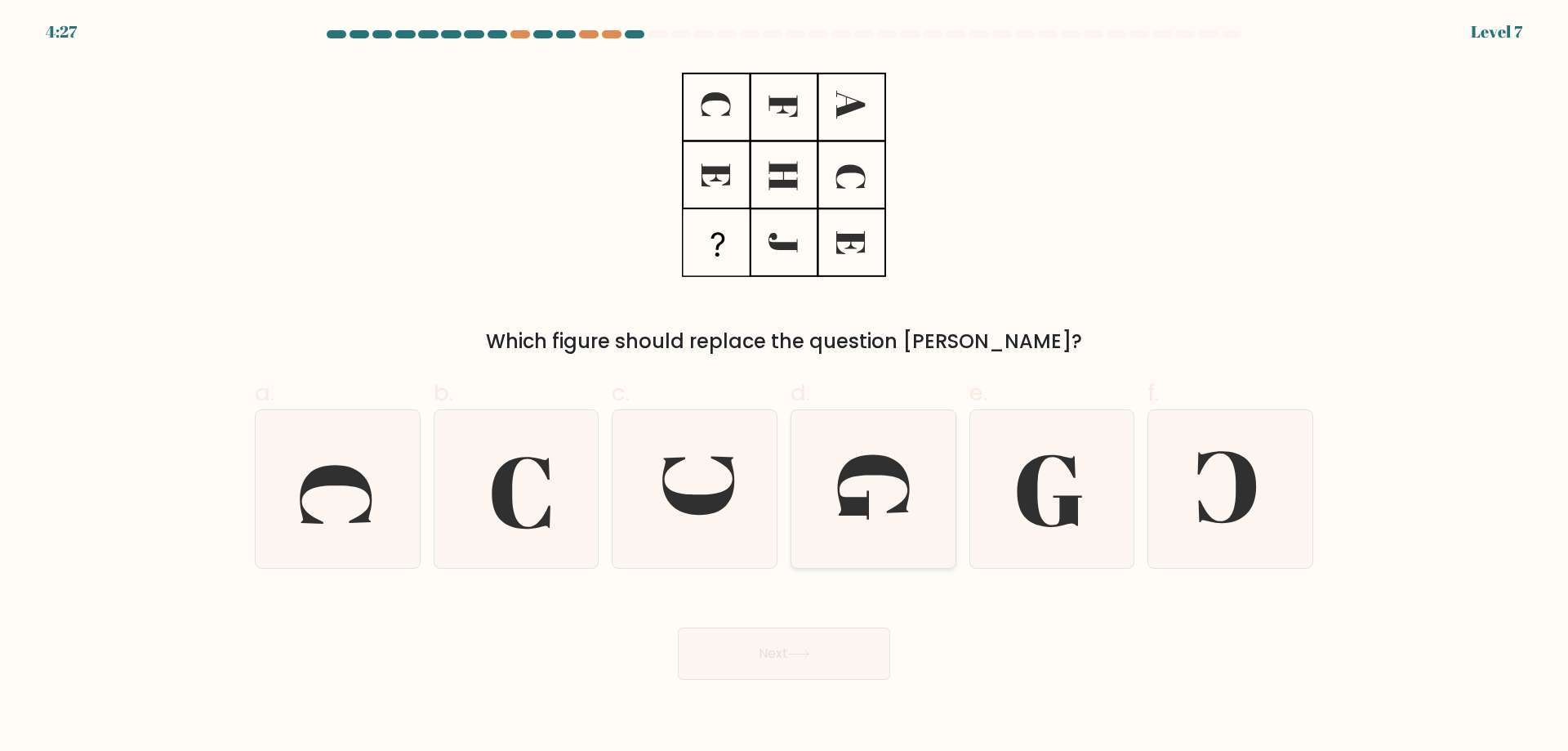
click at [852, 502] on icon at bounding box center [873, 486] width 72 height 65
click at [784, 386] on input "d." at bounding box center [784, 380] width 1 height 11
radio input "true"
click at [844, 648] on button "Next" at bounding box center [784, 653] width 212 height 52
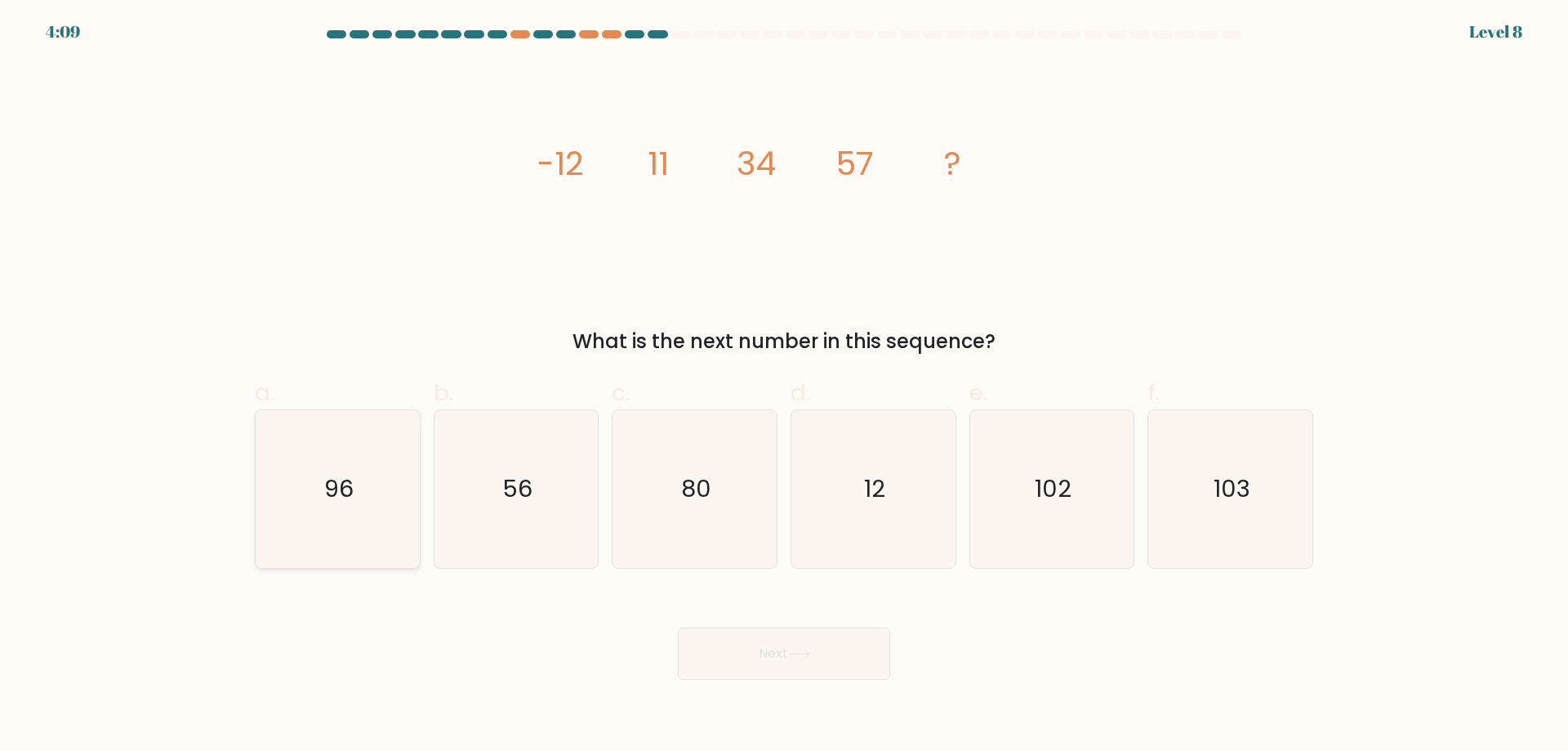
click at [364, 505] on icon "96" at bounding box center [337, 489] width 158 height 158
click at [784, 386] on input "a. 96" at bounding box center [784, 380] width 1 height 11
radio input "true"
click at [845, 667] on button "Next" at bounding box center [784, 653] width 212 height 52
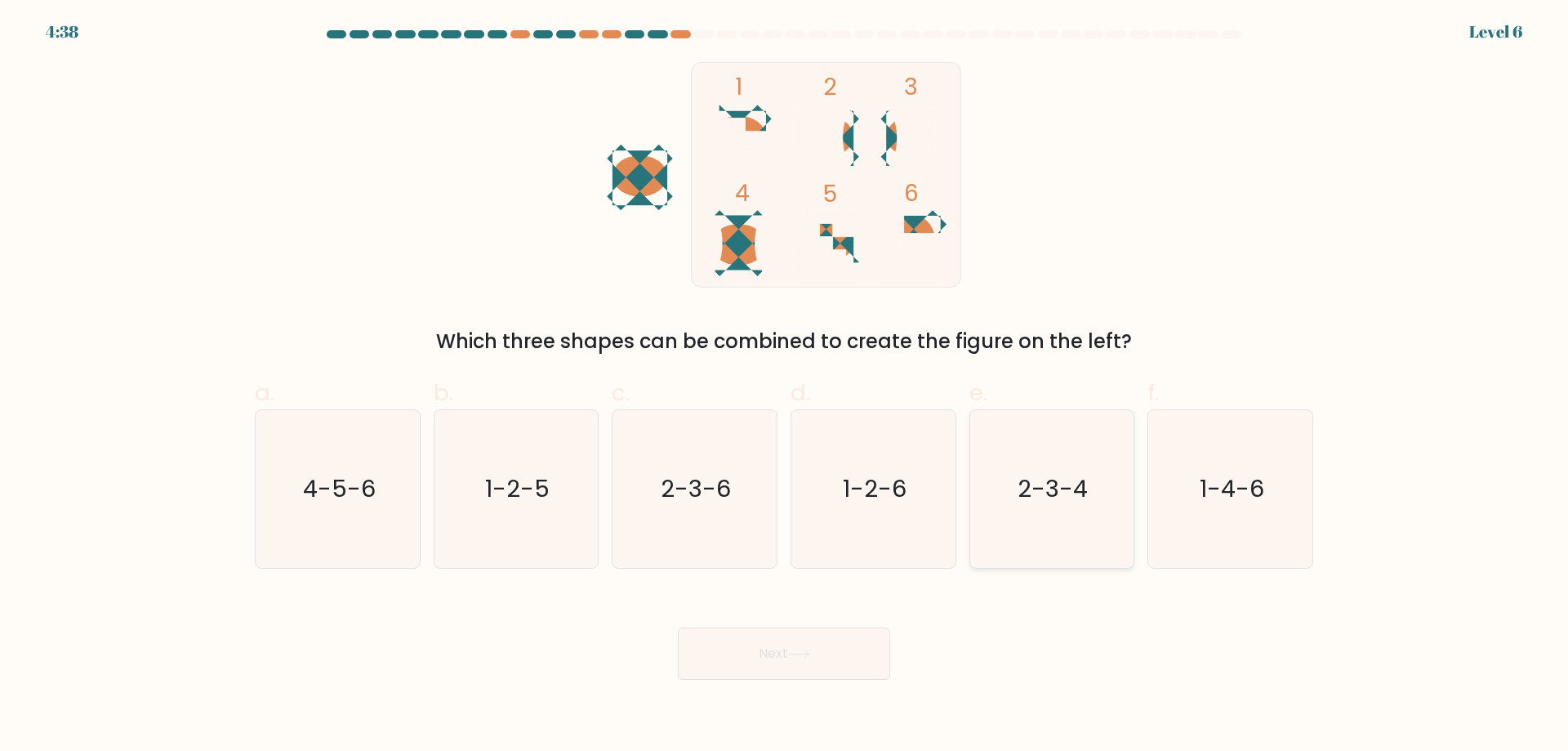
click at [1074, 522] on icon "2-3-4" at bounding box center [1051, 489] width 158 height 158
click at [784, 386] on input "e. 2-3-4" at bounding box center [784, 380] width 1 height 11
radio input "true"
click at [827, 633] on button "Next" at bounding box center [784, 653] width 212 height 52
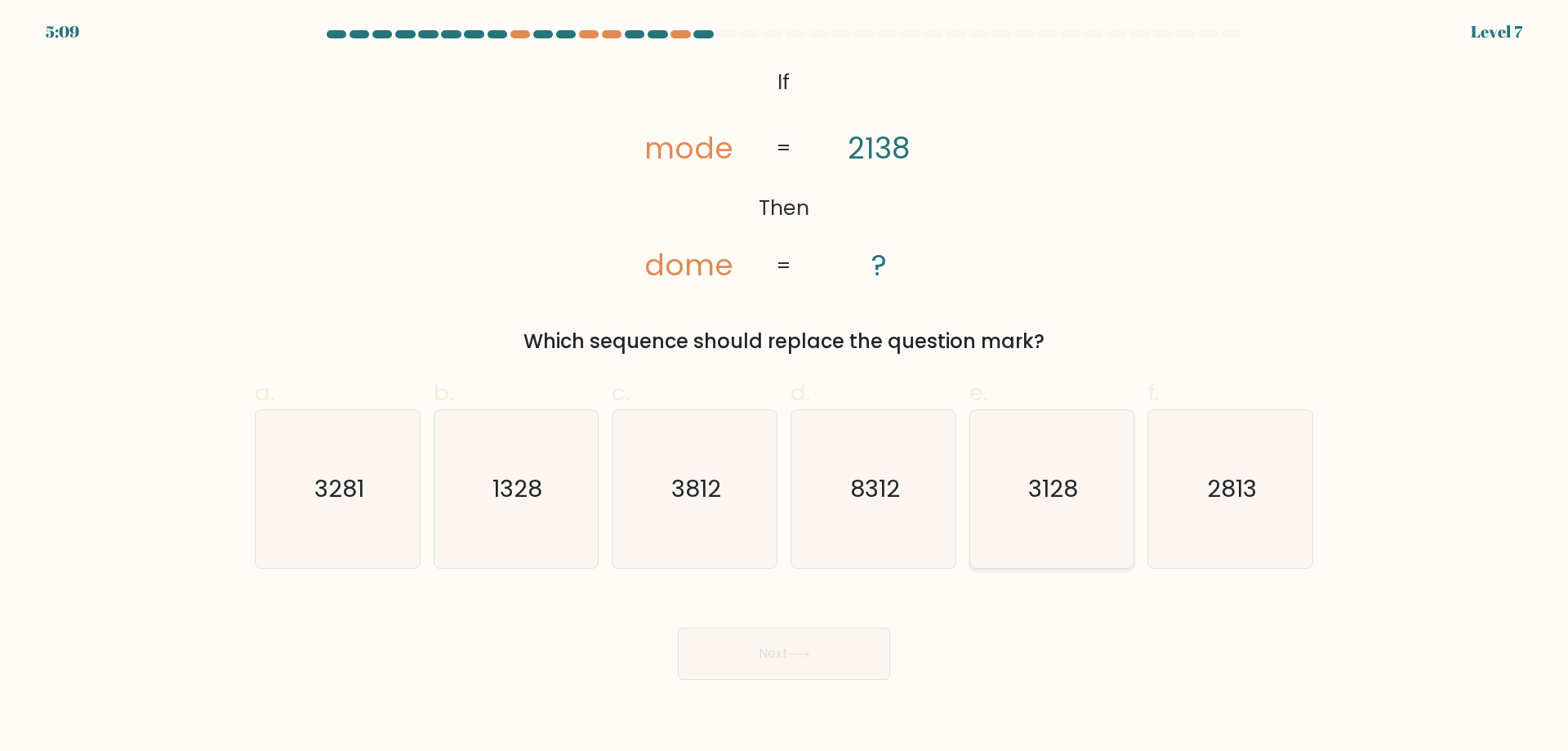
click at [1066, 498] on text "3128" at bounding box center [1053, 489] width 50 height 33
click at [784, 386] on input "e. 3128" at bounding box center [784, 380] width 1 height 11
radio input "true"
click at [756, 653] on button "Next" at bounding box center [784, 653] width 212 height 52
click at [806, 668] on button "Next" at bounding box center [784, 653] width 212 height 52
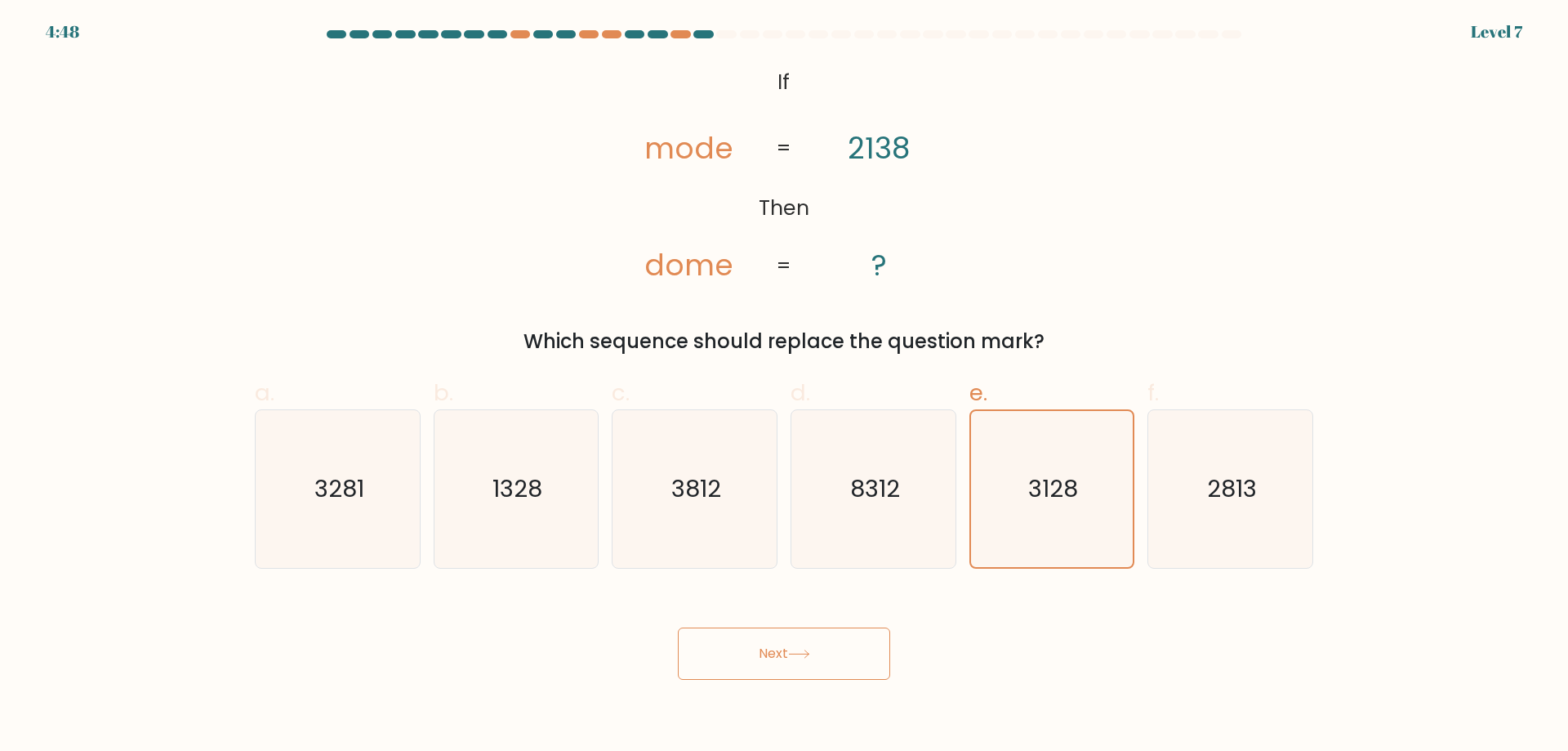
click at [800, 636] on button "Next" at bounding box center [784, 653] width 212 height 52
click at [775, 662] on button "Next" at bounding box center [784, 653] width 212 height 52
click at [1019, 466] on icon "3128" at bounding box center [1051, 489] width 156 height 156
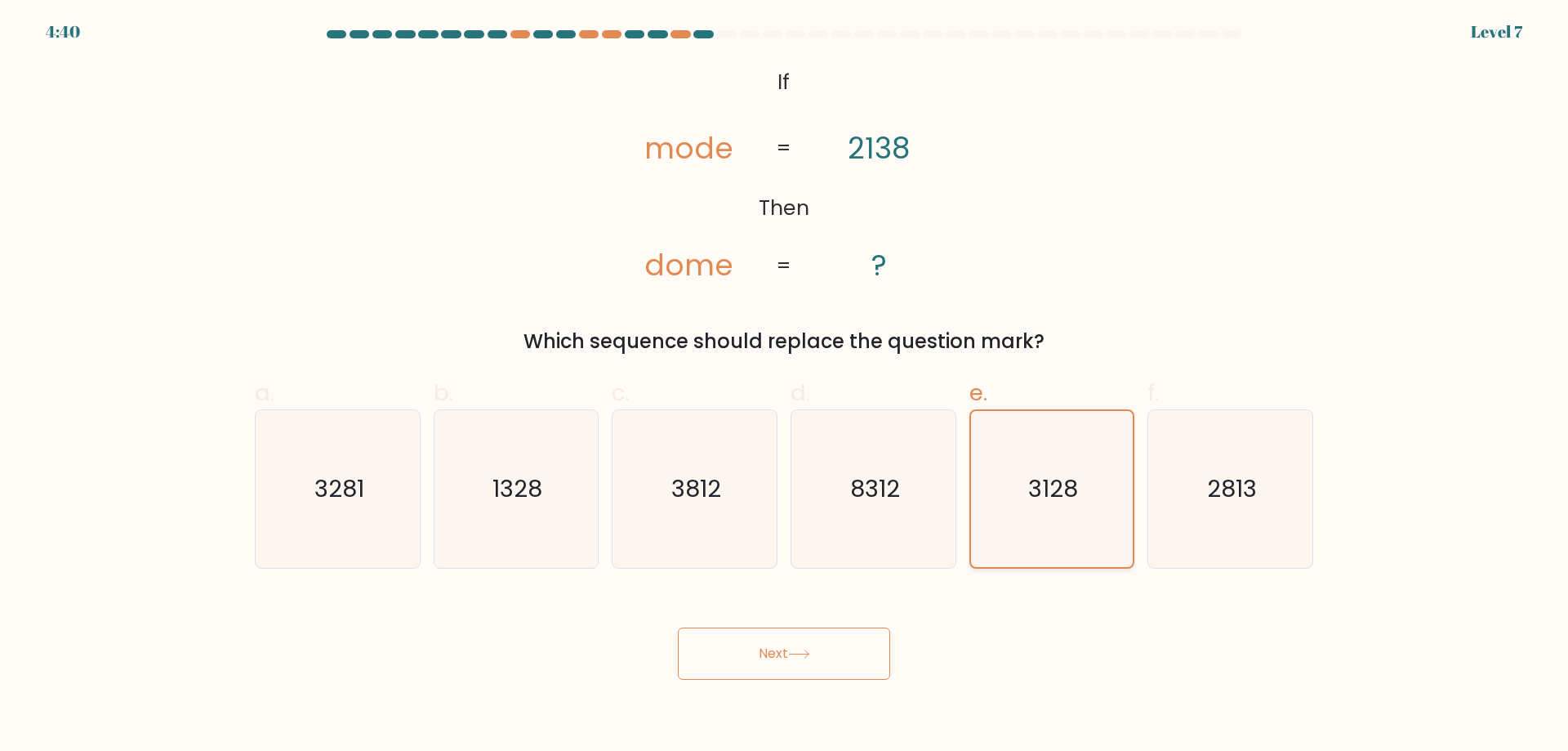
click at [784, 386] on input "e. 3128" at bounding box center [784, 380] width 1 height 11
click at [893, 489] on text "8312" at bounding box center [875, 489] width 50 height 33
click at [784, 386] on input "d. 8312" at bounding box center [784, 380] width 1 height 11
radio input "true"
click at [1013, 483] on icon "3128" at bounding box center [1051, 489] width 158 height 158
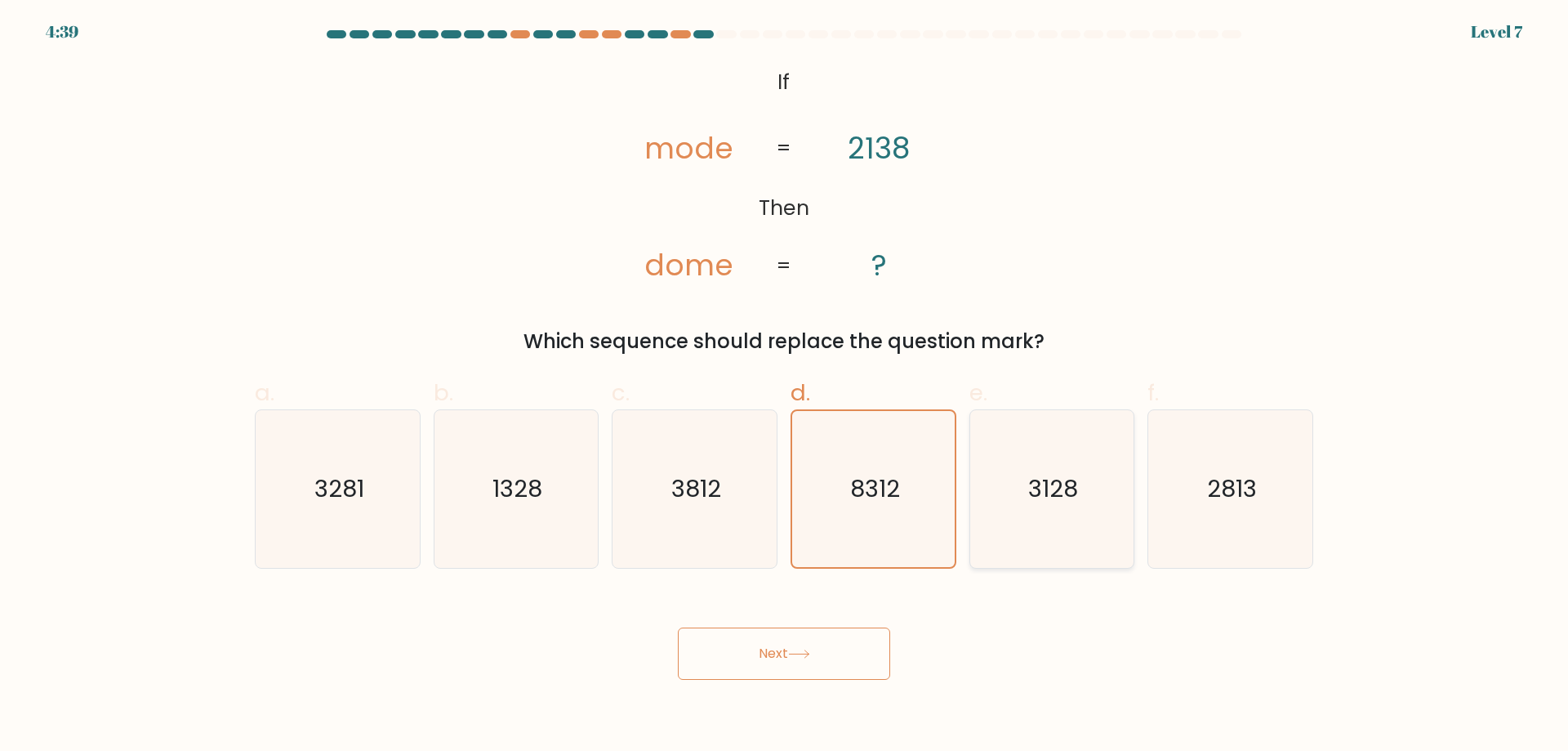
click at [784, 386] on input "e. 3128" at bounding box center [784, 380] width 1 height 11
radio input "true"
click at [796, 643] on button "Next" at bounding box center [784, 653] width 212 height 52
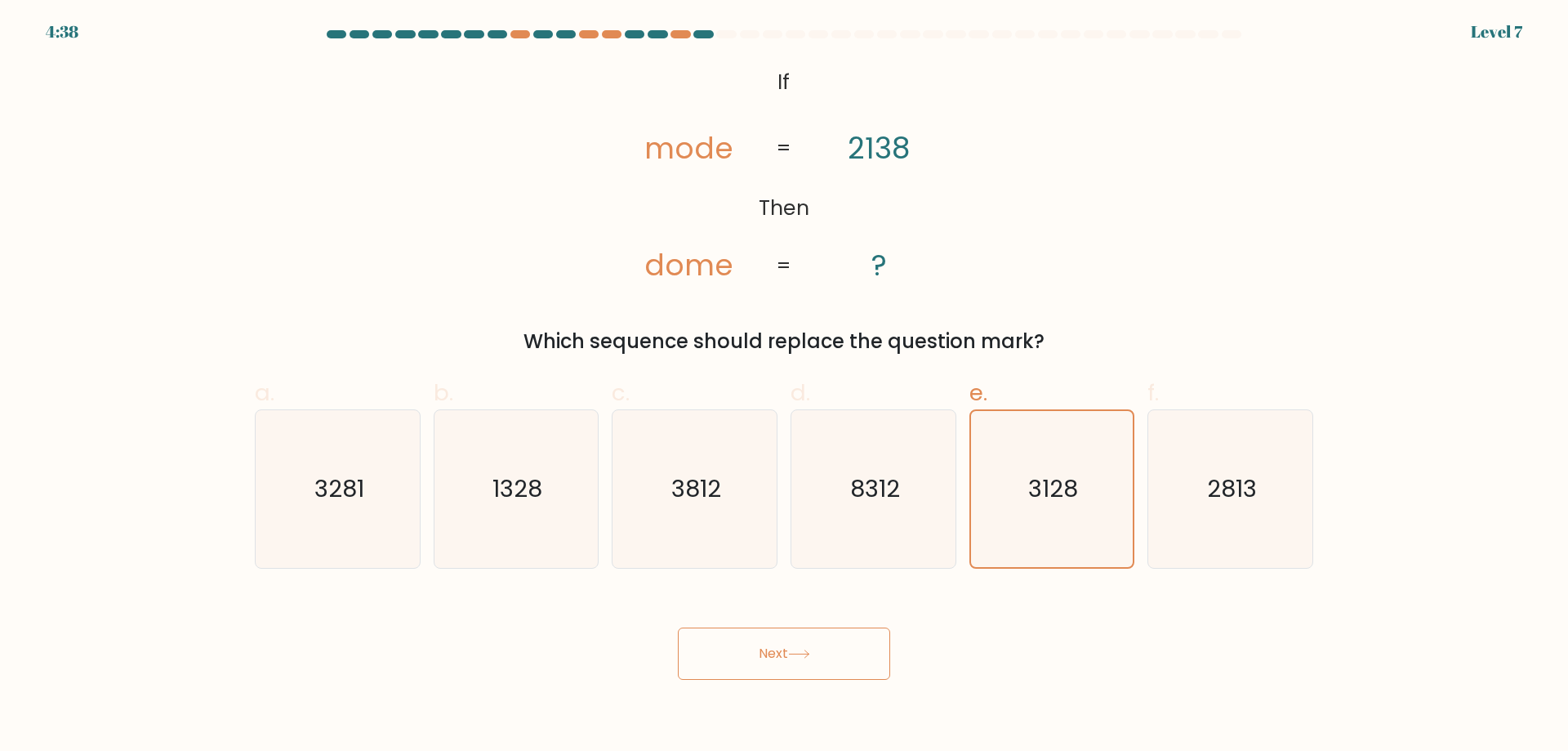
click at [796, 643] on button "Next" at bounding box center [784, 653] width 212 height 52
drag, startPoint x: 796, startPoint y: 643, endPoint x: 793, endPoint y: 666, distance: 23.2
click at [793, 666] on button "Next" at bounding box center [784, 653] width 212 height 52
click at [798, 658] on icon at bounding box center [798, 653] width 22 height 9
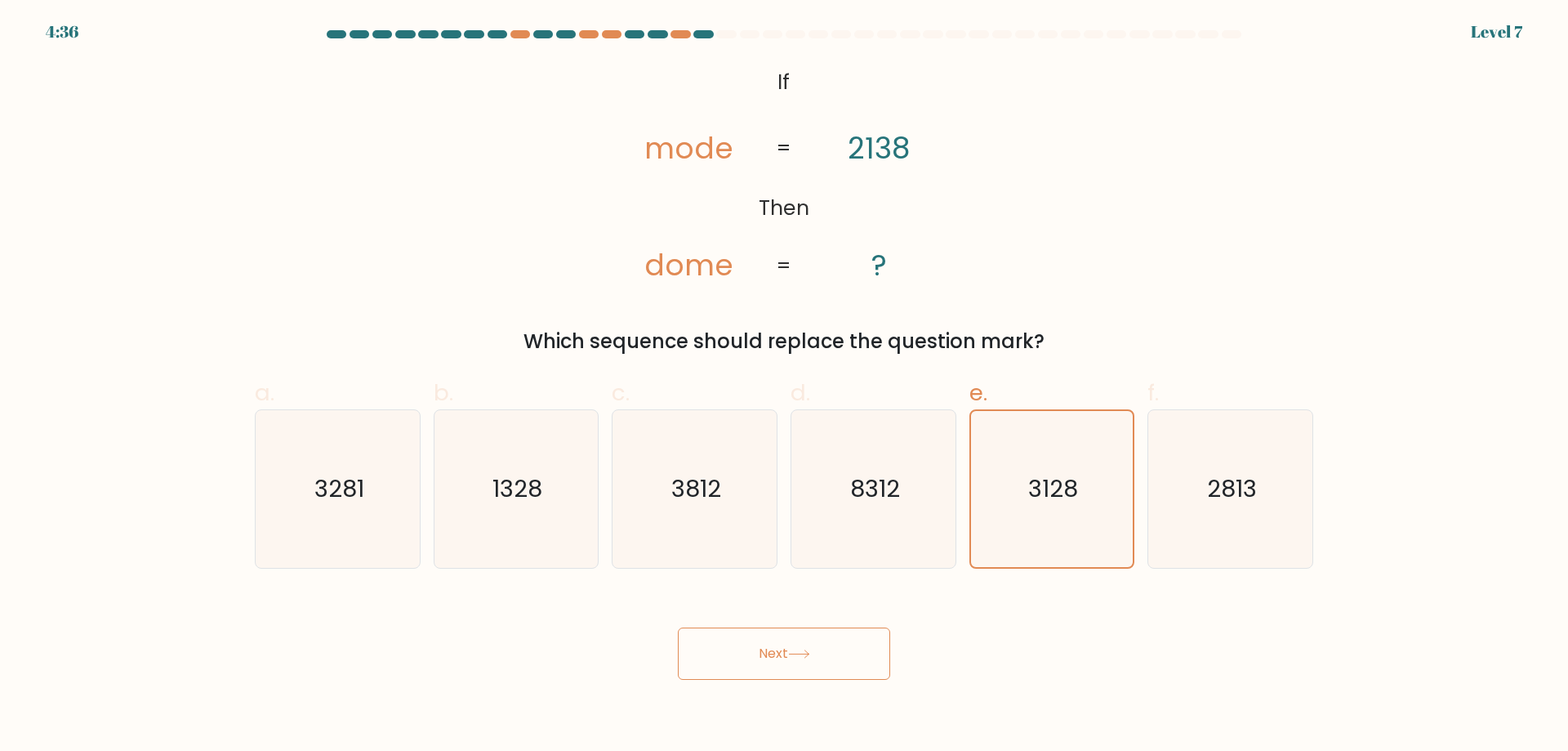
click at [798, 658] on icon at bounding box center [798, 653] width 22 height 9
drag, startPoint x: 798, startPoint y: 658, endPoint x: 710, endPoint y: 152, distance: 513.6
click at [799, 653] on icon at bounding box center [798, 653] width 22 height 9
click at [803, 657] on button "Next" at bounding box center [784, 653] width 212 height 52
click at [803, 655] on icon at bounding box center [798, 653] width 22 height 9
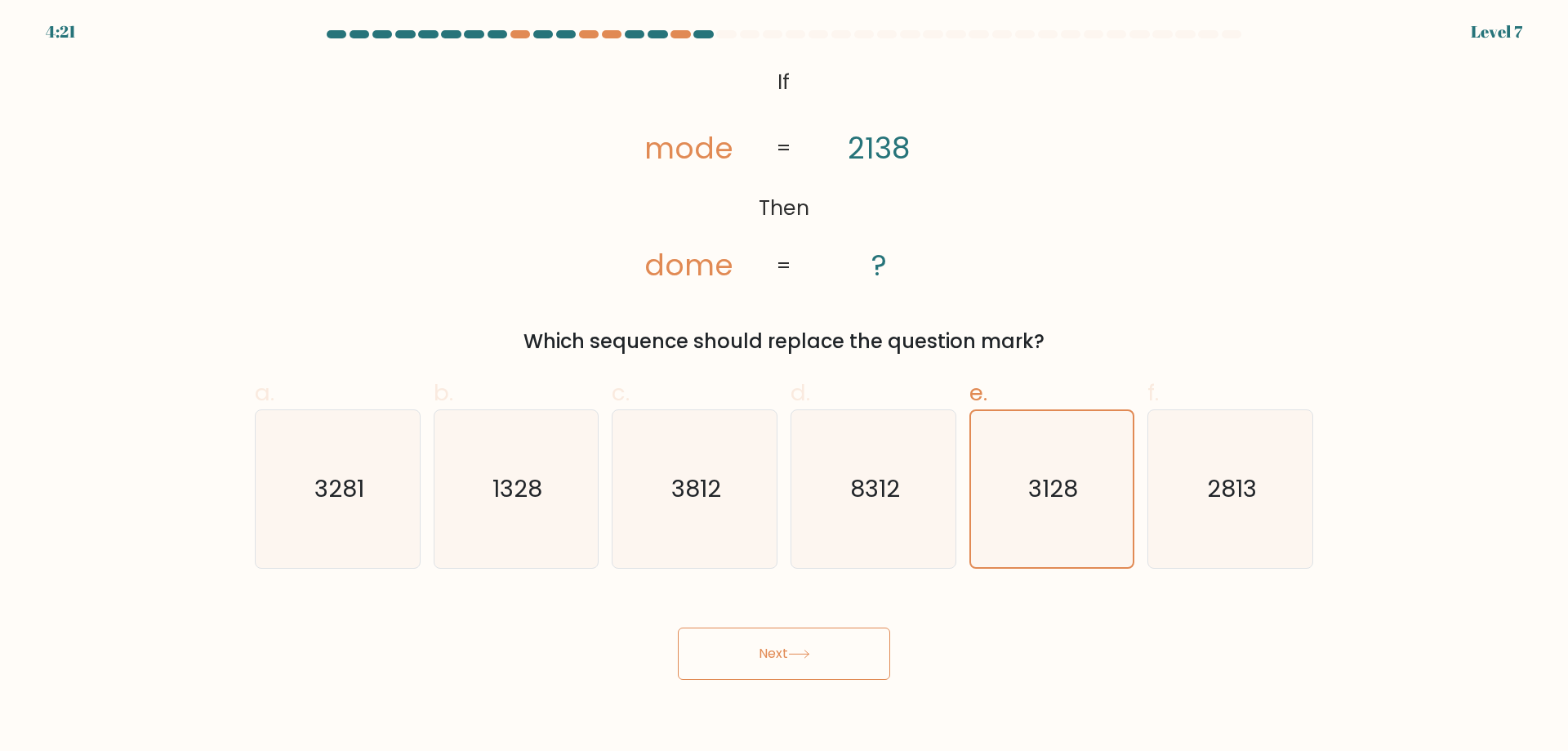
click at [803, 655] on icon at bounding box center [798, 653] width 22 height 9
drag, startPoint x: 803, startPoint y: 655, endPoint x: 809, endPoint y: 638, distance: 18.0
click at [803, 654] on icon at bounding box center [798, 653] width 22 height 9
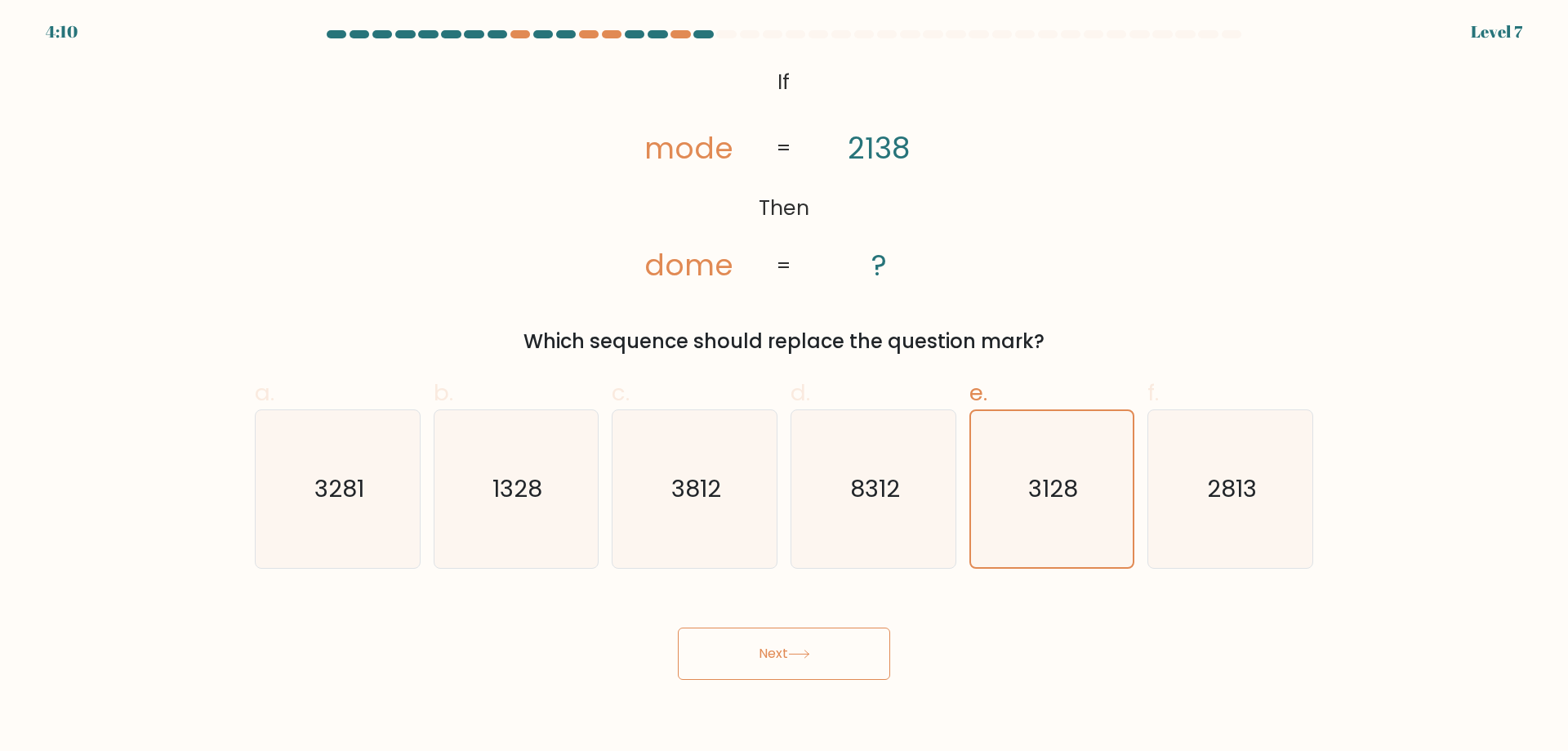
click at [798, 663] on button "Next" at bounding box center [784, 653] width 212 height 52
click at [798, 663] on button "Next" at bounding box center [784, 653] width 212 height 52
click at [1201, 547] on icon "2813" at bounding box center [1230, 489] width 158 height 158
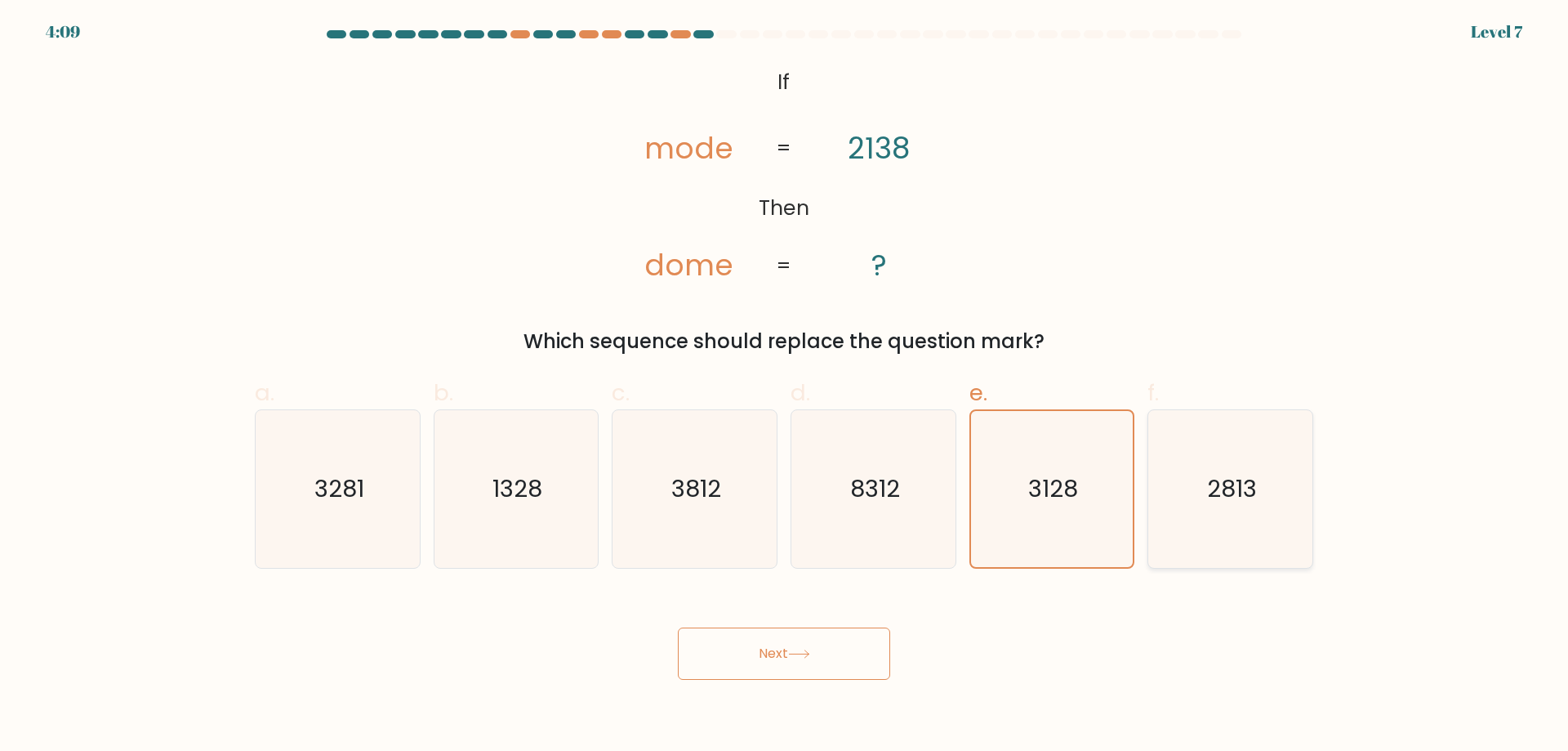
click at [784, 386] on input "f. 2813" at bounding box center [784, 380] width 1 height 11
radio input "true"
click at [1011, 514] on icon "3128" at bounding box center [1051, 489] width 158 height 158
click at [784, 386] on input "e. 3128" at bounding box center [784, 380] width 1 height 11
radio input "true"
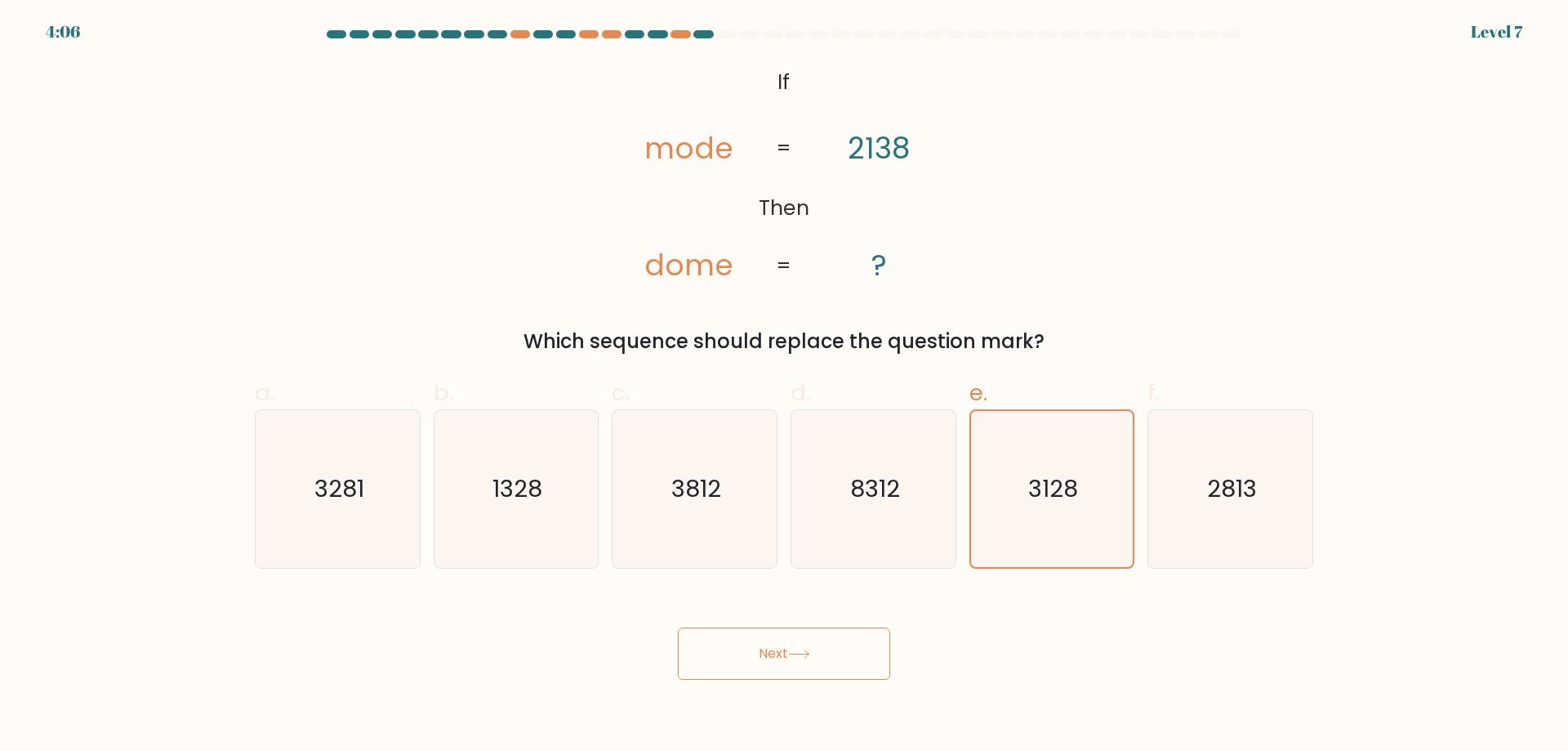
click at [779, 634] on button "Next" at bounding box center [784, 653] width 212 height 52
click at [779, 635] on button "Next" at bounding box center [784, 653] width 212 height 52
click at [779, 638] on button "Next" at bounding box center [784, 653] width 212 height 52
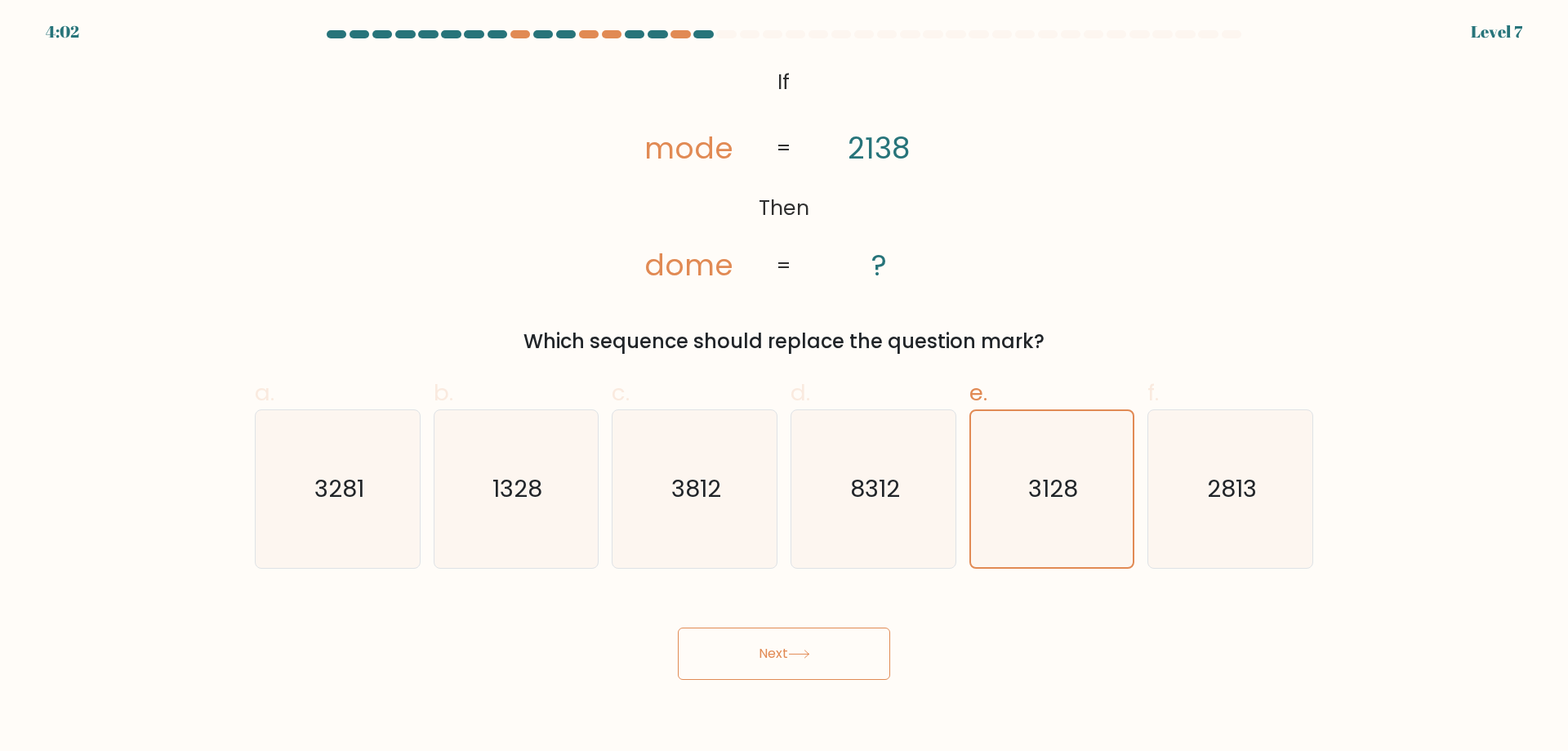
click at [779, 638] on button "Next" at bounding box center [784, 653] width 212 height 52
click at [703, 522] on icon "3812" at bounding box center [694, 489] width 158 height 158
click at [784, 386] on input "c. 3812" at bounding box center [784, 380] width 1 height 11
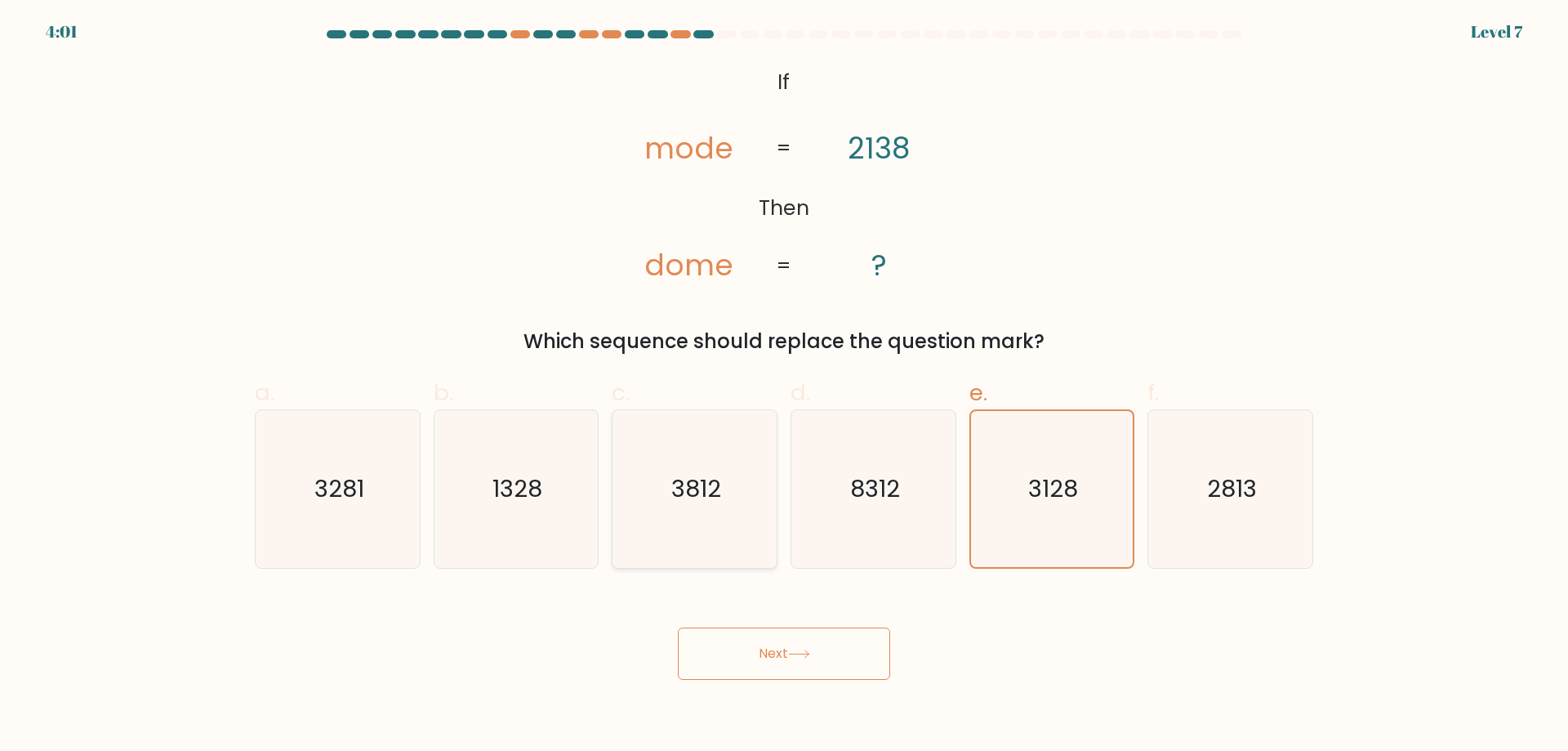
radio input "true"
click at [795, 640] on button "Next" at bounding box center [784, 653] width 212 height 52
click at [980, 520] on icon "3128" at bounding box center [1051, 489] width 158 height 158
click at [784, 386] on input "e. 3128" at bounding box center [784, 380] width 1 height 11
radio input "true"
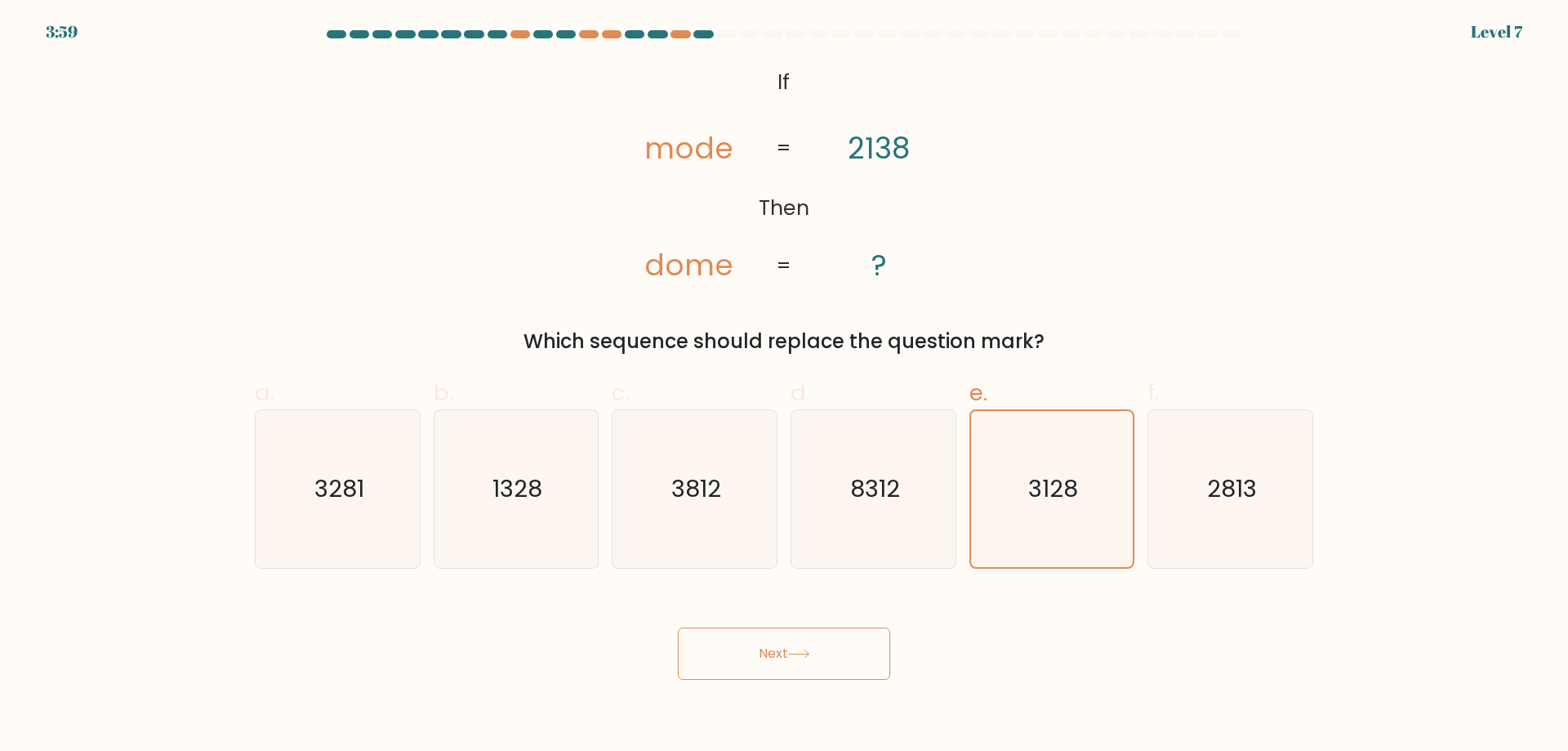
click at [836, 657] on button "Next" at bounding box center [784, 653] width 212 height 52
click at [835, 656] on button "Next" at bounding box center [784, 653] width 212 height 52
click at [834, 656] on button "Next" at bounding box center [784, 653] width 212 height 52
click at [833, 656] on button "Next" at bounding box center [784, 653] width 212 height 52
click at [832, 656] on button "Next" at bounding box center [784, 653] width 212 height 52
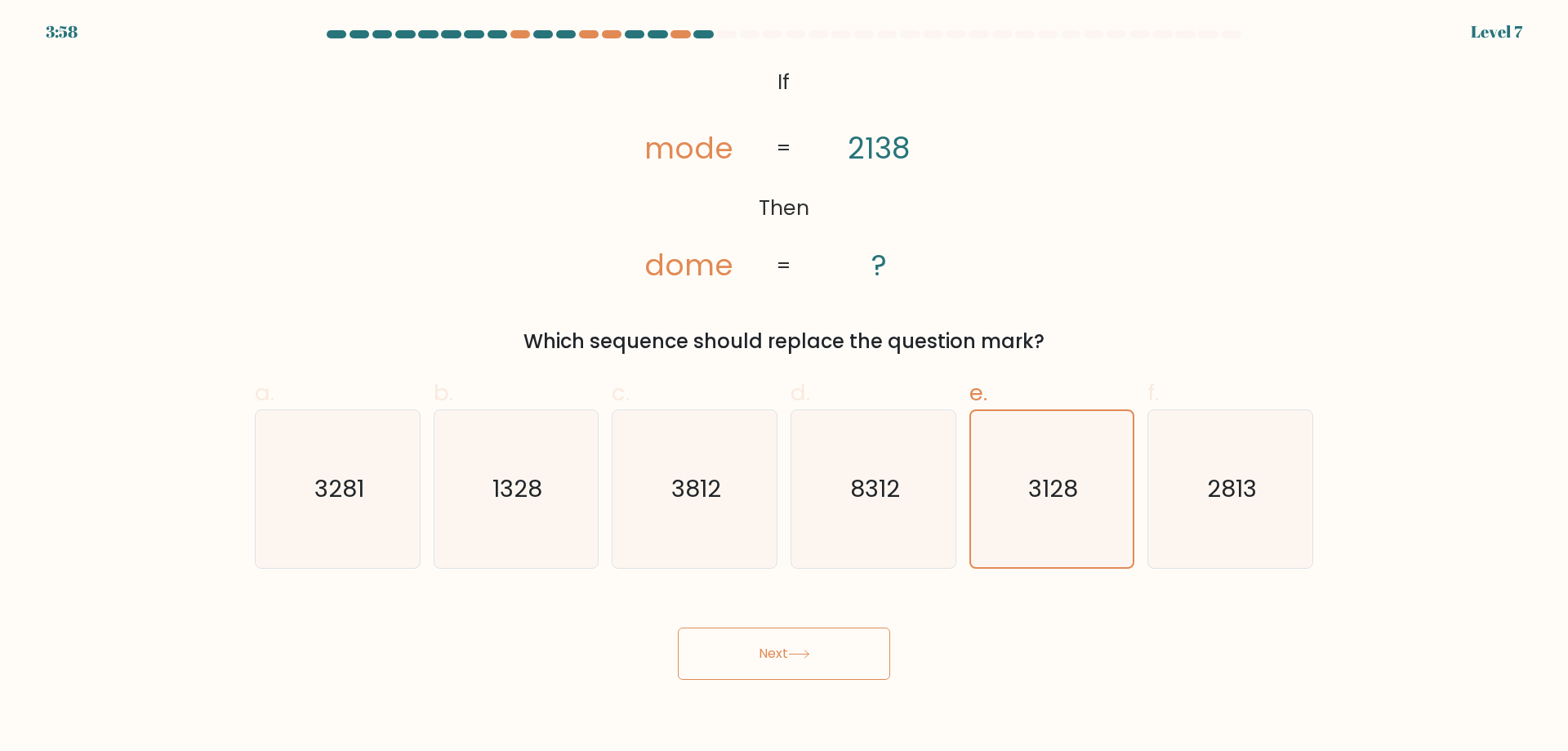
click at [832, 656] on button "Next" at bounding box center [784, 653] width 212 height 52
drag, startPoint x: 1080, startPoint y: 509, endPoint x: 1046, endPoint y: 540, distance: 46.0
click at [1079, 509] on icon "3128" at bounding box center [1051, 489] width 158 height 158
click at [784, 386] on input "e. 3128" at bounding box center [784, 380] width 1 height 11
radio input "true"
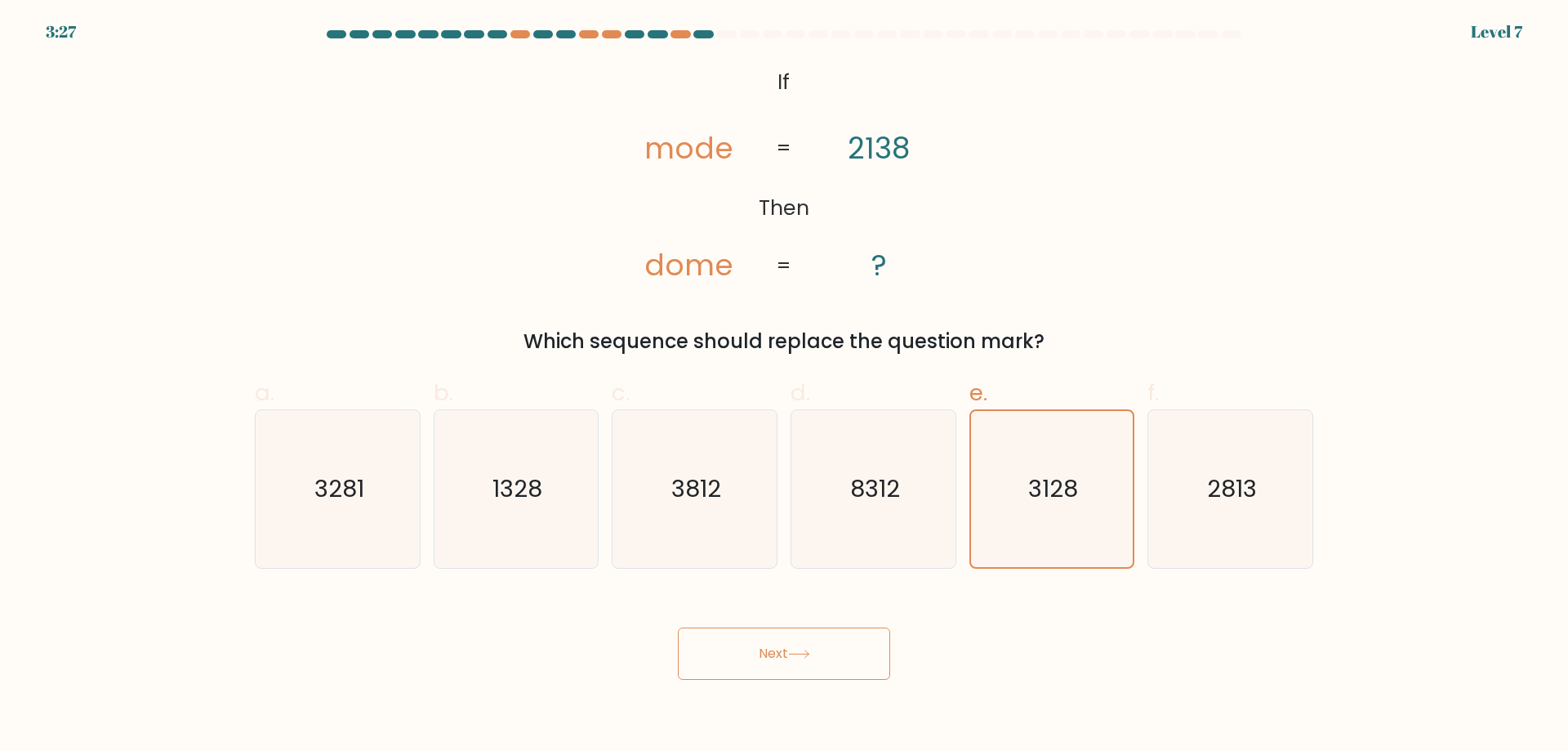
click at [841, 647] on button "Next" at bounding box center [784, 653] width 212 height 52
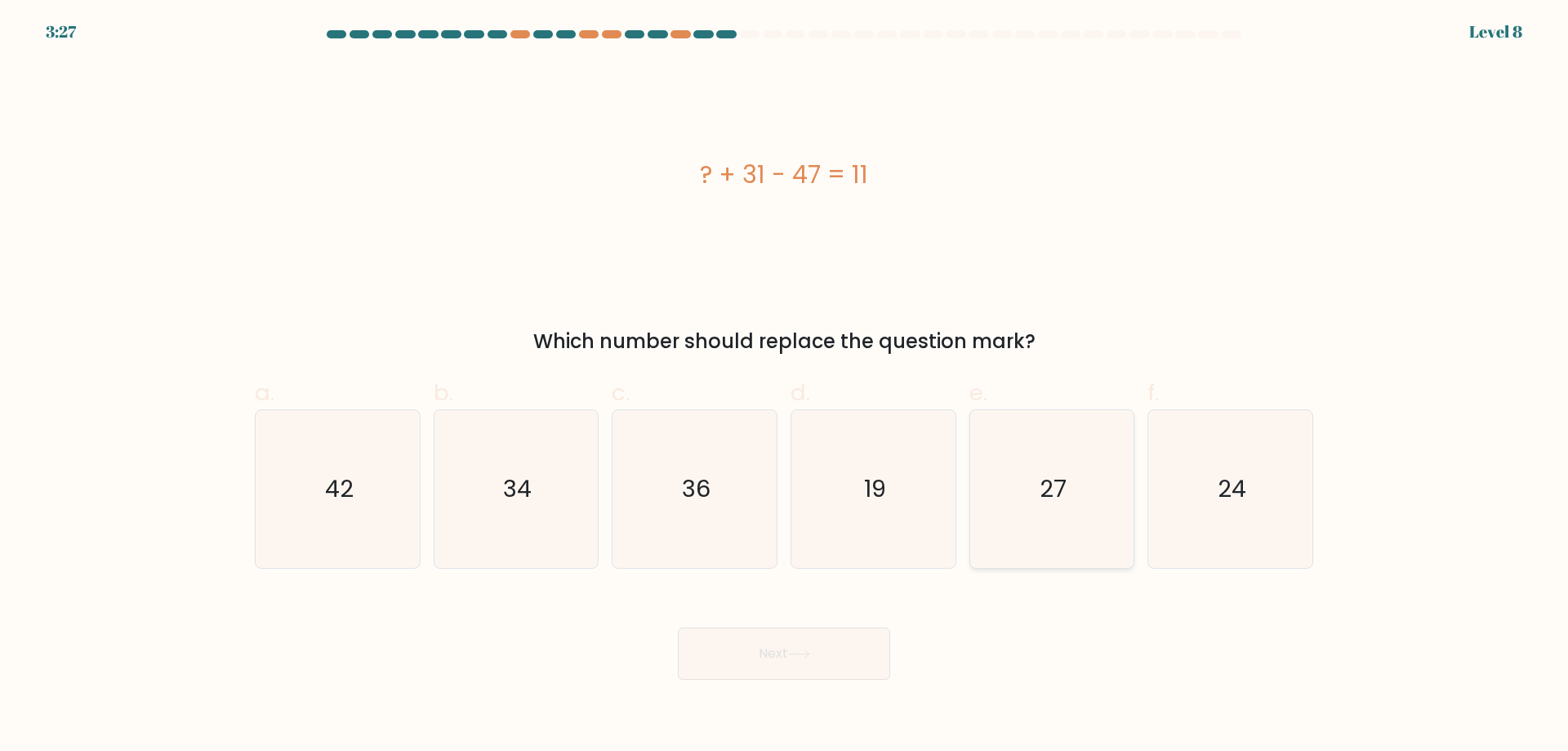
drag, startPoint x: 1097, startPoint y: 513, endPoint x: 1041, endPoint y: 545, distance: 64.5
click at [1097, 514] on icon "27" at bounding box center [1051, 489] width 158 height 158
click at [784, 386] on input "e. 27" at bounding box center [784, 380] width 1 height 11
radio input "true"
click at [827, 663] on button "Next" at bounding box center [784, 653] width 212 height 52
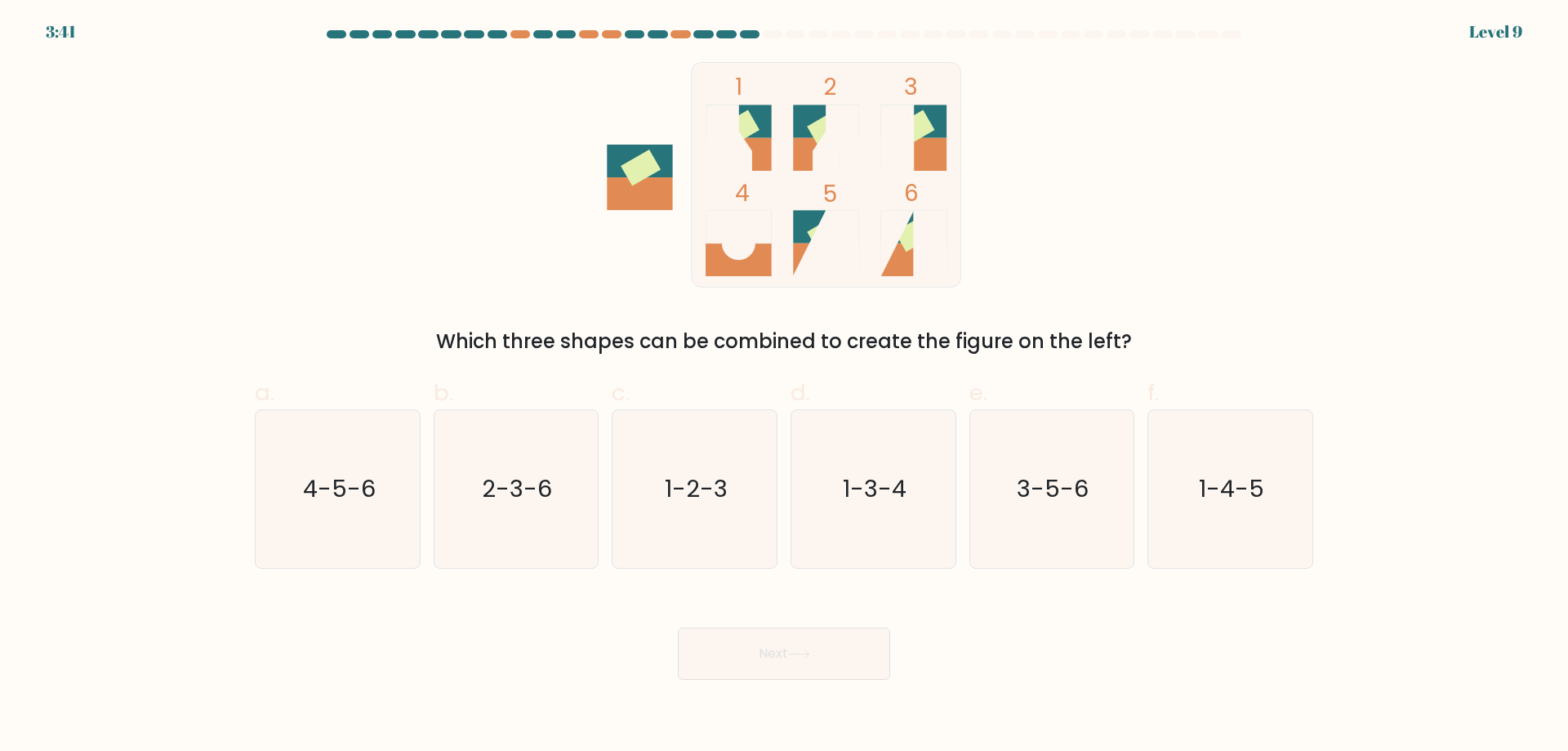
click at [918, 140] on rect at bounding box center [913, 155] width 66 height 33
click at [925, 149] on rect at bounding box center [913, 155] width 66 height 33
click at [1056, 509] on icon "3-5-6" at bounding box center [1051, 489] width 158 height 158
click at [784, 386] on input "e. 3-5-6" at bounding box center [784, 380] width 1 height 11
radio input "true"
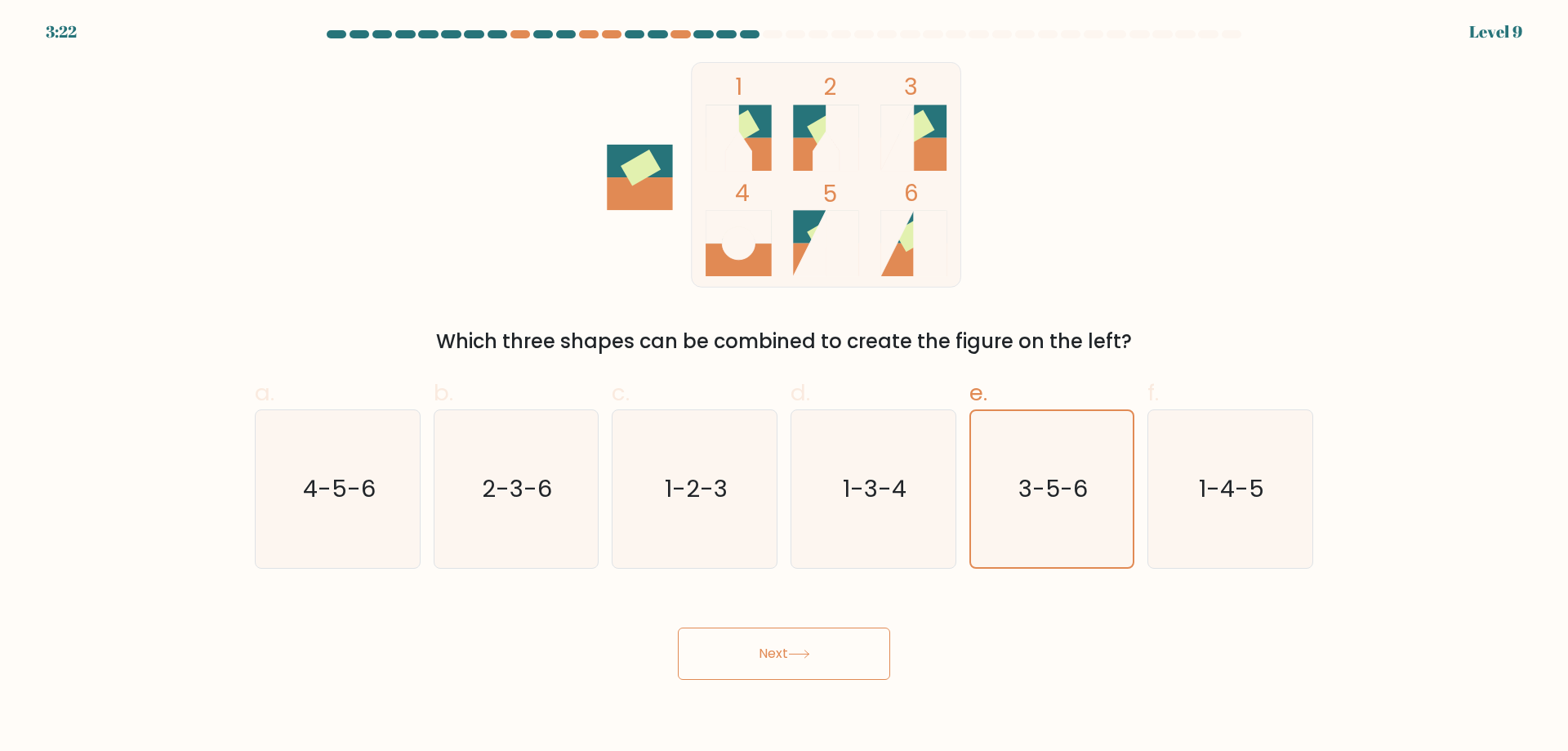
click at [820, 658] on button "Next" at bounding box center [784, 653] width 212 height 52
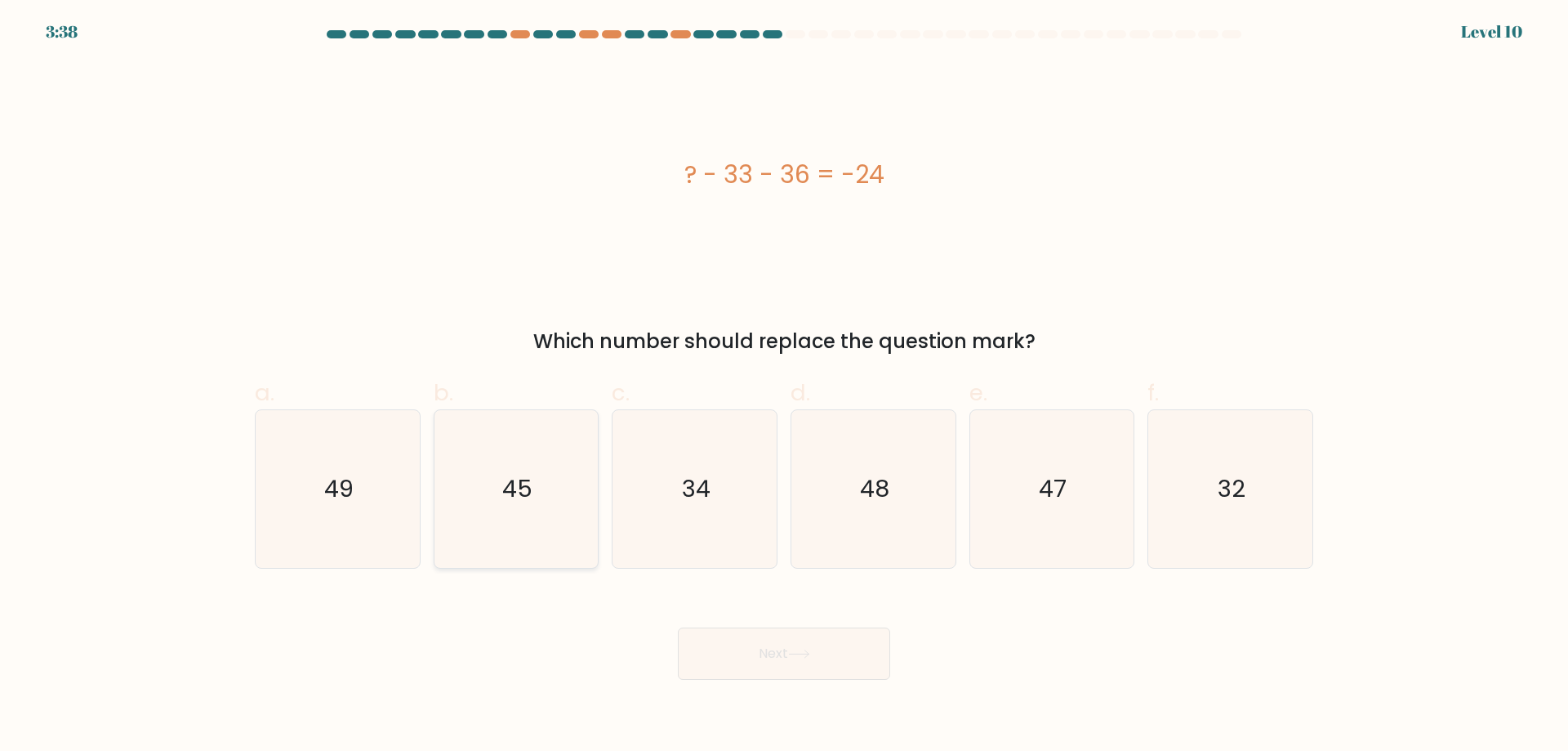
click at [515, 544] on icon "45" at bounding box center [516, 489] width 158 height 158
click at [784, 386] on input "b. 45" at bounding box center [784, 380] width 1 height 11
radio input "true"
click at [789, 659] on button "Next" at bounding box center [784, 653] width 212 height 52
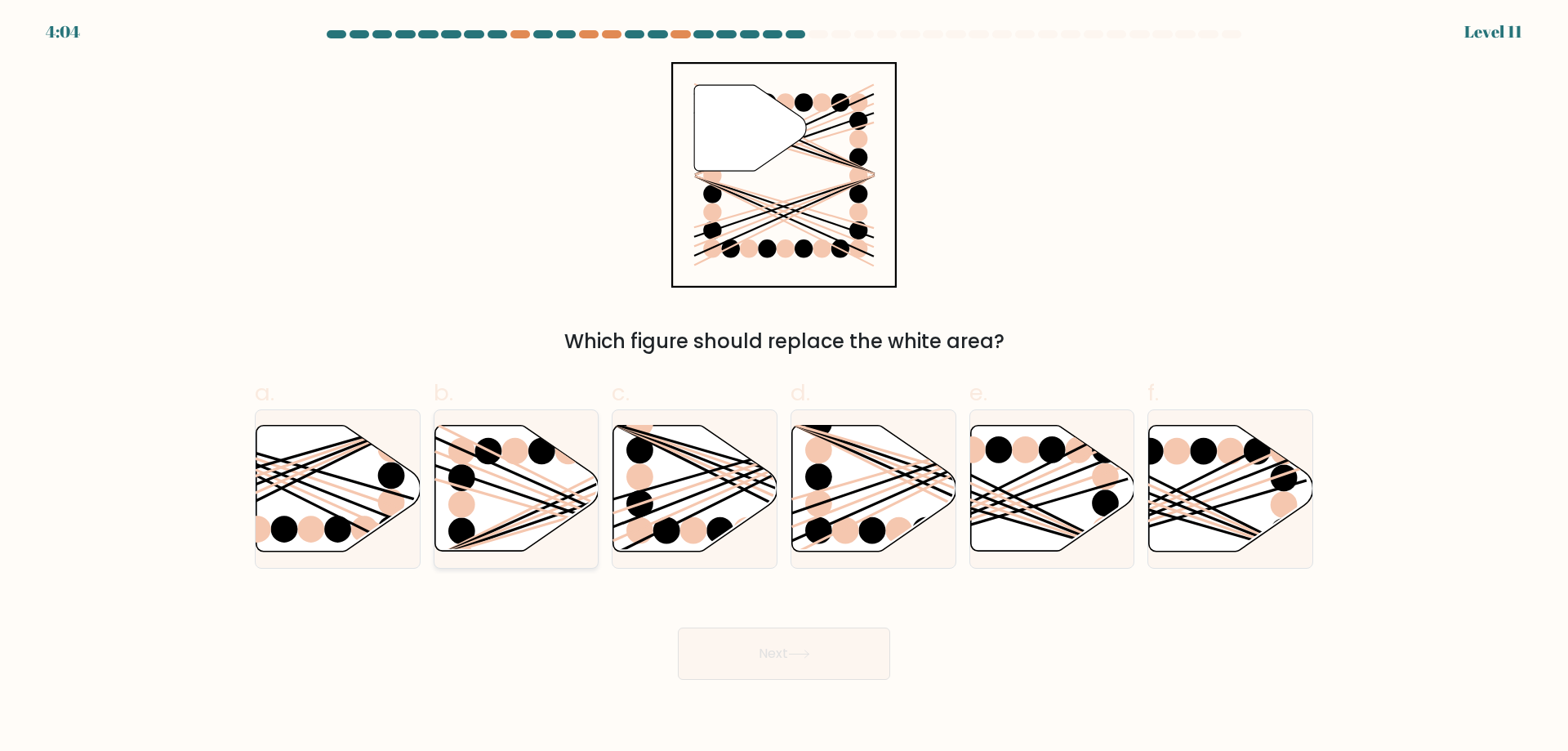
click at [523, 485] on icon at bounding box center [517, 489] width 164 height 126
click at [784, 386] on input "b." at bounding box center [784, 380] width 1 height 11
radio input "true"
drag, startPoint x: 829, startPoint y: 639, endPoint x: 821, endPoint y: 645, distance: 10.0
click at [824, 640] on button "Next" at bounding box center [784, 653] width 212 height 52
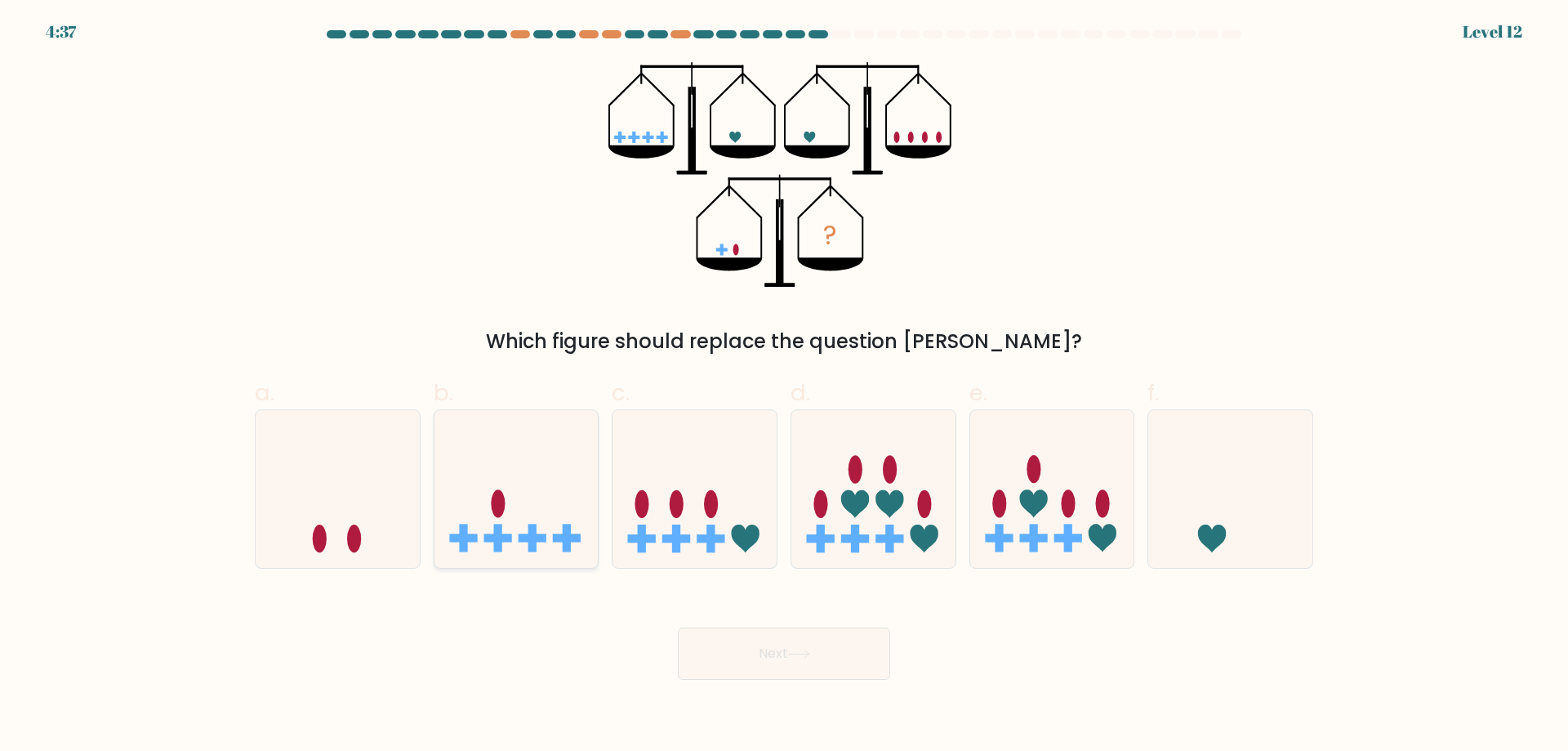
click at [556, 511] on icon at bounding box center [517, 489] width 164 height 136
click at [784, 386] on input "b." at bounding box center [784, 380] width 1 height 11
radio input "true"
click at [795, 658] on icon at bounding box center [798, 653] width 22 height 9
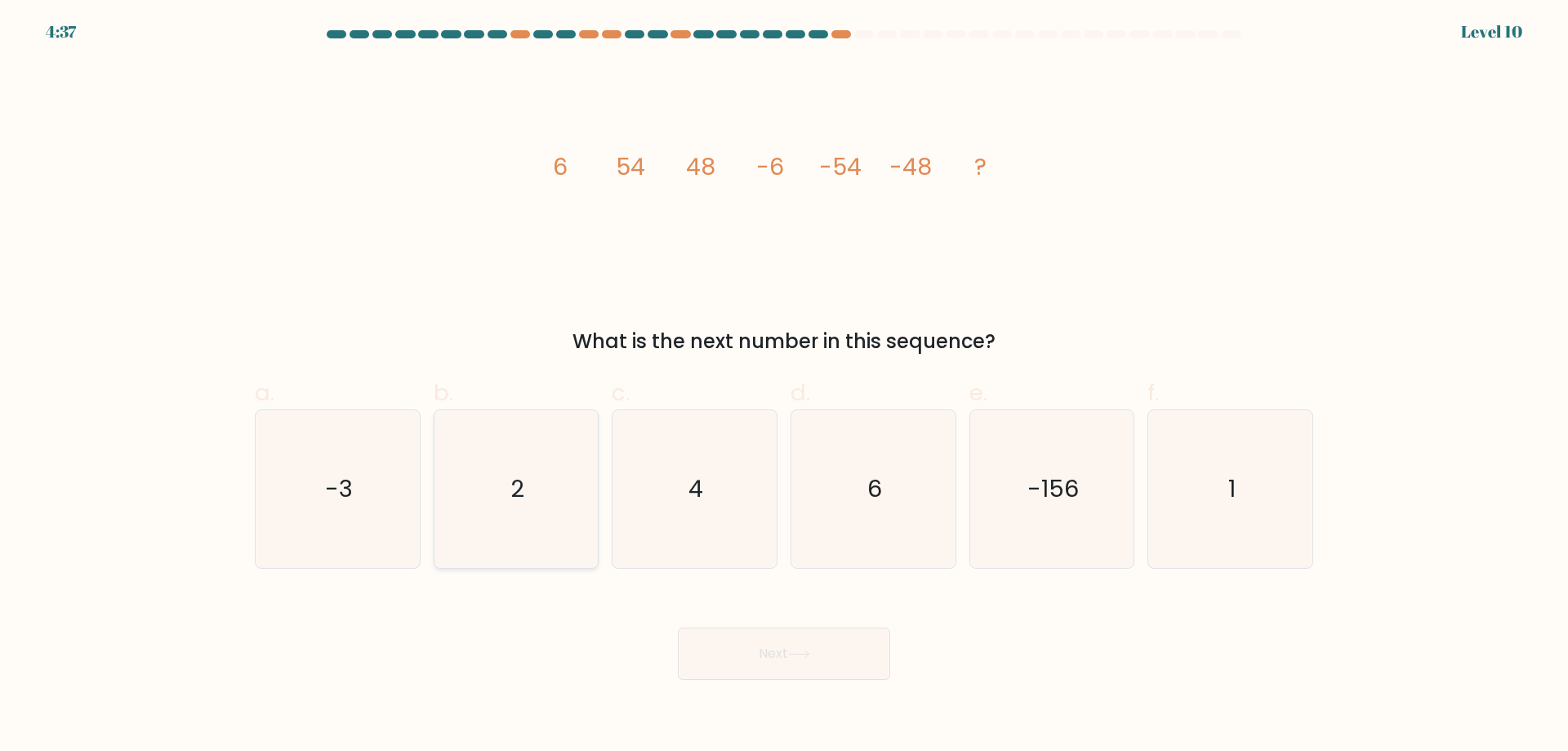
click at [531, 505] on icon "2" at bounding box center [516, 489] width 158 height 158
click at [784, 386] on input "b. 2" at bounding box center [784, 380] width 1 height 11
radio input "true"
click at [772, 647] on button "Next" at bounding box center [784, 653] width 212 height 52
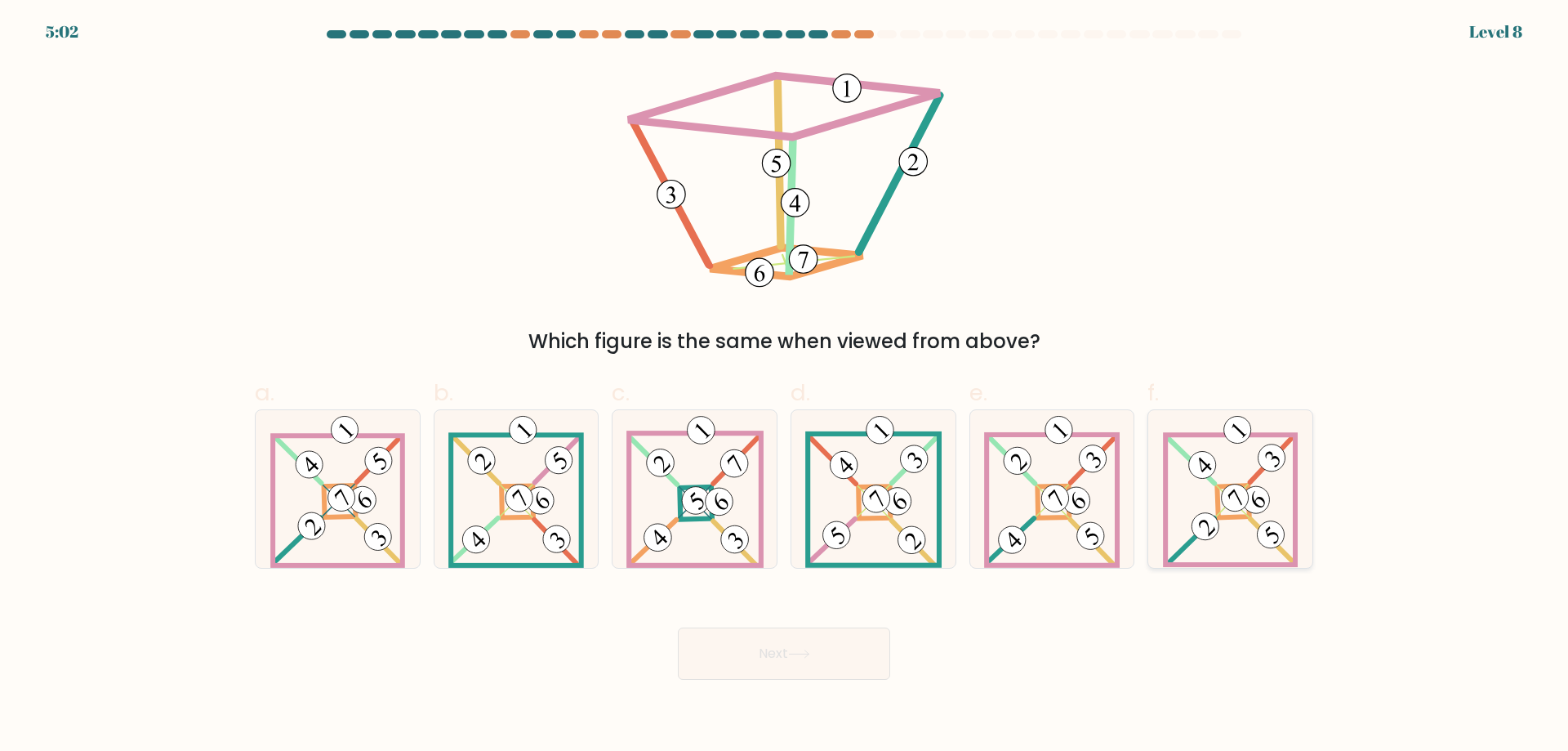
click at [1203, 471] on icon at bounding box center [1205, 465] width 13 height 15
click at [784, 386] on input "f." at bounding box center [784, 380] width 1 height 11
radio input "true"
click at [817, 626] on div "Next" at bounding box center [784, 634] width 1078 height 92
click at [773, 653] on button "Next" at bounding box center [784, 653] width 212 height 52
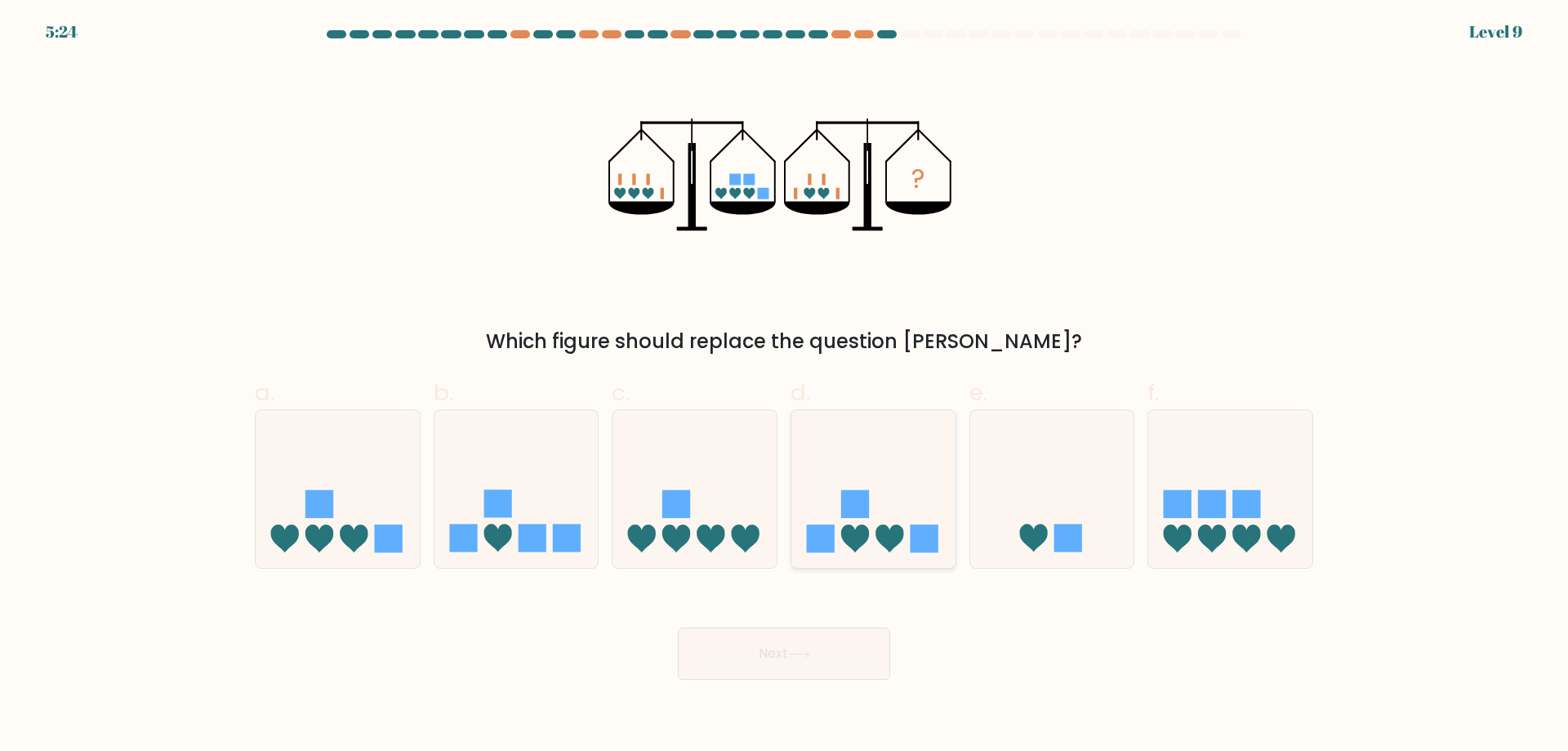
click at [856, 532] on icon at bounding box center [855, 538] width 28 height 28
click at [784, 386] on input "d." at bounding box center [784, 380] width 1 height 11
radio input "true"
click at [799, 666] on button "Next" at bounding box center [784, 653] width 212 height 52
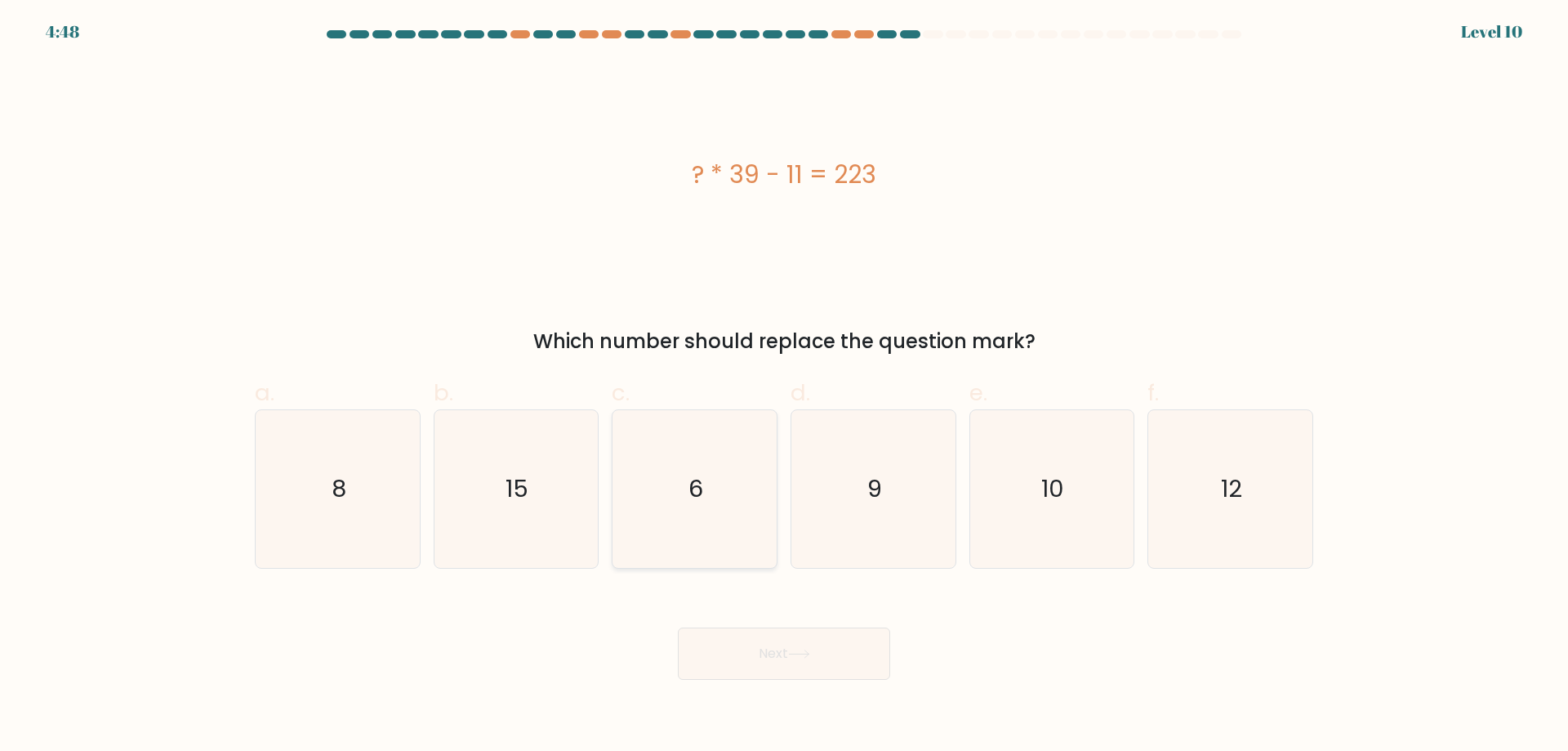
click at [689, 495] on icon "6" at bounding box center [694, 489] width 158 height 158
click at [784, 386] on input "c. 6" at bounding box center [784, 380] width 1 height 11
radio input "true"
click at [755, 655] on button "Next" at bounding box center [784, 653] width 212 height 52
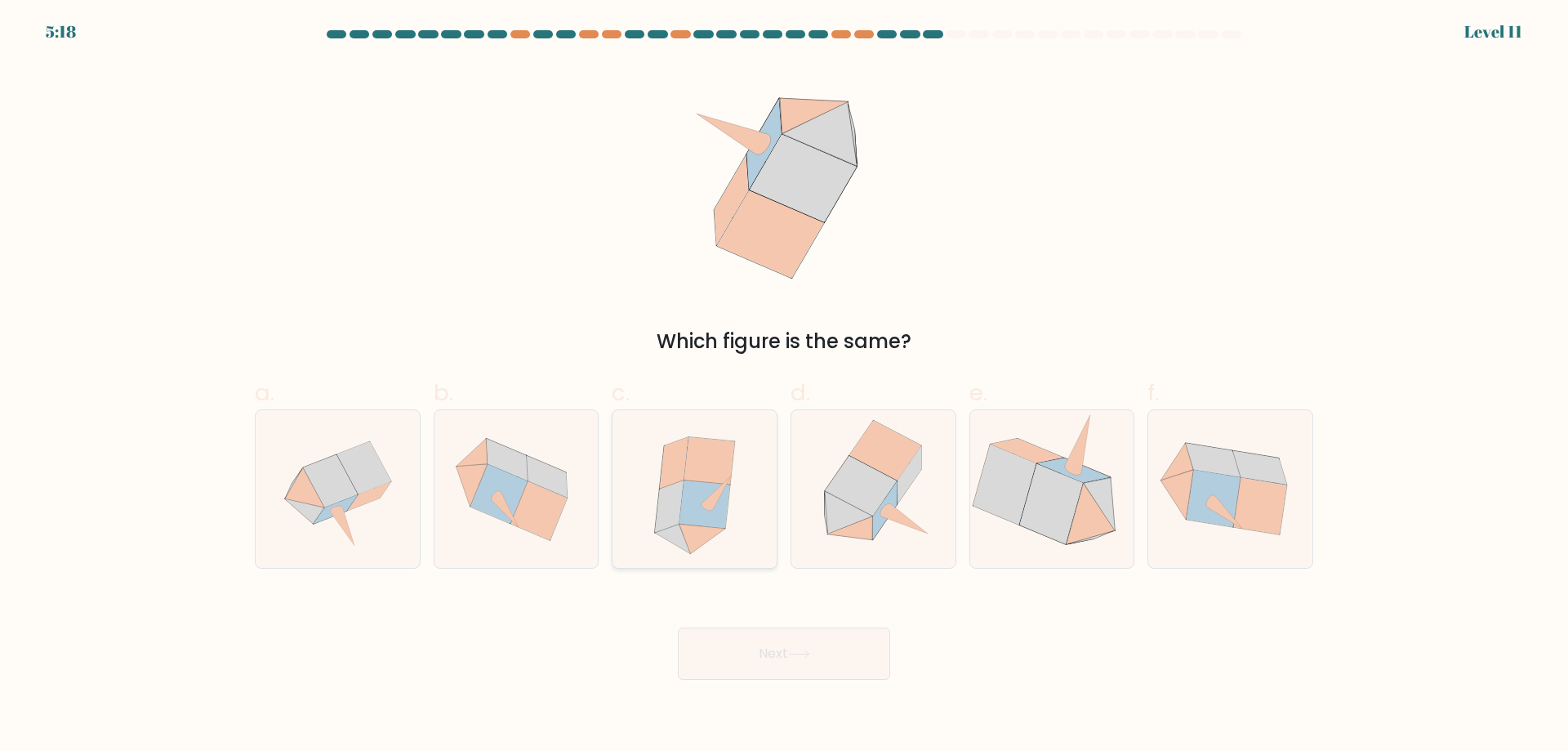
click at [698, 476] on icon at bounding box center [708, 461] width 50 height 47
click at [784, 386] on input "c." at bounding box center [784, 380] width 1 height 11
radio input "true"
click at [791, 652] on button "Next" at bounding box center [784, 653] width 212 height 52
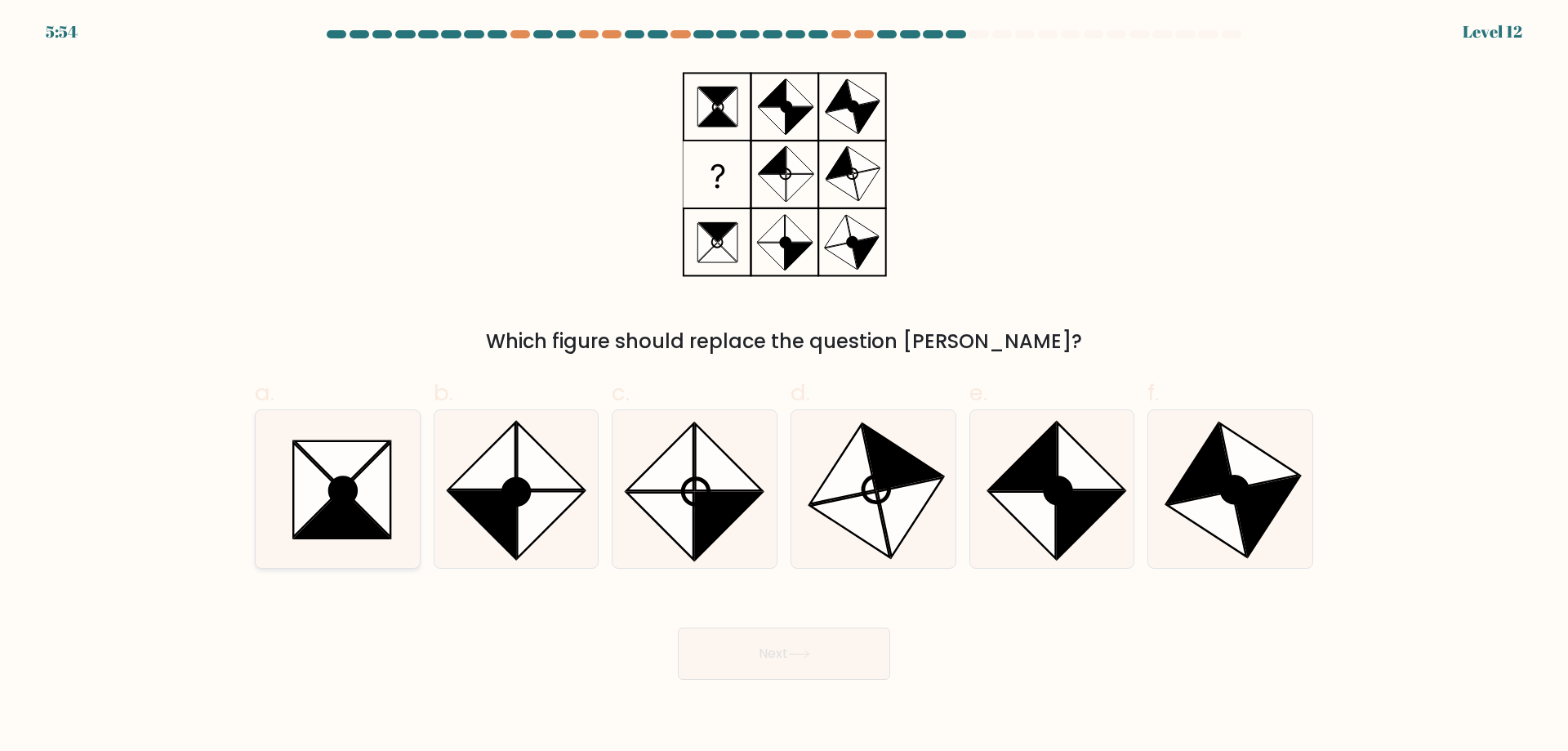
click at [340, 511] on icon at bounding box center [342, 514] width 94 height 47
click at [784, 386] on input "a." at bounding box center [784, 380] width 1 height 11
radio input "true"
click at [808, 672] on button "Next" at bounding box center [784, 653] width 212 height 52
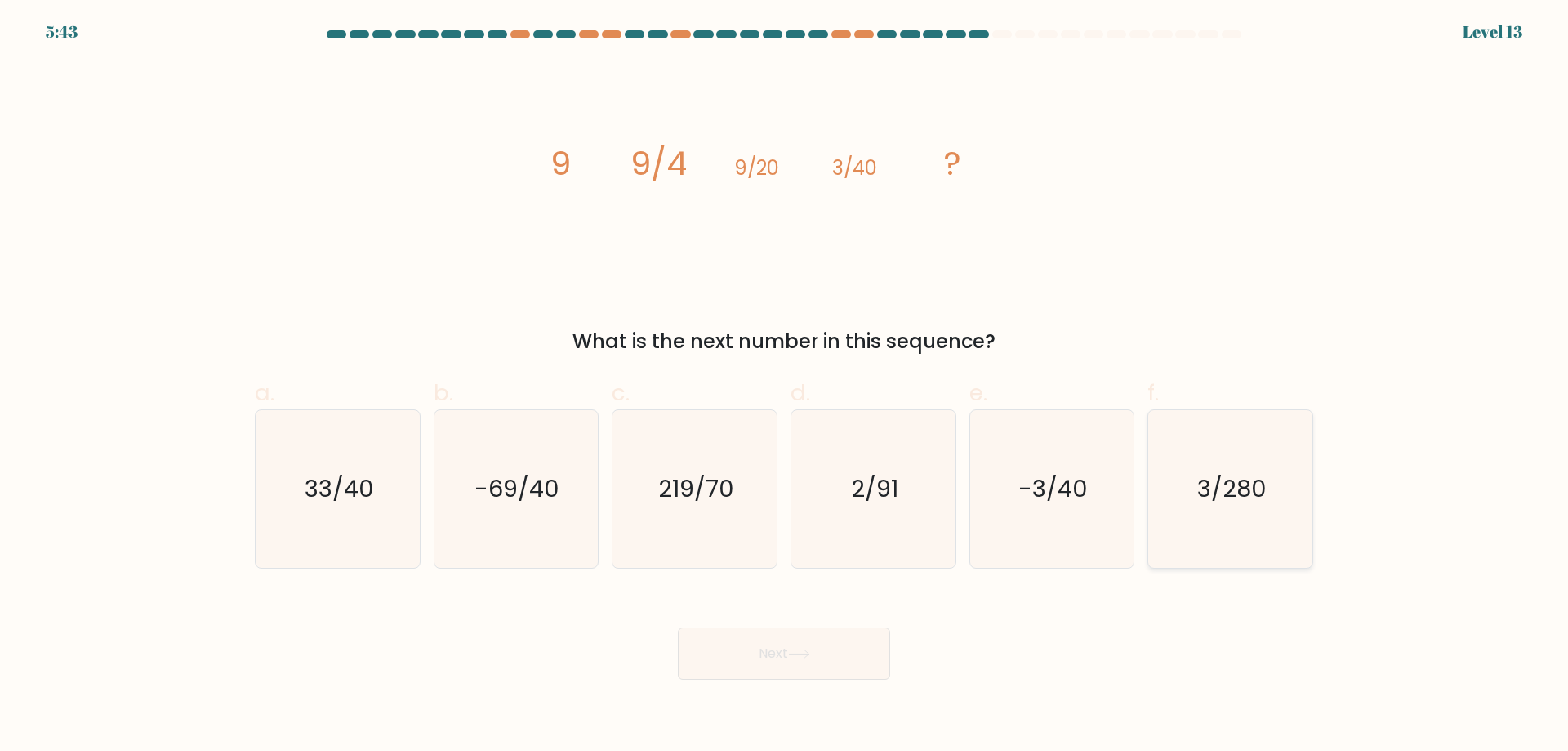
click at [1281, 507] on icon "3/280" at bounding box center [1230, 489] width 158 height 158
click at [784, 386] on input "f. 3/280" at bounding box center [784, 380] width 1 height 11
radio input "true"
click at [534, 505] on text "-69/40" at bounding box center [517, 489] width 85 height 33
click at [784, 386] on input "b. -69/40" at bounding box center [784, 380] width 1 height 11
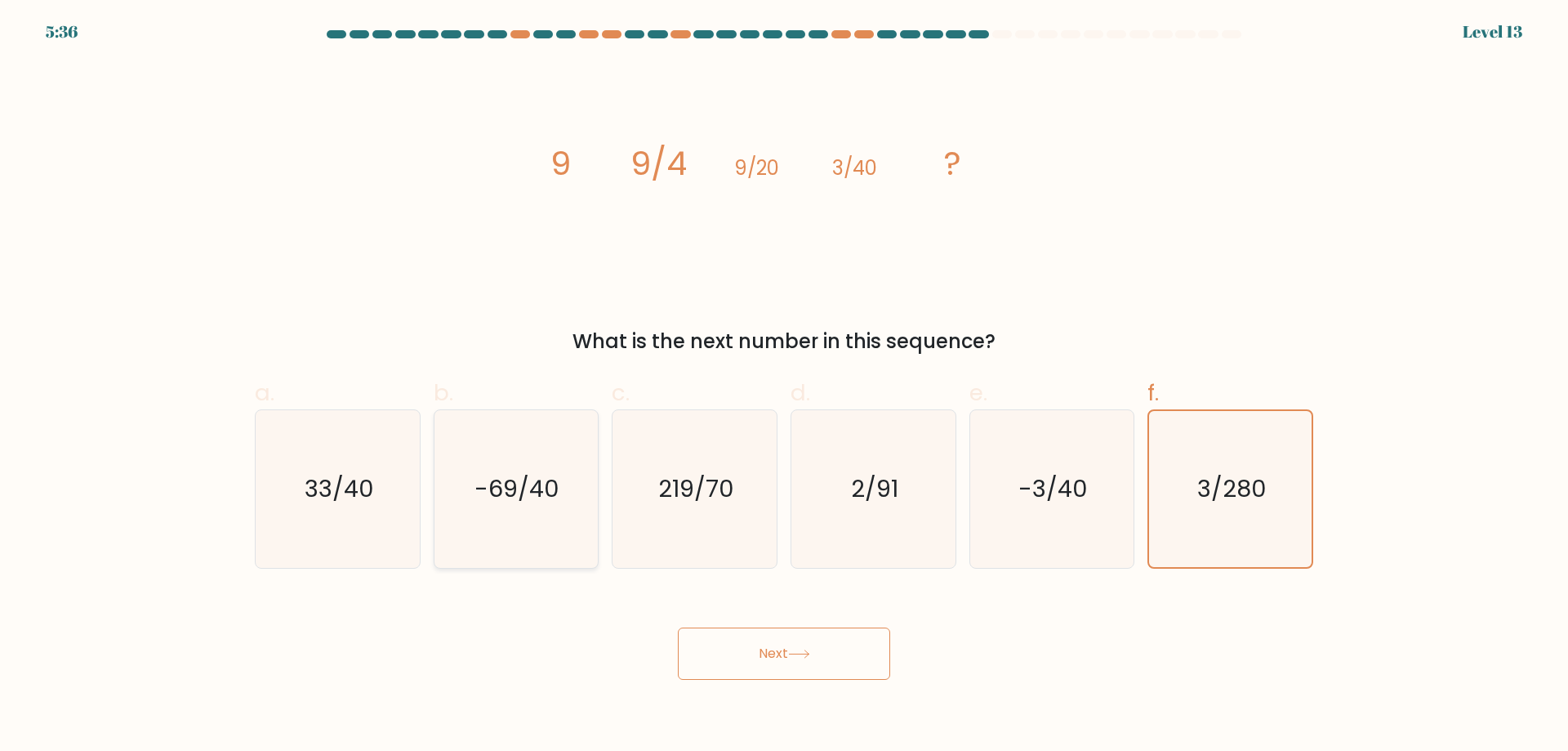
radio input "true"
click at [378, 506] on icon "33/40" at bounding box center [337, 489] width 158 height 158
click at [784, 386] on input "a. 33/40" at bounding box center [784, 380] width 1 height 11
radio input "true"
click at [786, 648] on button "Next" at bounding box center [784, 653] width 212 height 52
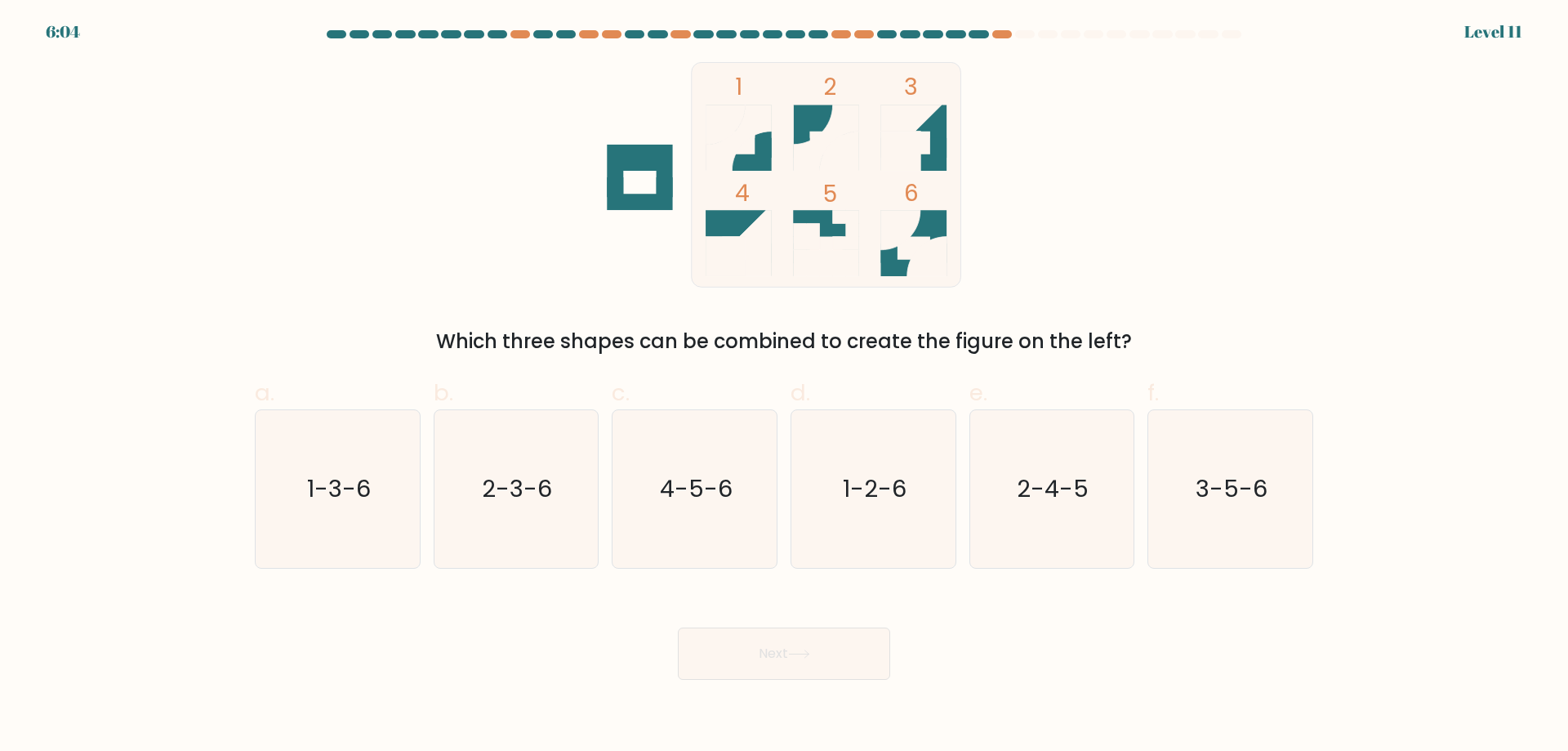
drag, startPoint x: 905, startPoint y: 471, endPoint x: 865, endPoint y: 596, distance: 131.2
click at [905, 471] on icon "1-2-6" at bounding box center [873, 489] width 158 height 158
click at [784, 386] on input "d. 1-2-6" at bounding box center [784, 380] width 1 height 11
radio input "true"
click at [856, 639] on button "Next" at bounding box center [784, 653] width 212 height 52
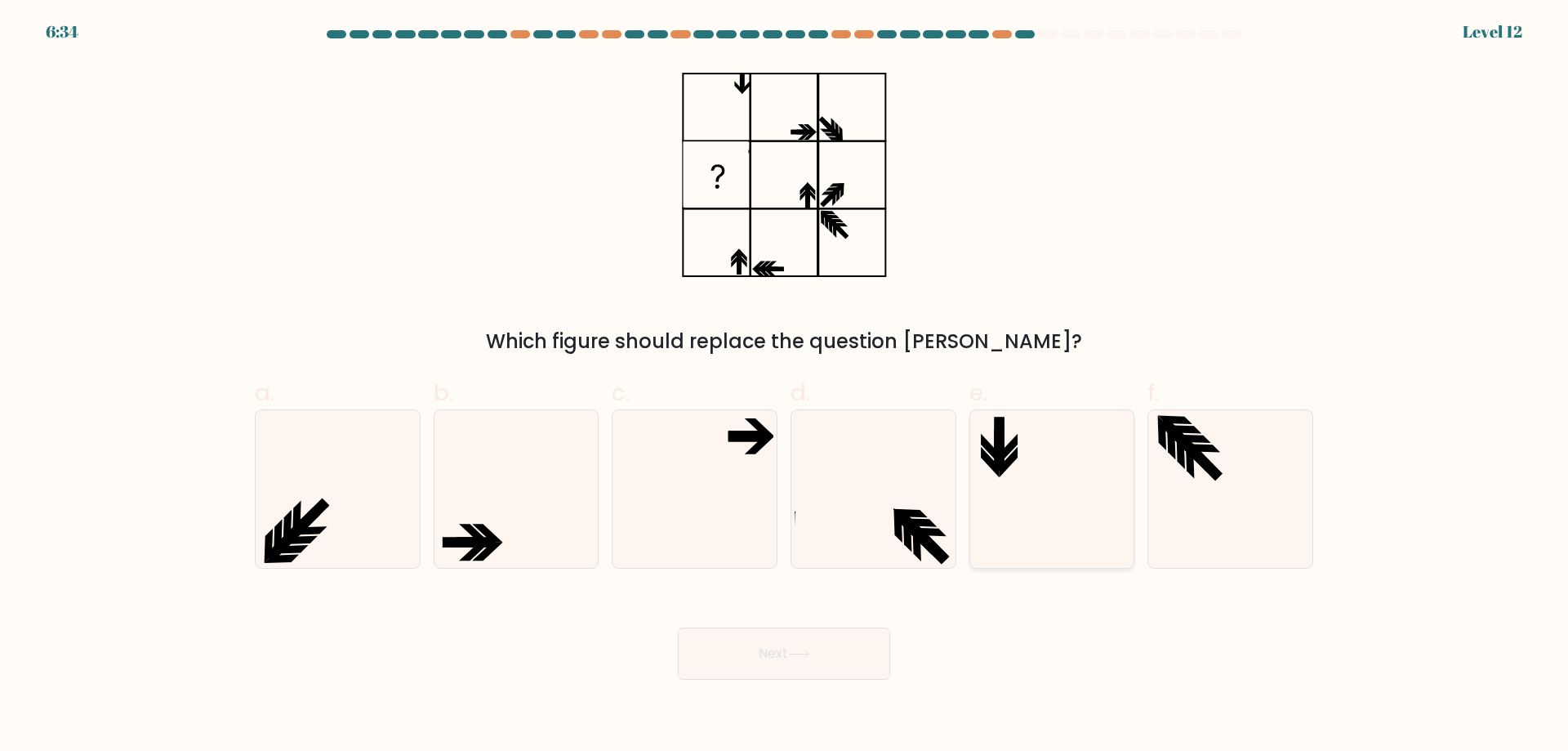
click at [1058, 470] on icon at bounding box center [1051, 489] width 158 height 158
click at [784, 386] on input "e." at bounding box center [784, 380] width 1 height 11
radio input "true"
click at [719, 448] on icon at bounding box center [694, 489] width 158 height 158
click at [784, 386] on input "c." at bounding box center [784, 380] width 1 height 11
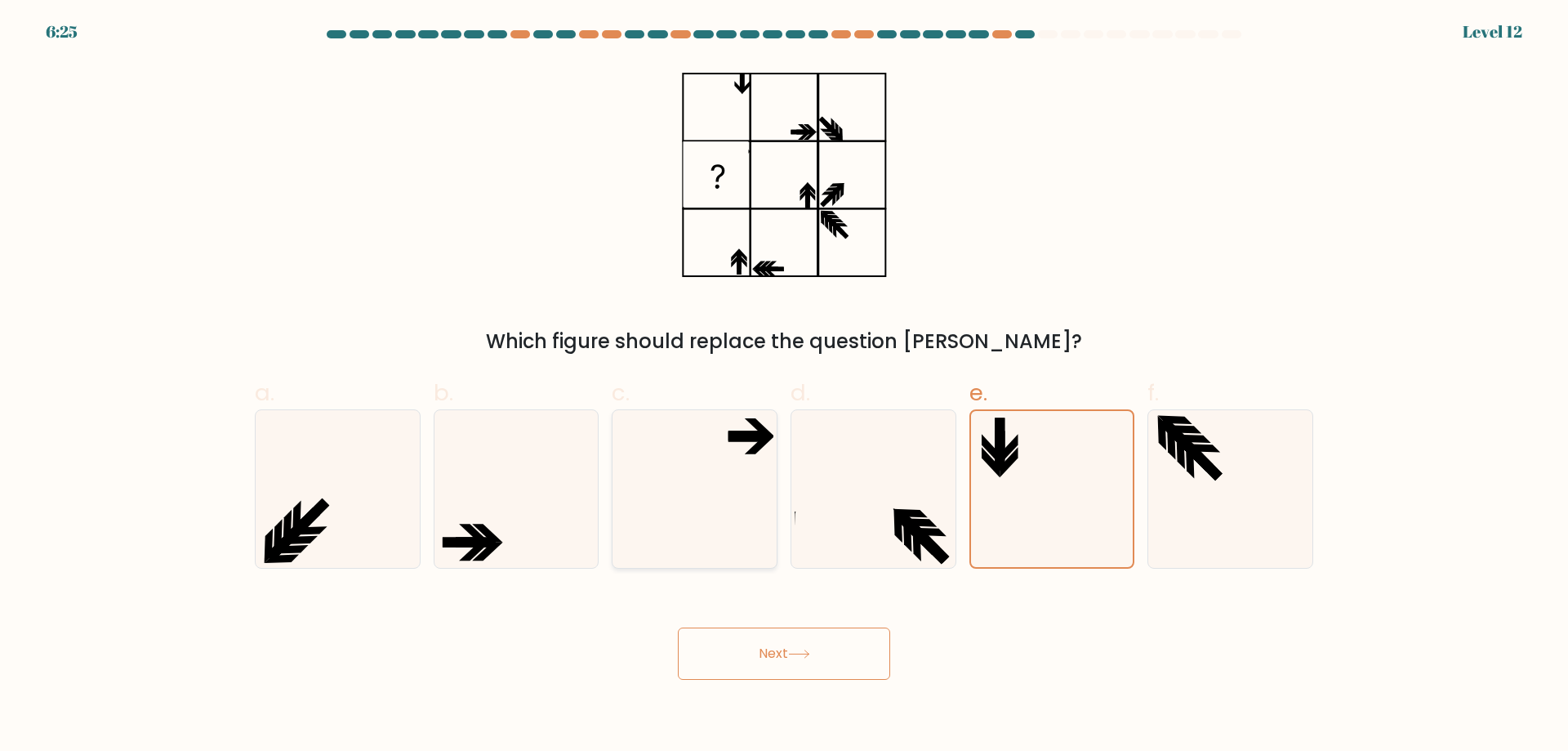
radio input "true"
click at [838, 648] on button "Next" at bounding box center [784, 653] width 212 height 52
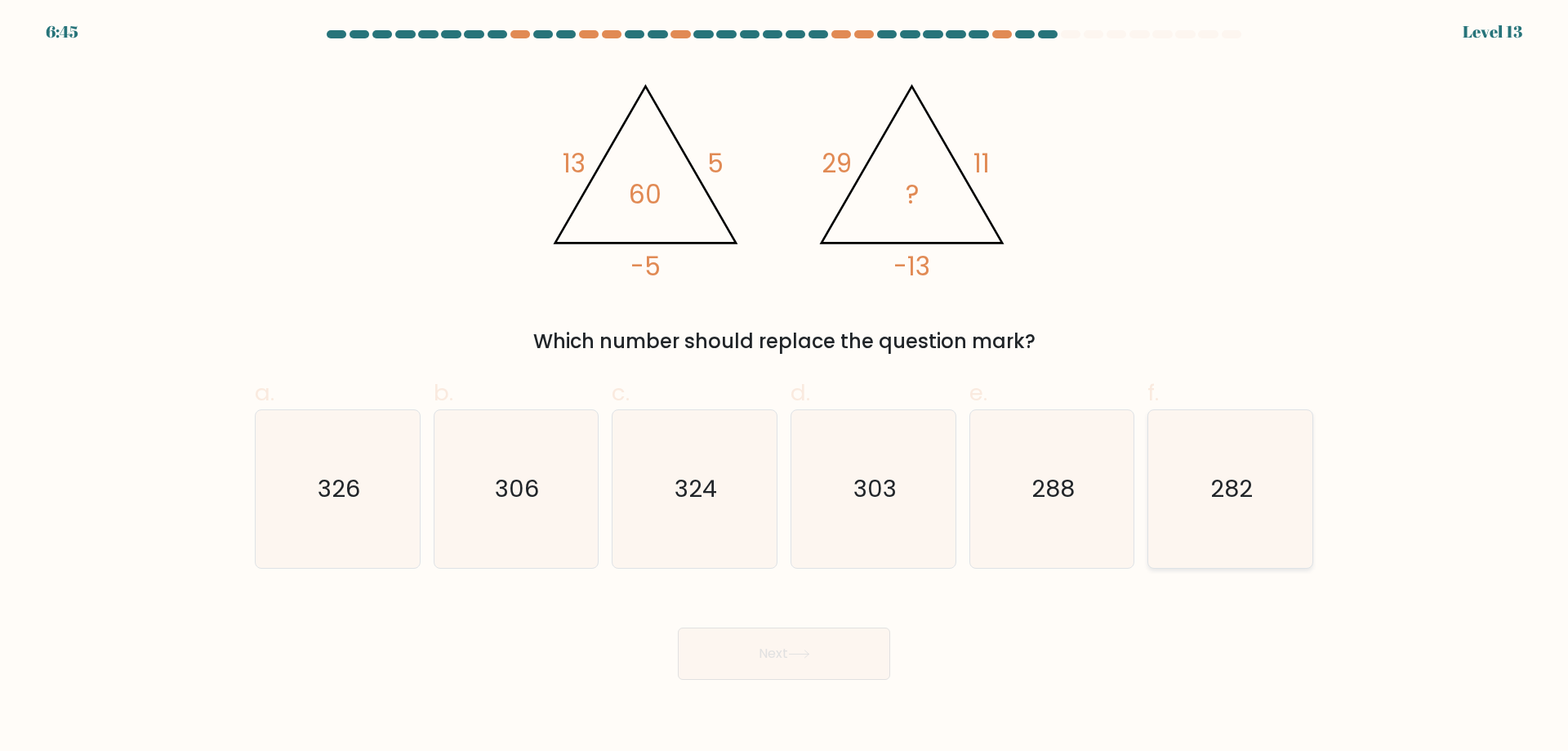
click at [1222, 525] on icon "282" at bounding box center [1230, 489] width 158 height 158
click at [784, 386] on input "f. 282" at bounding box center [784, 380] width 1 height 11
radio input "true"
click at [848, 672] on button "Next" at bounding box center [784, 653] width 212 height 52
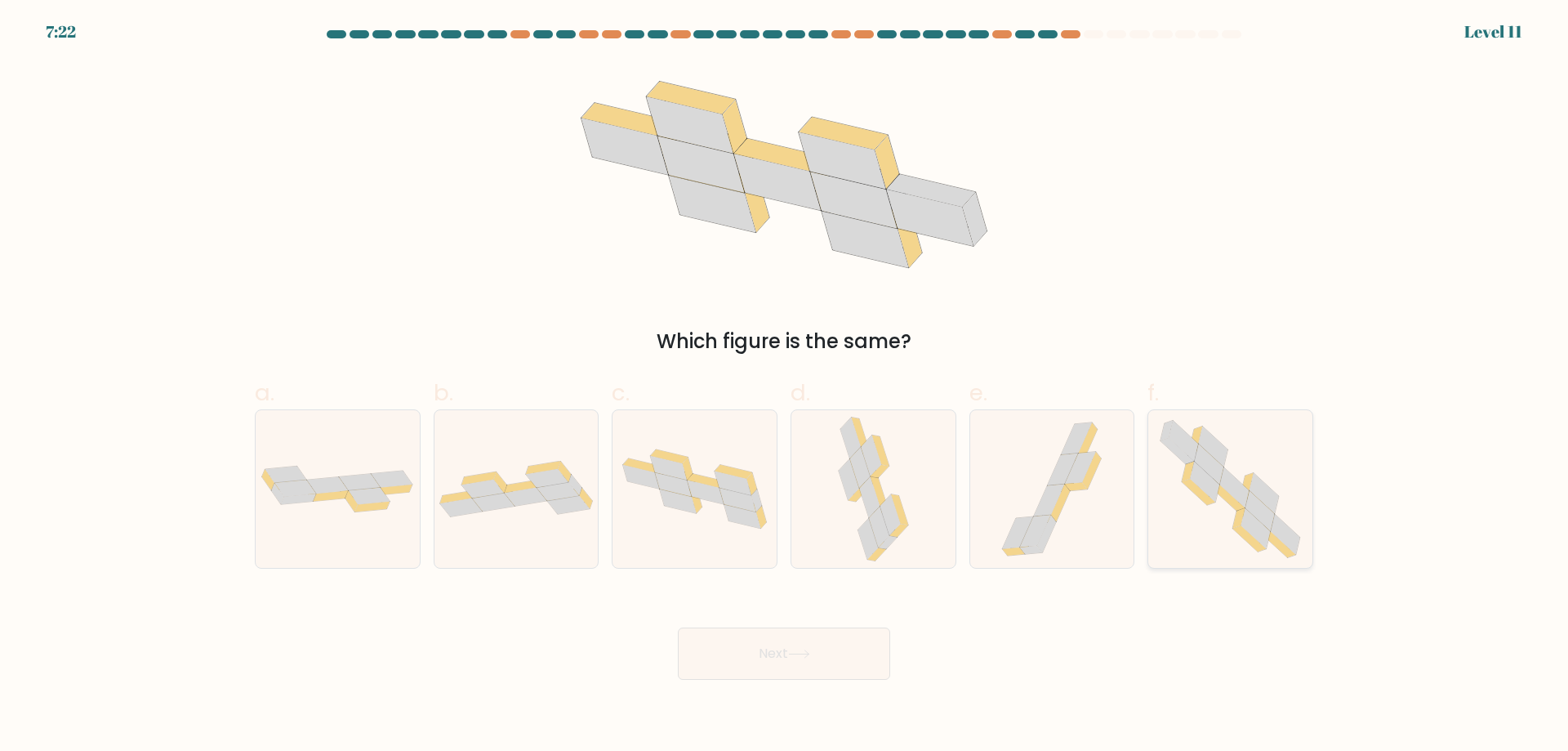
click at [1221, 542] on icon at bounding box center [1230, 489] width 161 height 158
click at [784, 386] on input "f." at bounding box center [784, 380] width 1 height 11
radio input "true"
click at [859, 657] on button "Next" at bounding box center [784, 653] width 212 height 52
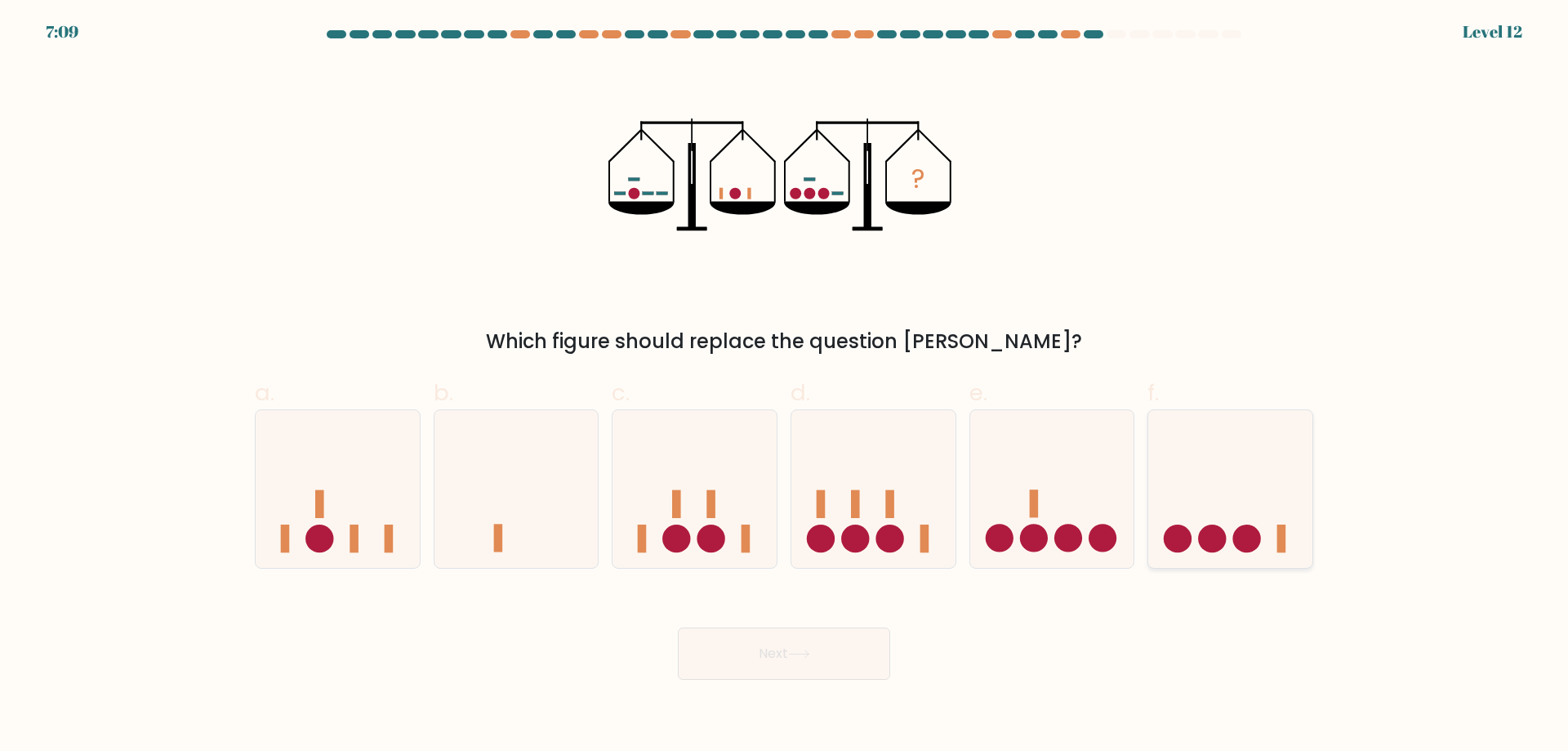
click at [1218, 552] on icon at bounding box center [1230, 489] width 164 height 136
click at [784, 386] on input "f." at bounding box center [784, 380] width 1 height 11
radio input "true"
click at [850, 652] on button "Next" at bounding box center [784, 653] width 212 height 52
click at [809, 659] on button "Next" at bounding box center [784, 653] width 212 height 52
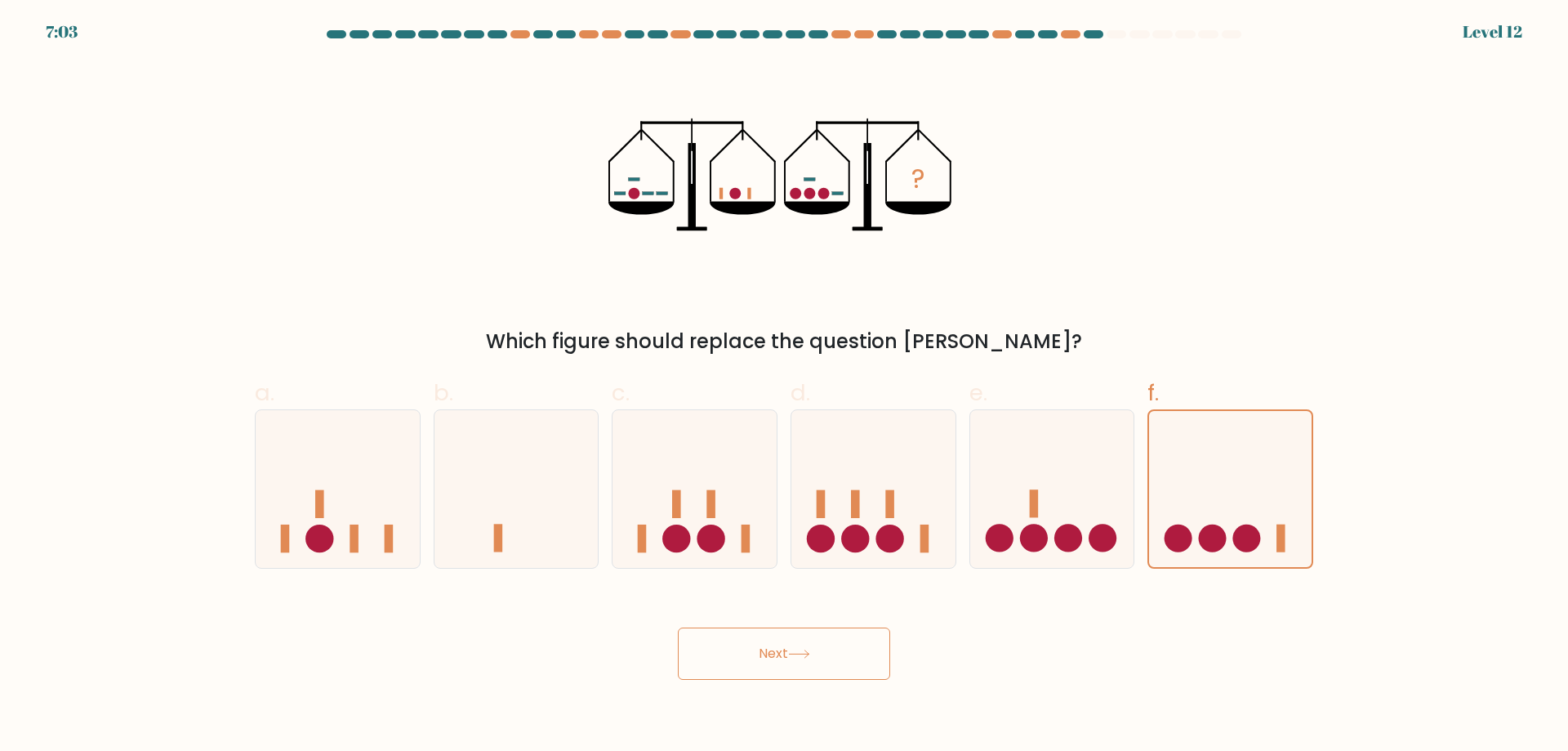
click at [789, 656] on button "Next" at bounding box center [784, 653] width 212 height 52
click at [775, 648] on button "Next" at bounding box center [784, 653] width 212 height 52
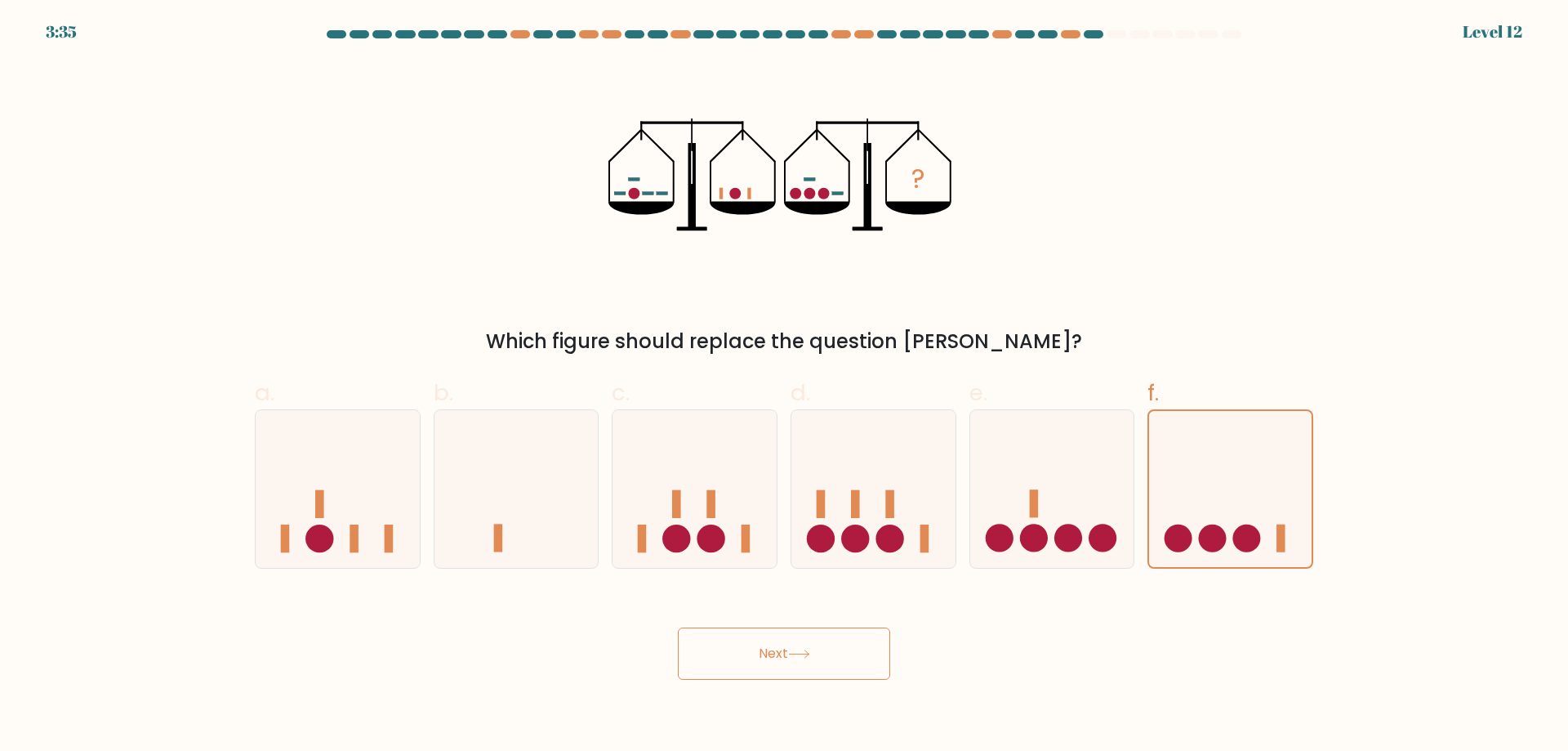
click at [775, 648] on button "Next" at bounding box center [784, 653] width 212 height 52
